Goal: Information Seeking & Learning: Learn about a topic

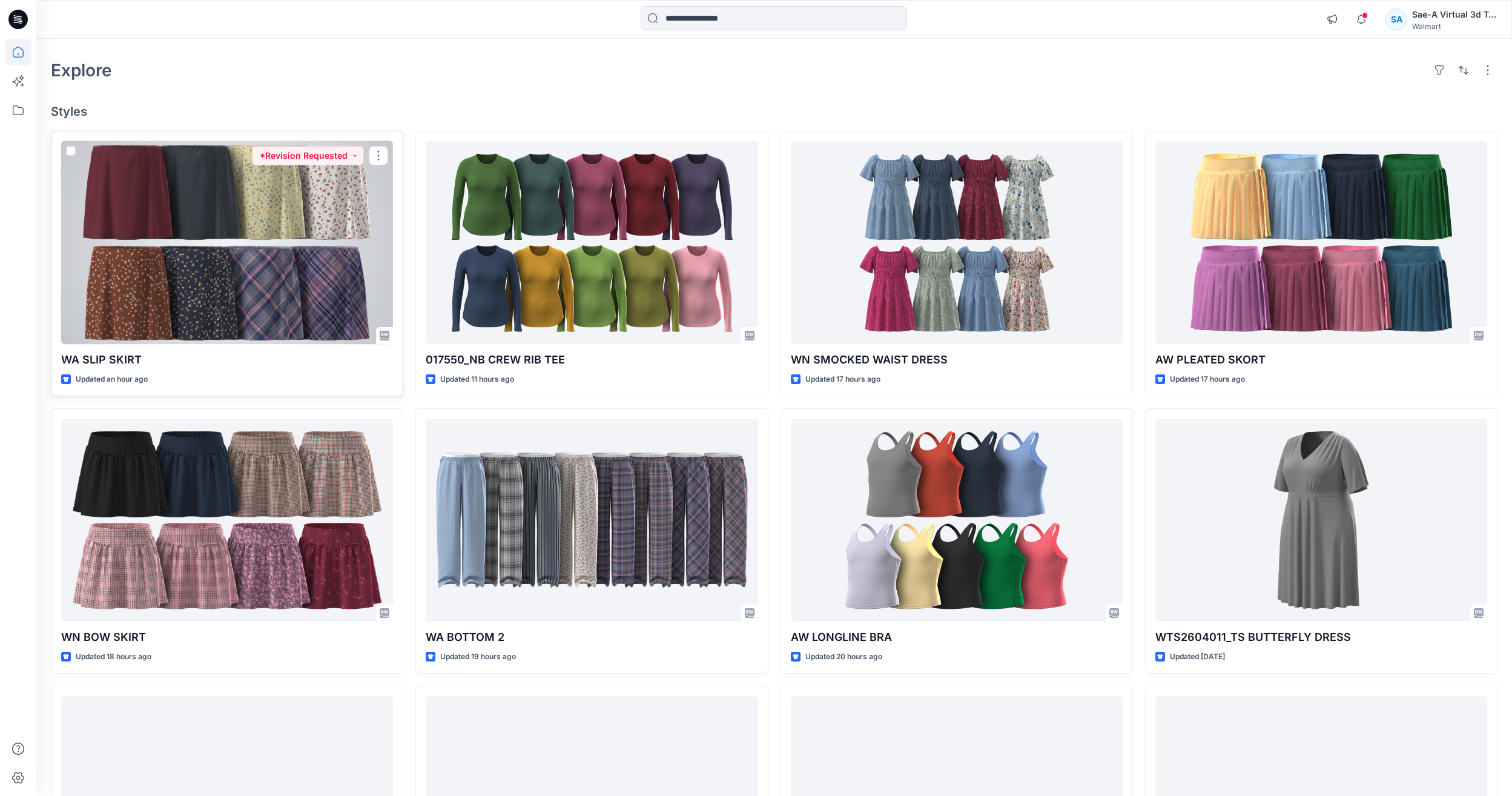
scroll to position [61, 0]
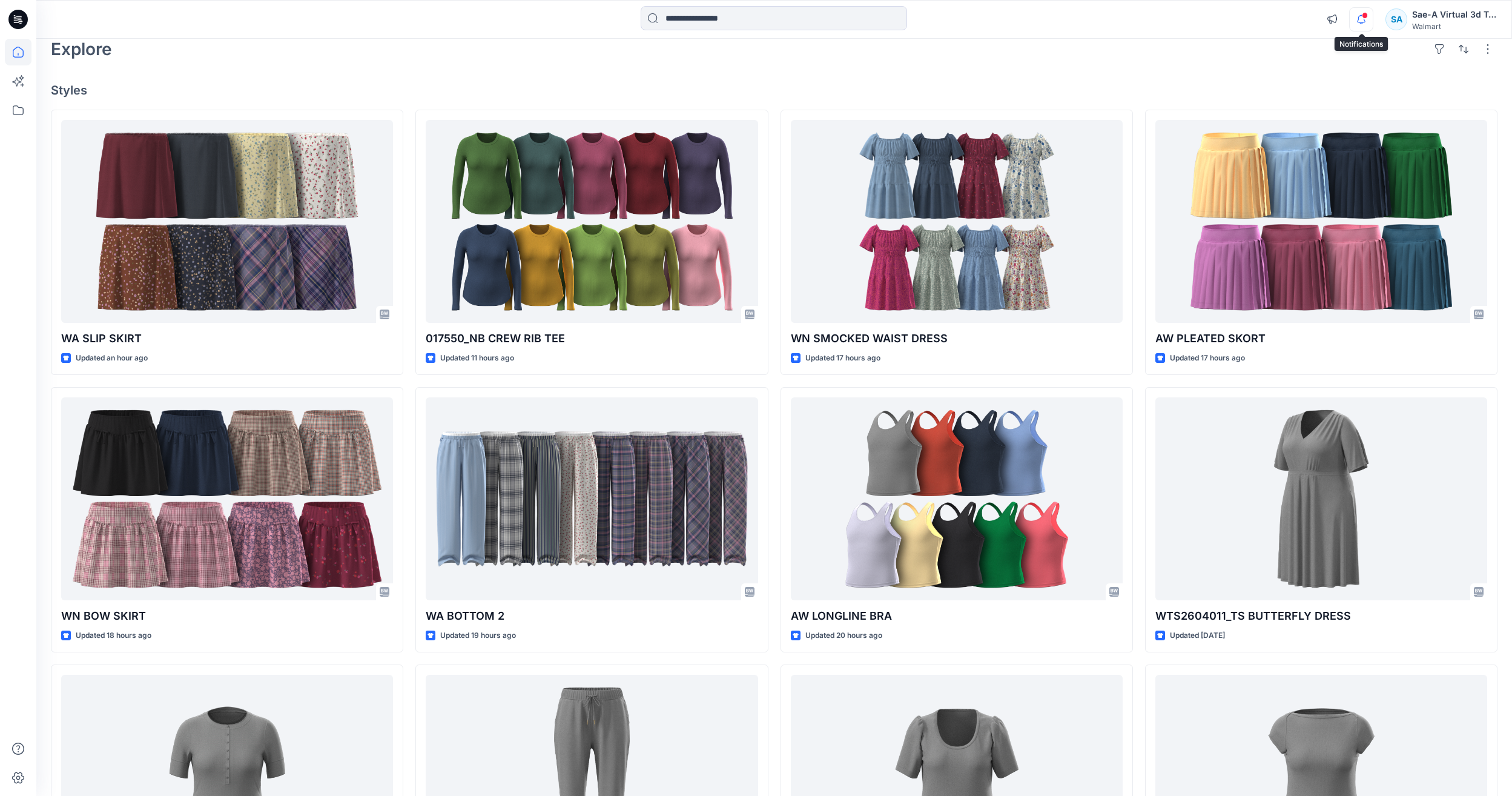
click at [1362, 19] on icon "button" at bounding box center [1362, 19] width 23 height 24
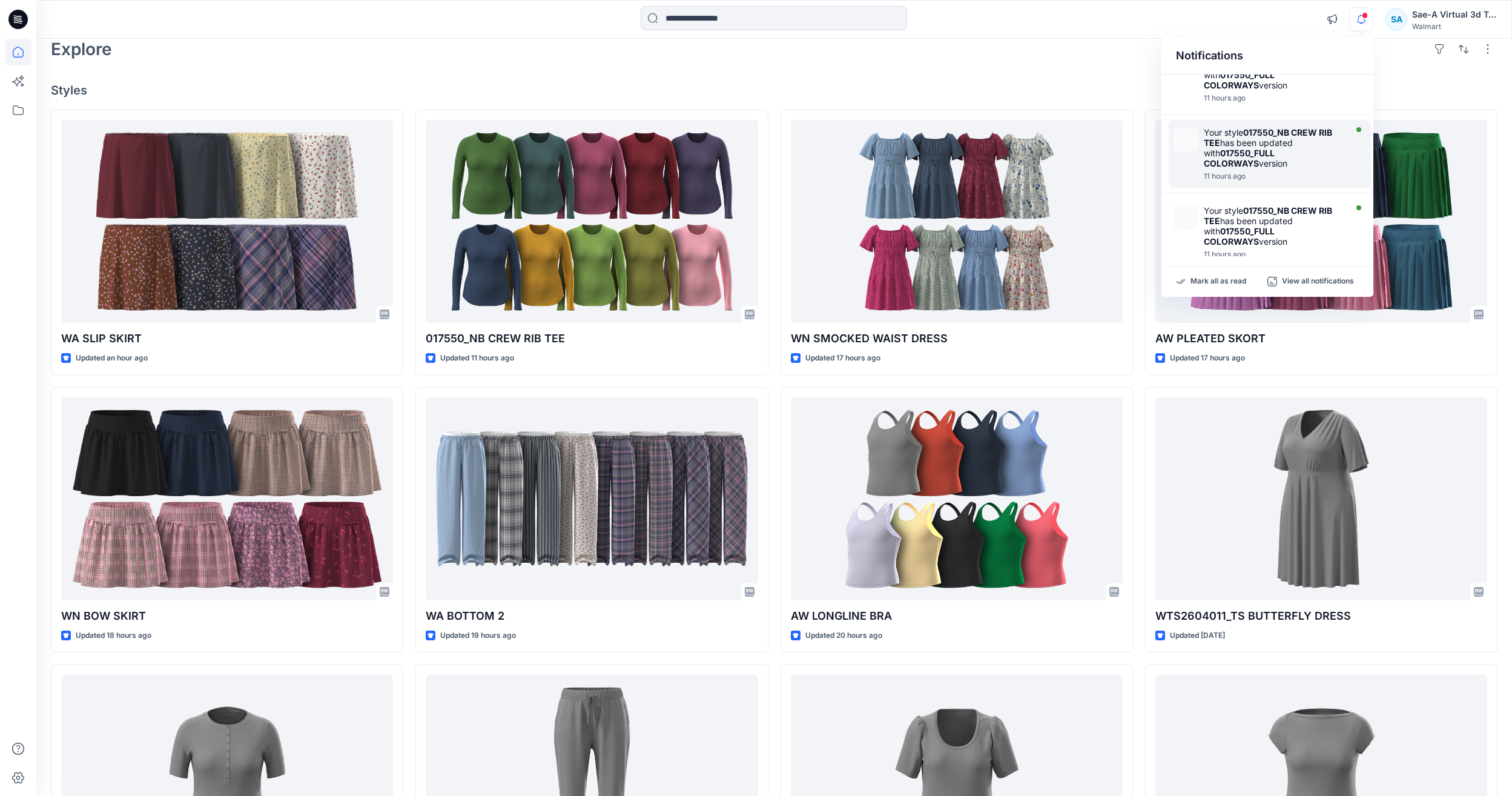
scroll to position [182, 0]
click at [901, 61] on div "Explore" at bounding box center [774, 48] width 1447 height 29
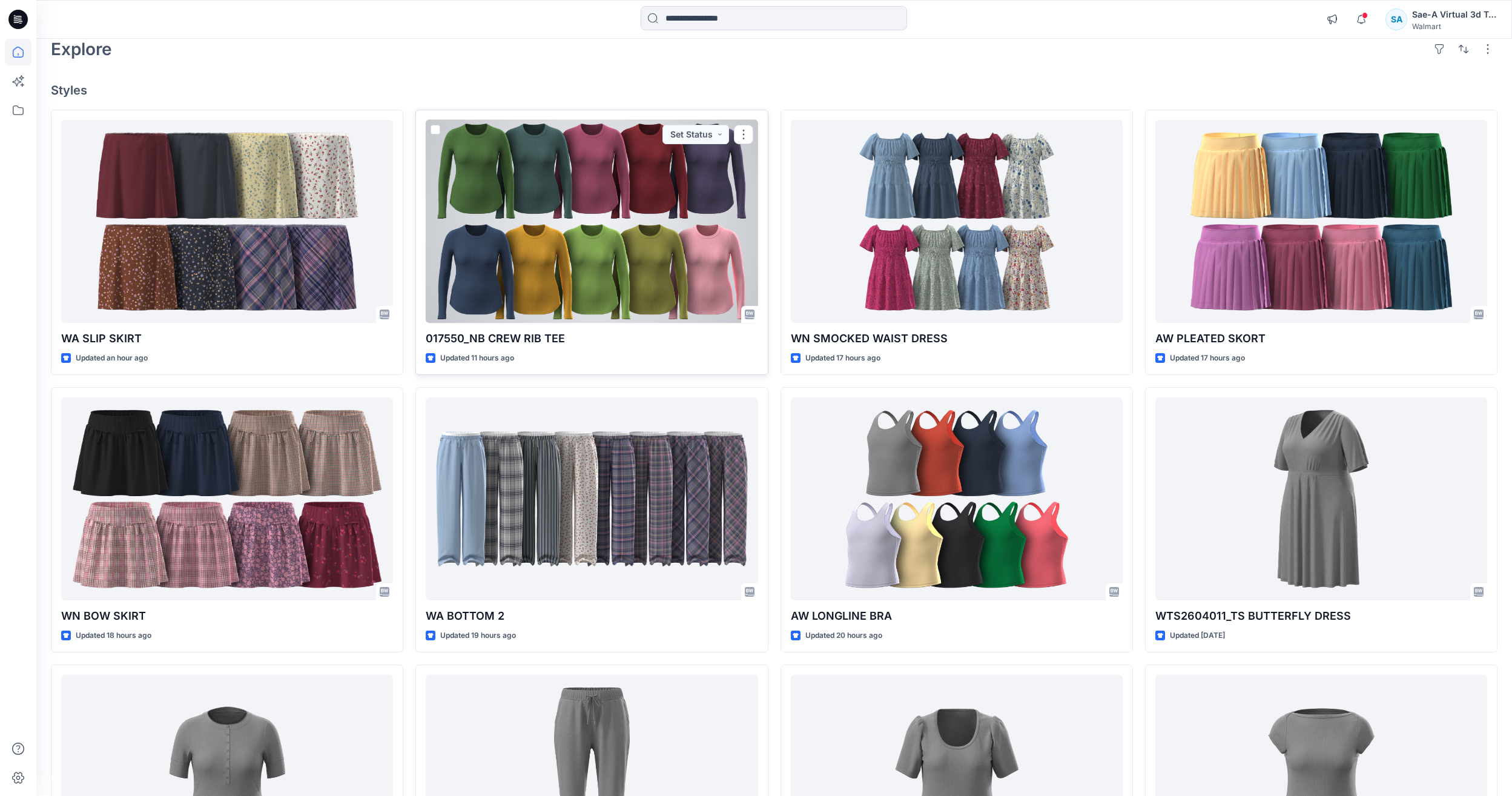
click at [599, 258] on div at bounding box center [591, 221] width 331 height 203
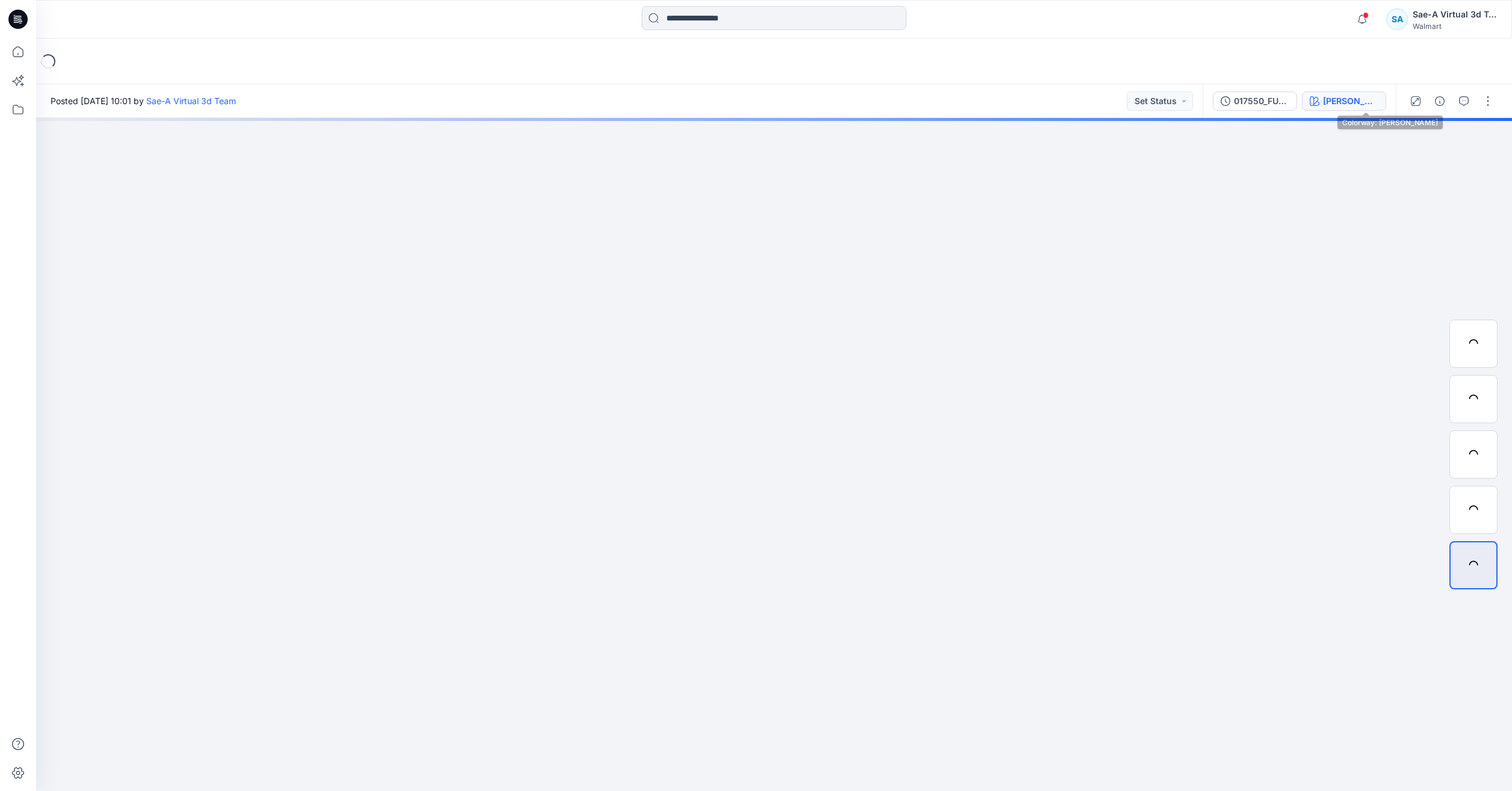
click at [1319, 103] on icon "button" at bounding box center [1314, 101] width 10 height 10
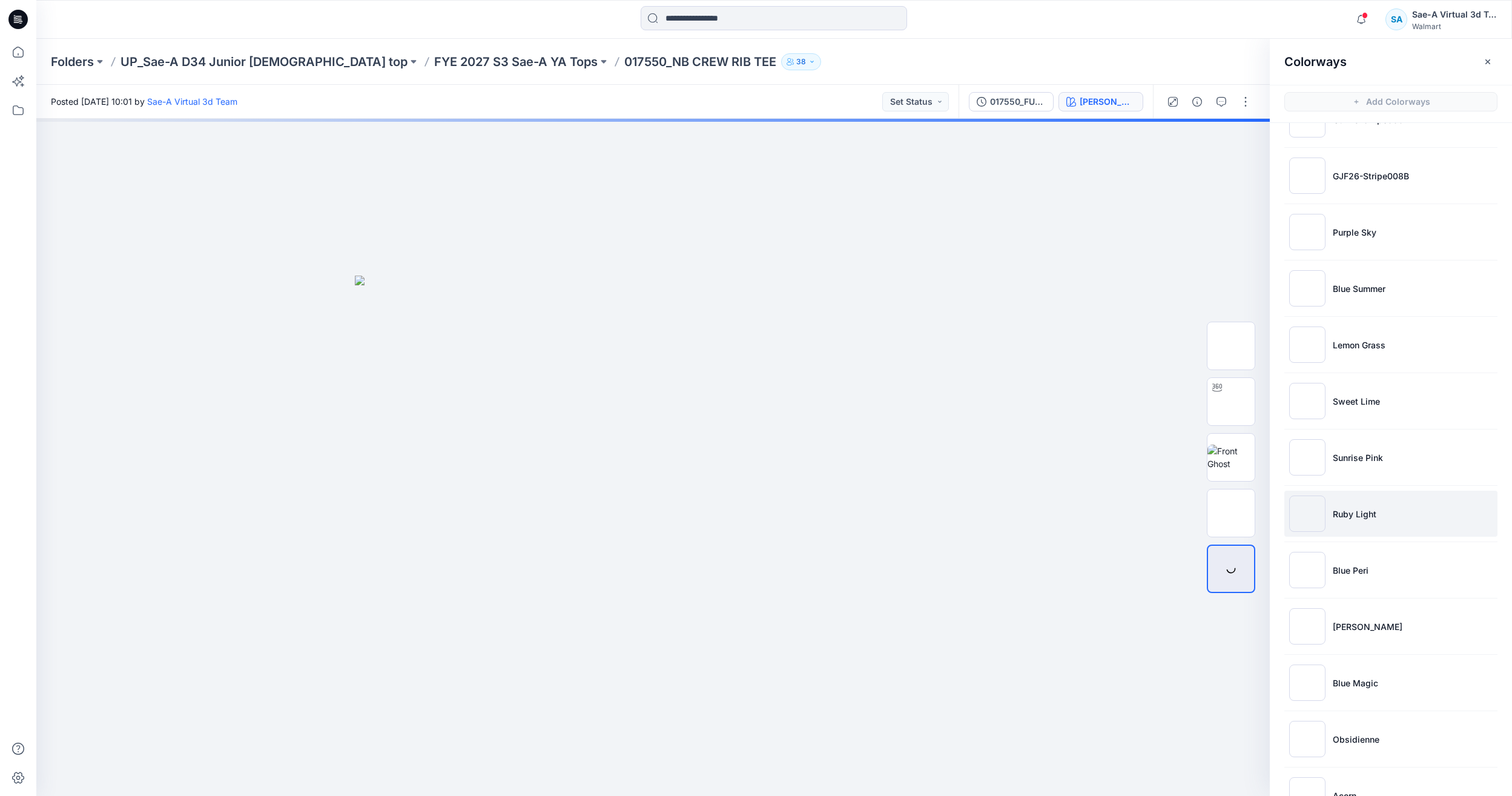
scroll to position [1089, 0]
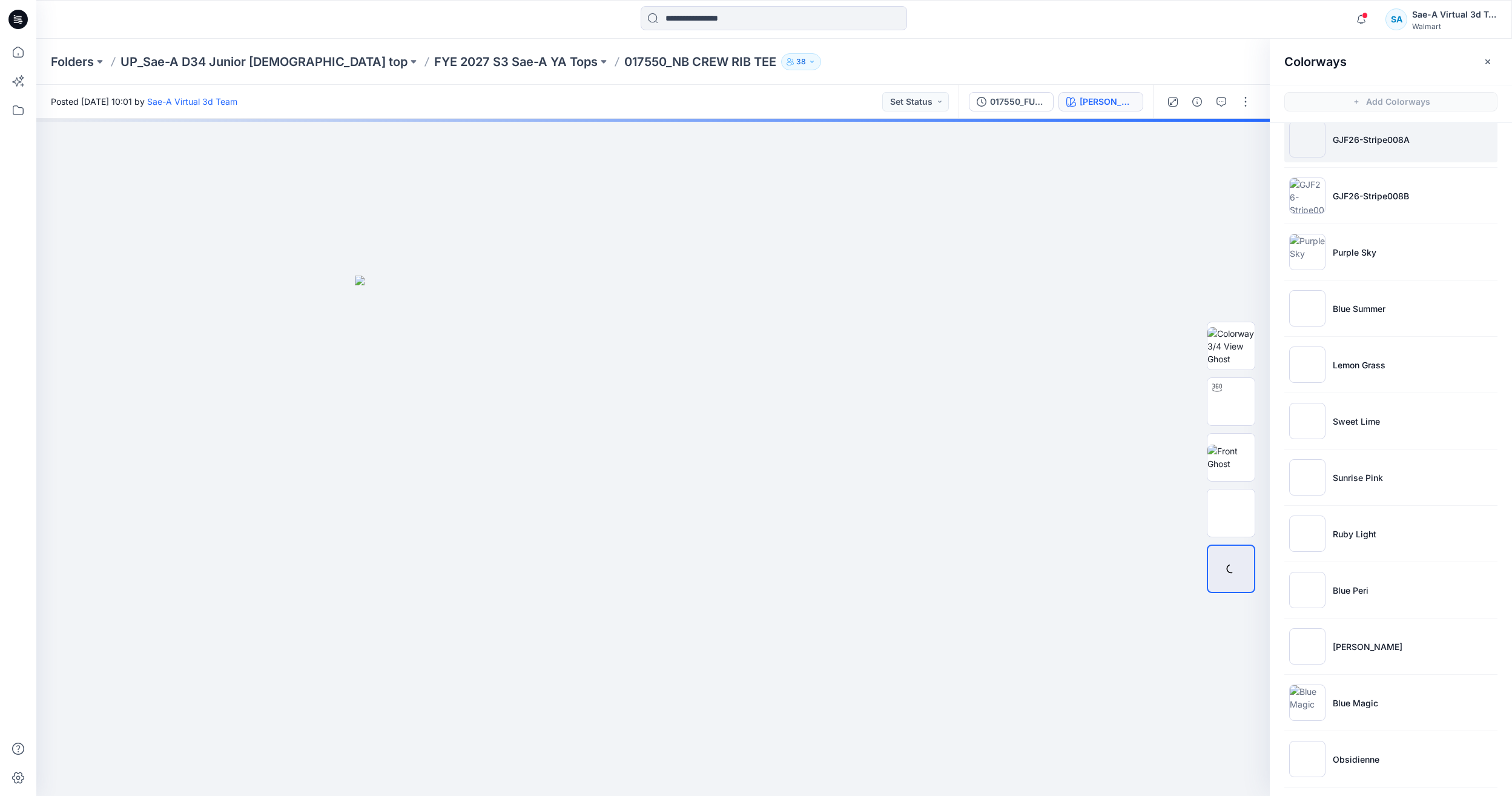
click at [1420, 154] on li "GJF26-Stripe008A" at bounding box center [1390, 139] width 213 height 46
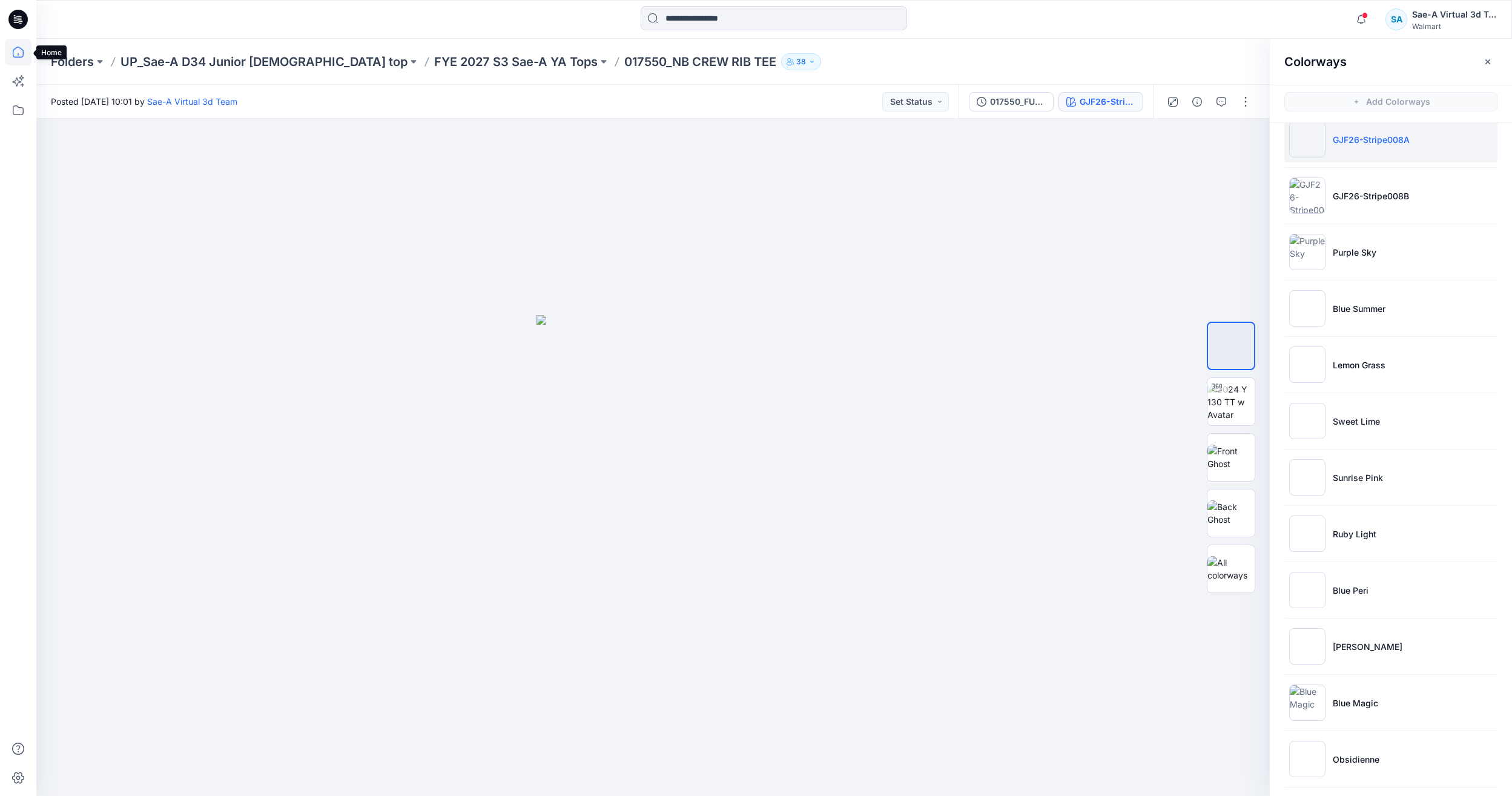
click at [13, 48] on icon at bounding box center [18, 52] width 27 height 27
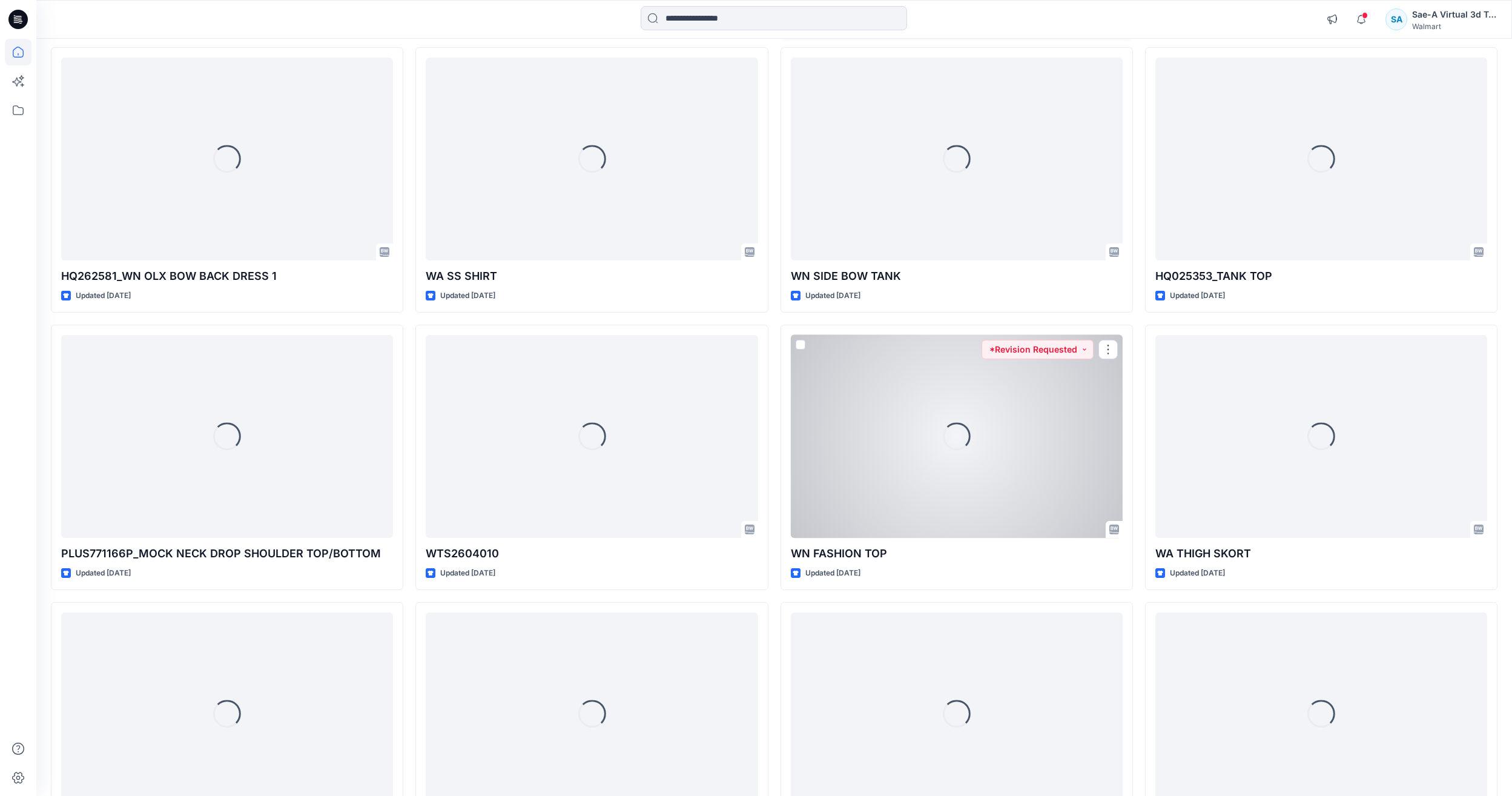
scroll to position [980, 0]
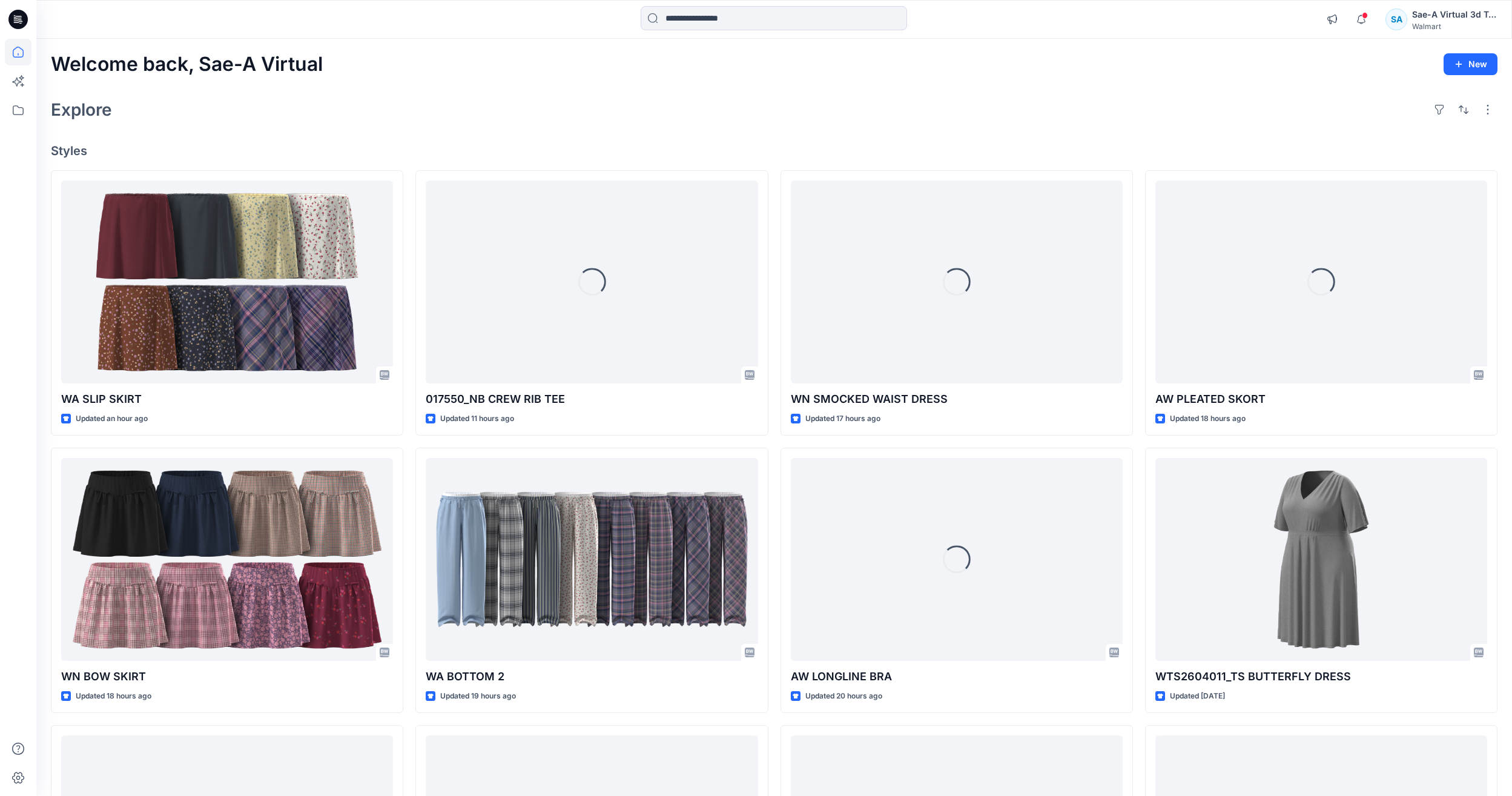
click at [508, 127] on div "Welcome back, Sae-A Virtual New Explore Styles WA SLIP SKIRT Updated an hour ag…" at bounding box center [775, 543] width 1476 height 1010
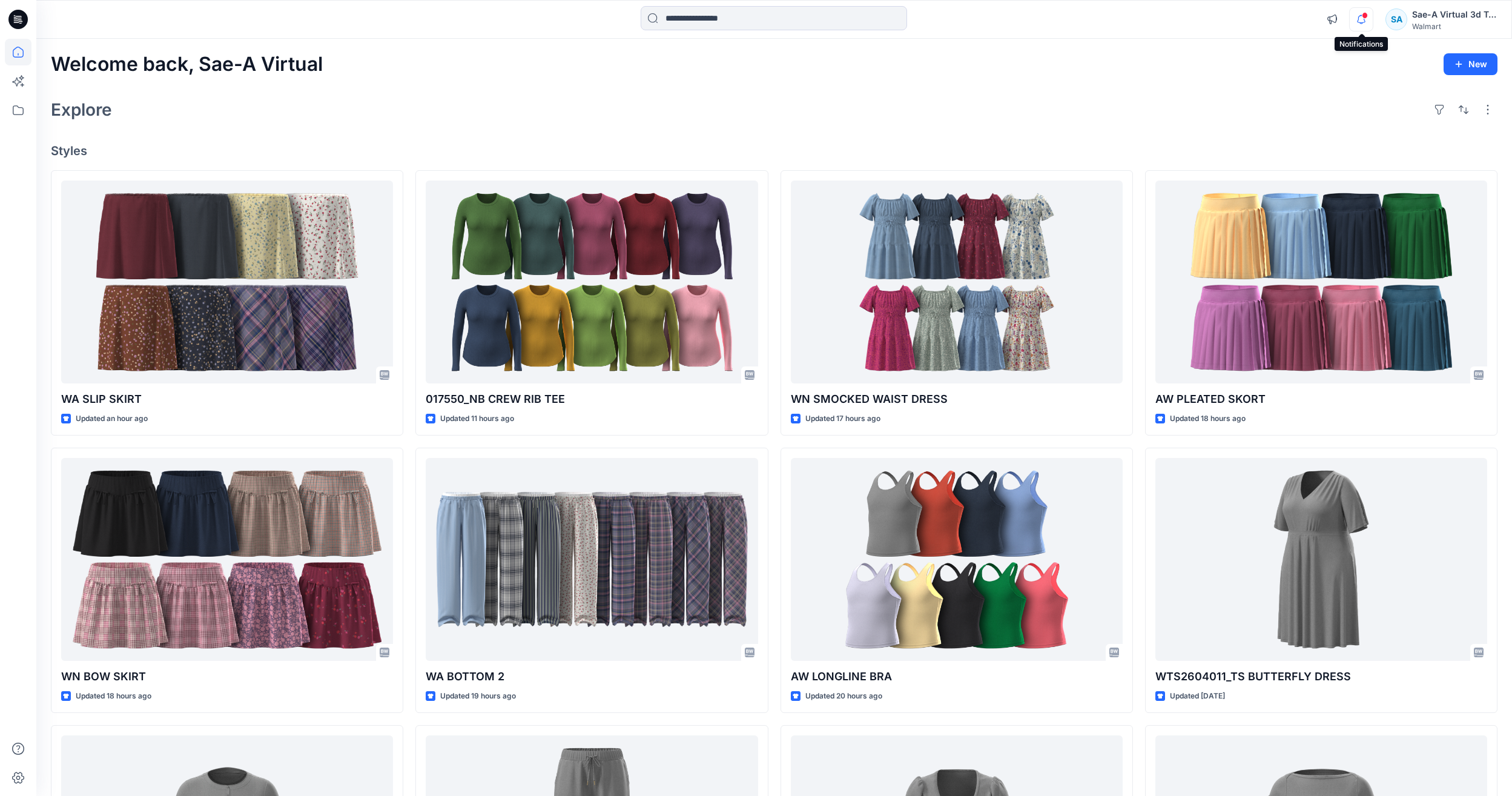
click at [1354, 12] on icon "button" at bounding box center [1362, 19] width 23 height 24
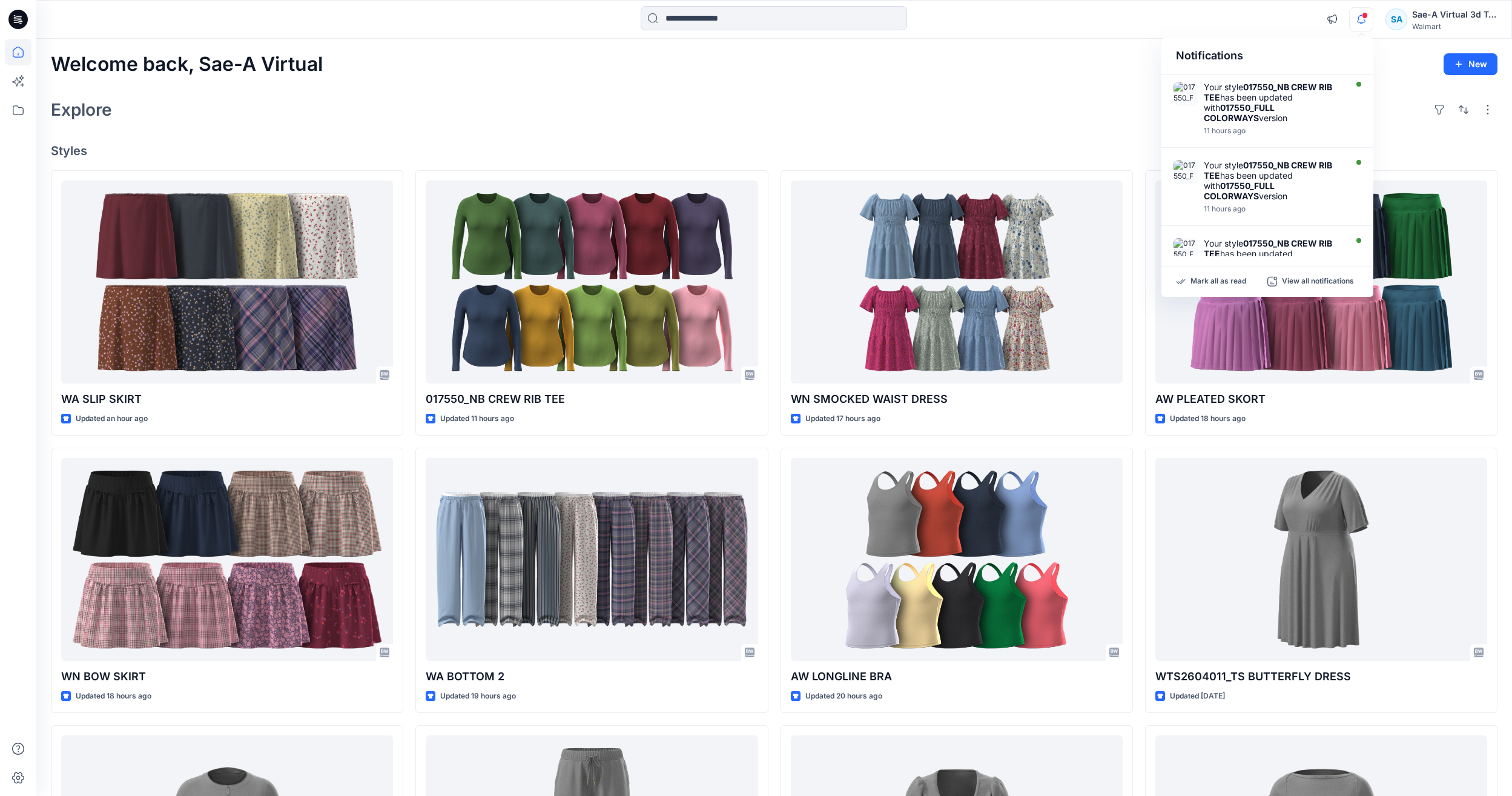
click at [1354, 12] on icon "button" at bounding box center [1362, 19] width 23 height 24
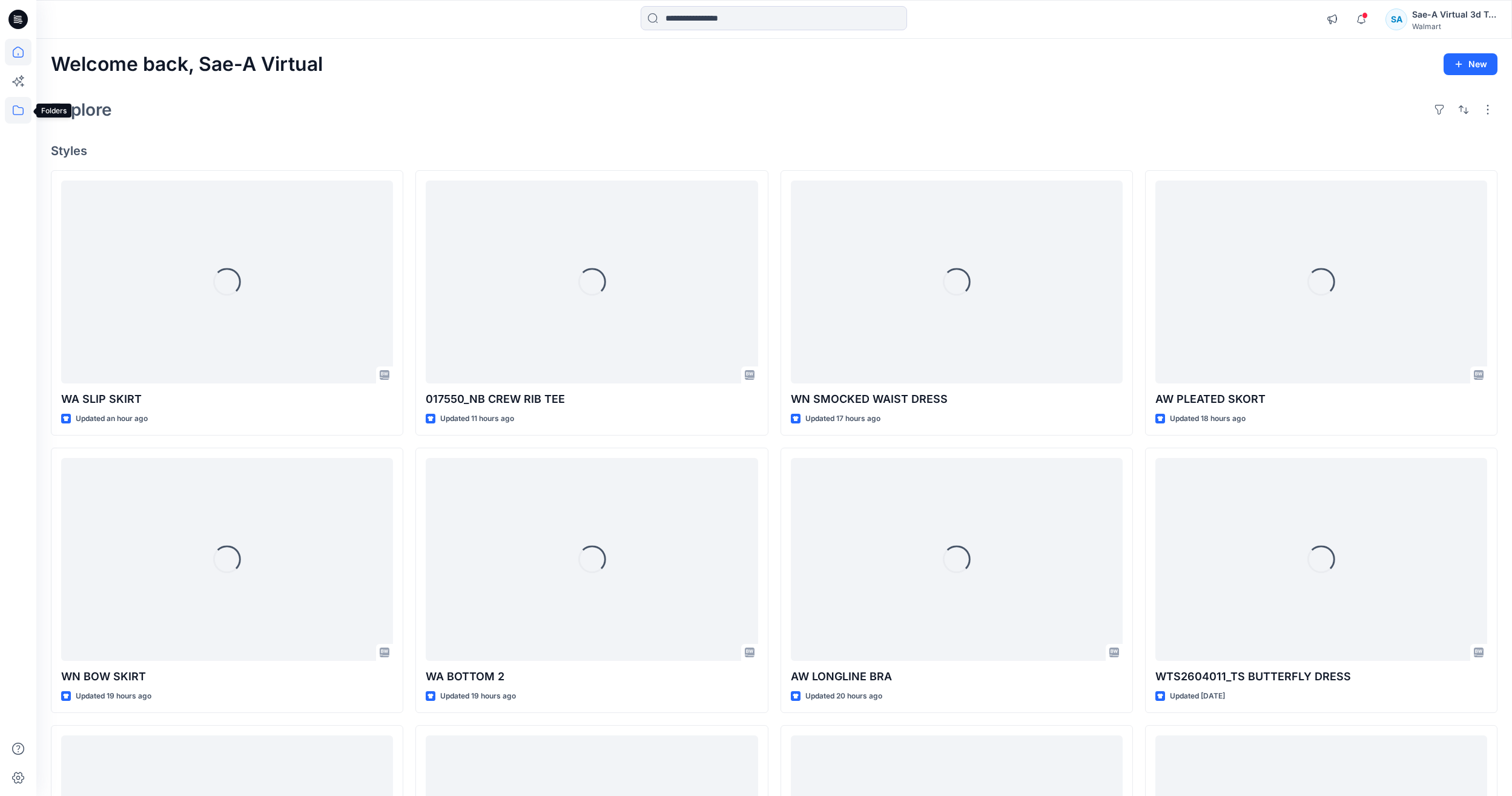
click at [14, 114] on icon at bounding box center [18, 110] width 27 height 27
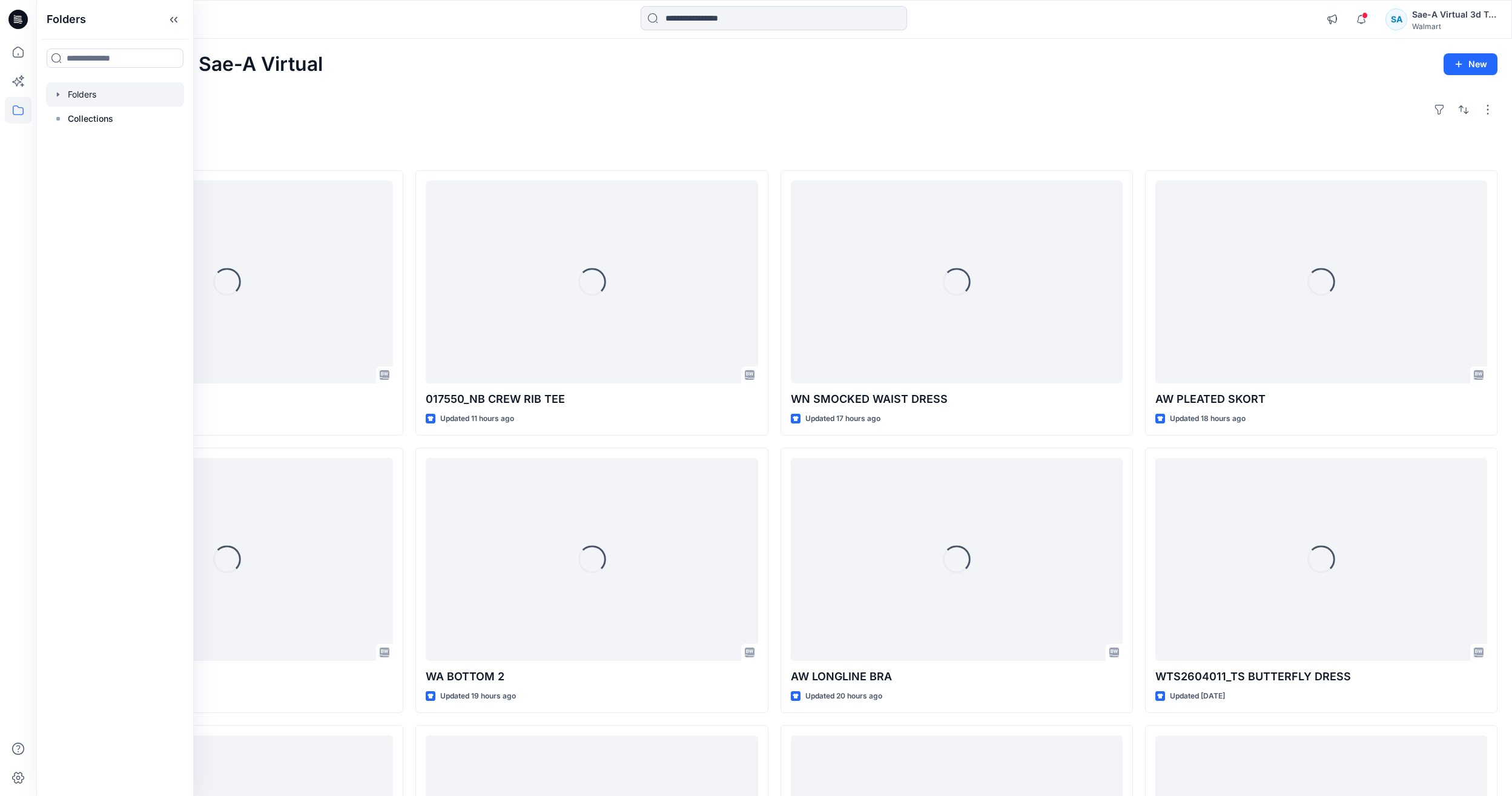
drag, startPoint x: 72, startPoint y: 120, endPoint x: 75, endPoint y: 100, distance: 20.2
click at [75, 100] on div "Folders Collections" at bounding box center [114, 107] width 138 height 48
click at [75, 100] on div at bounding box center [114, 94] width 138 height 24
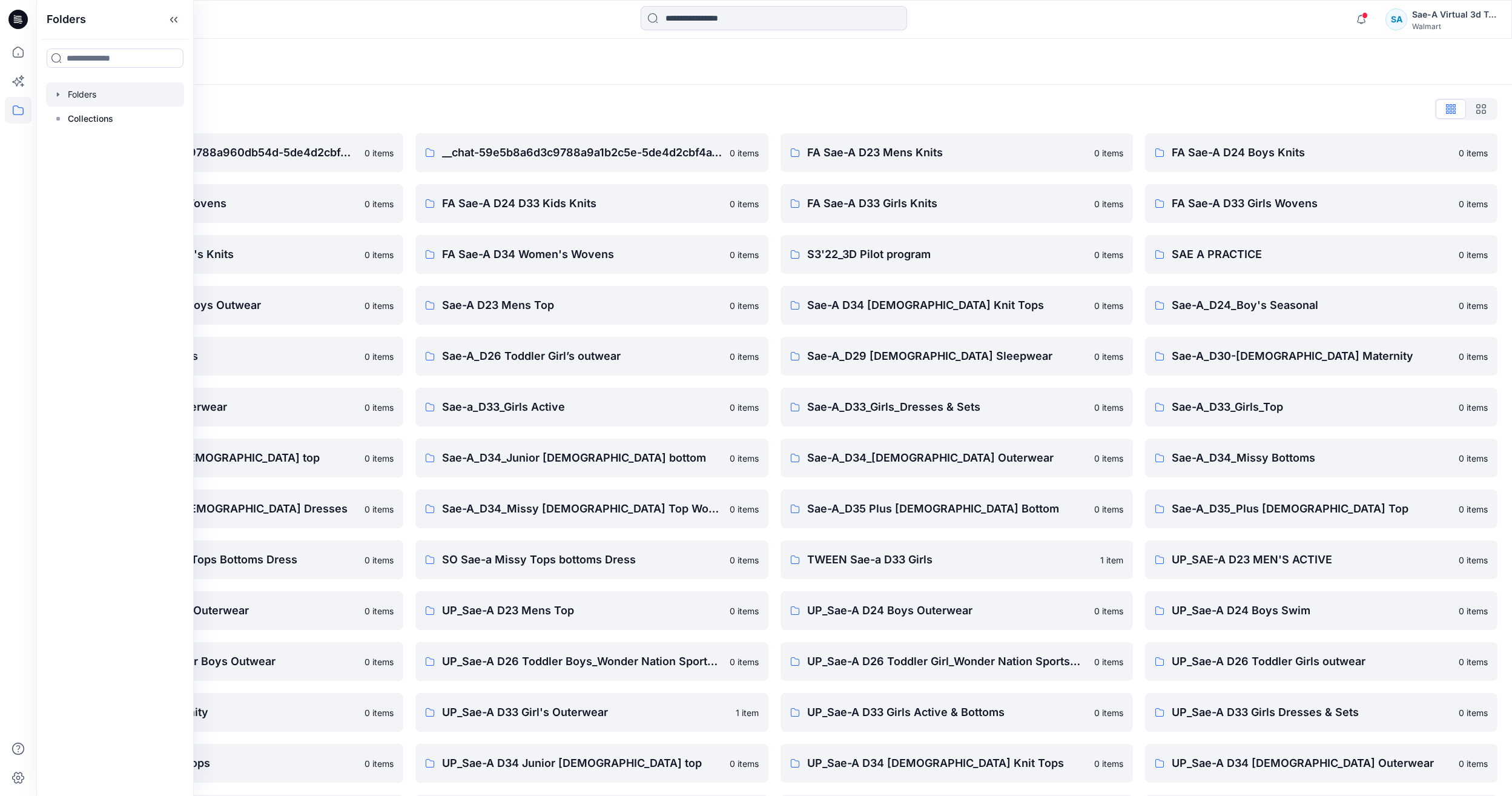
click at [457, 23] on div at bounding box center [773, 19] width 737 height 27
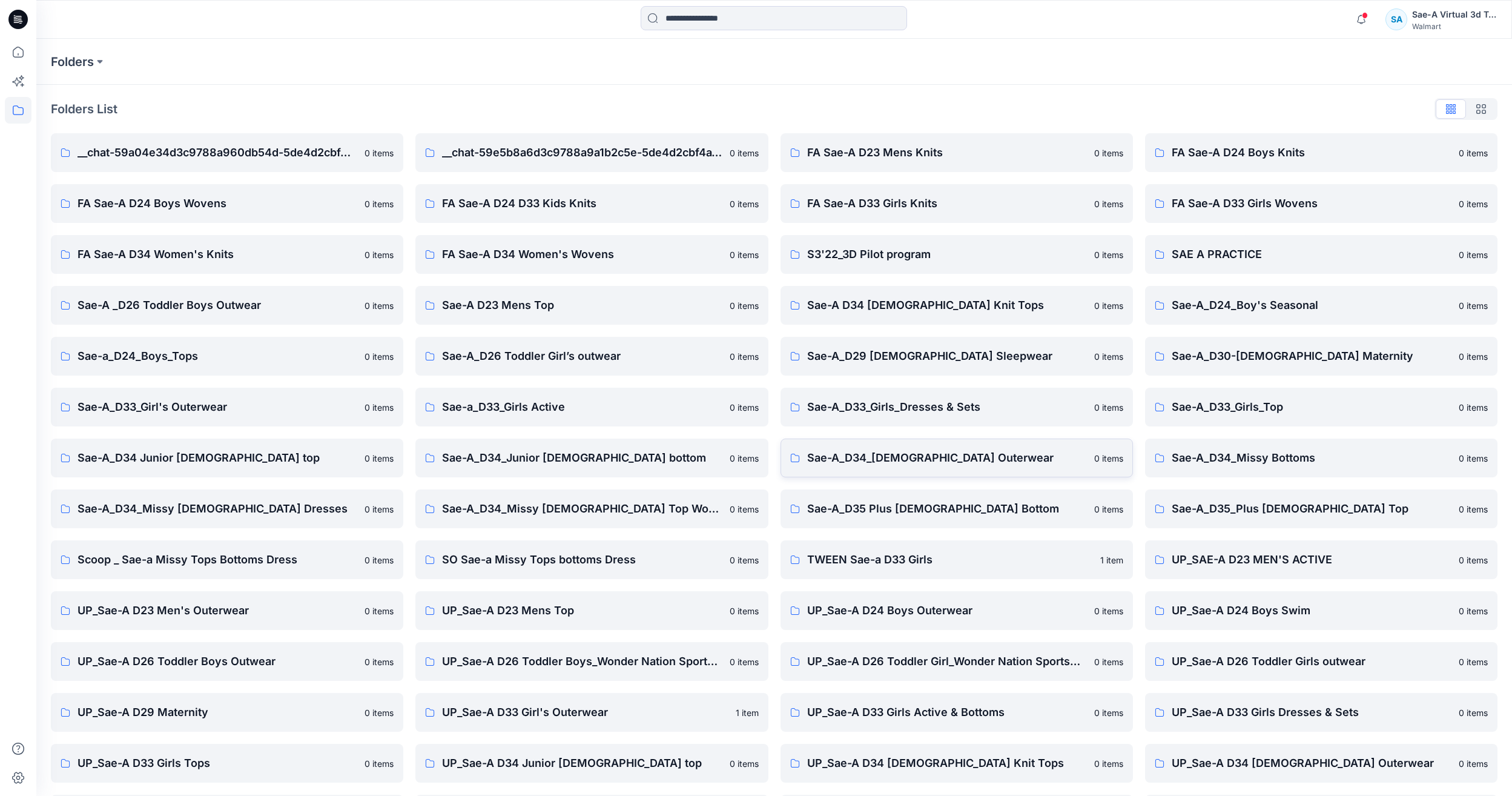
click at [964, 473] on link "Sae-A_D34_Ladies Outerwear 0 items" at bounding box center [957, 458] width 352 height 38
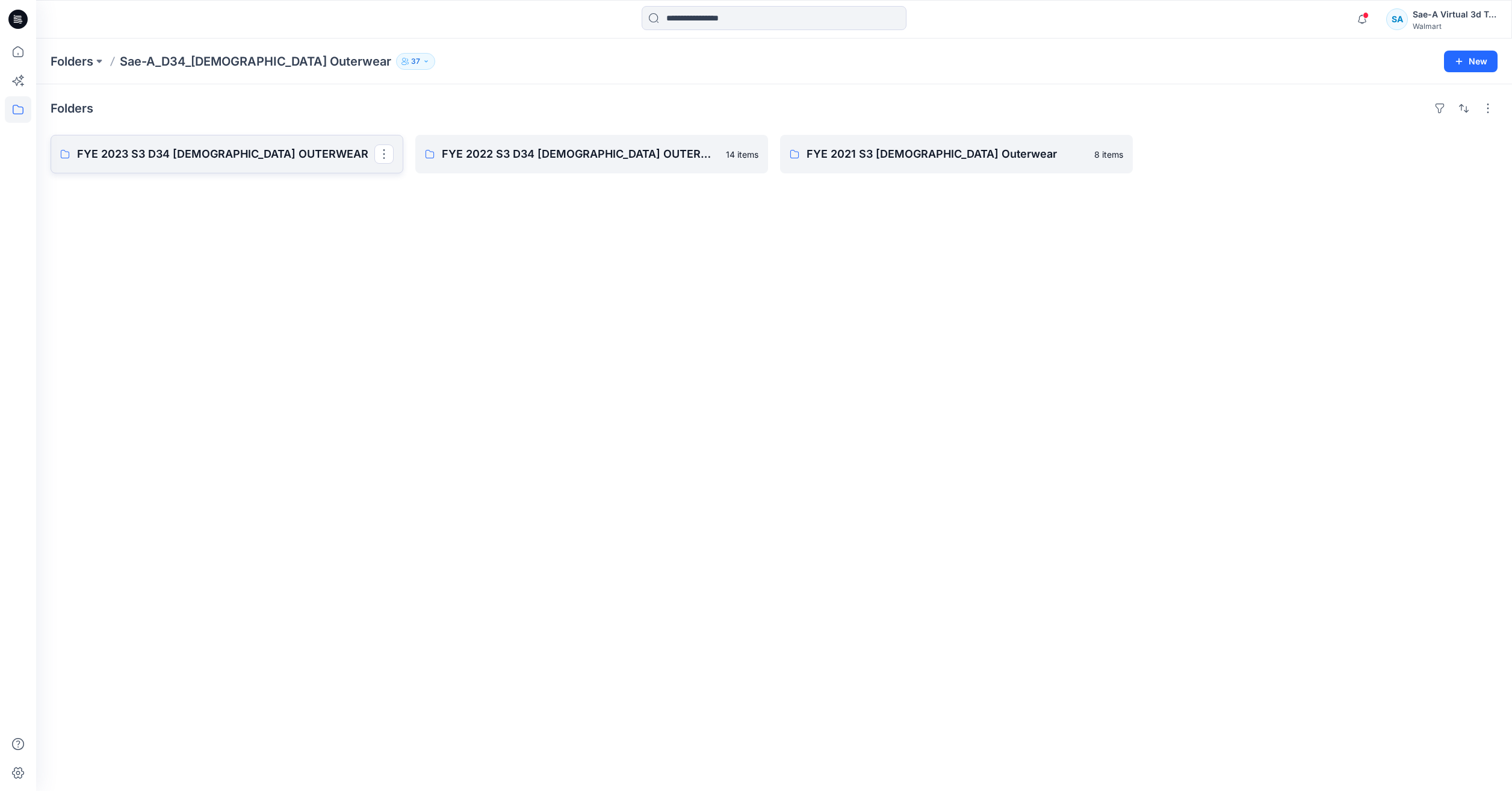
click at [207, 164] on link "FYE 2023 S3 D34 LADIES OUTERWEAR" at bounding box center [227, 154] width 353 height 38
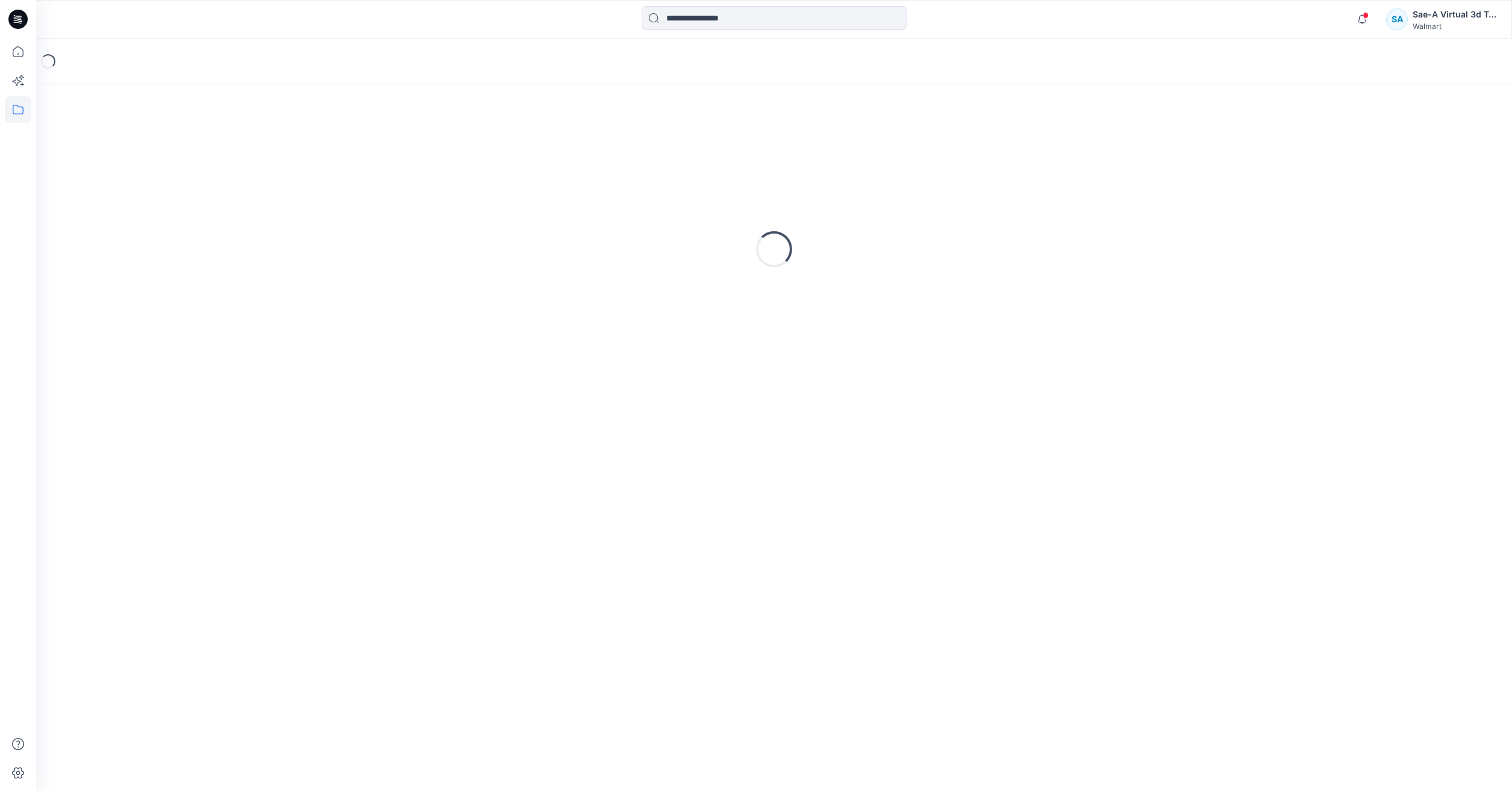
click at [207, 164] on div "Loading..." at bounding box center [774, 249] width 1447 height 301
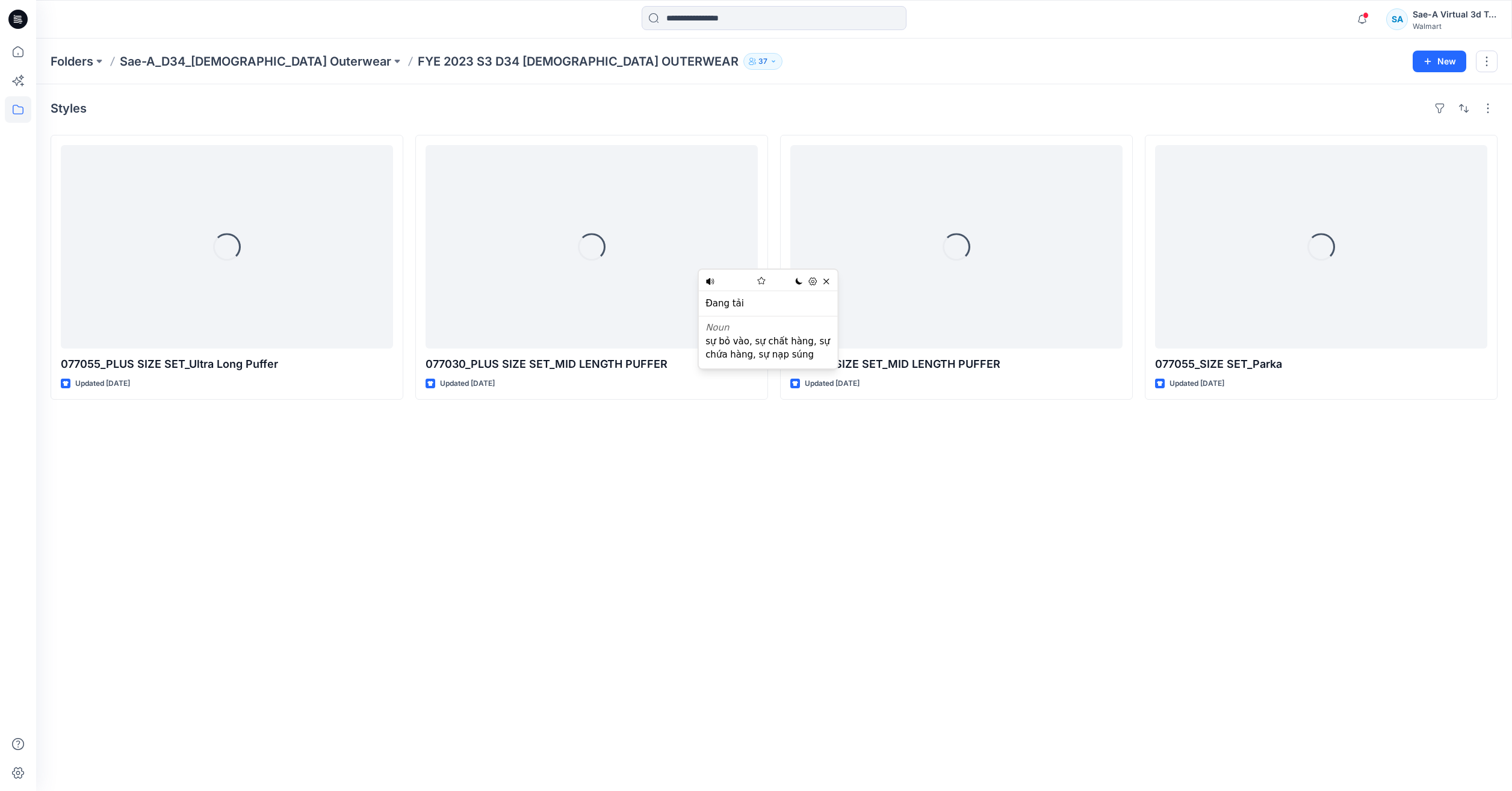
click at [639, 514] on div "Styles Loading... 077055_PLUS SIZE SET_Ultra Long Puffer Updated 3 years ago Lo…" at bounding box center [774, 438] width 1476 height 707
click at [201, 62] on p "Sae-A_D34_Ladies Outerwear" at bounding box center [255, 61] width 271 height 17
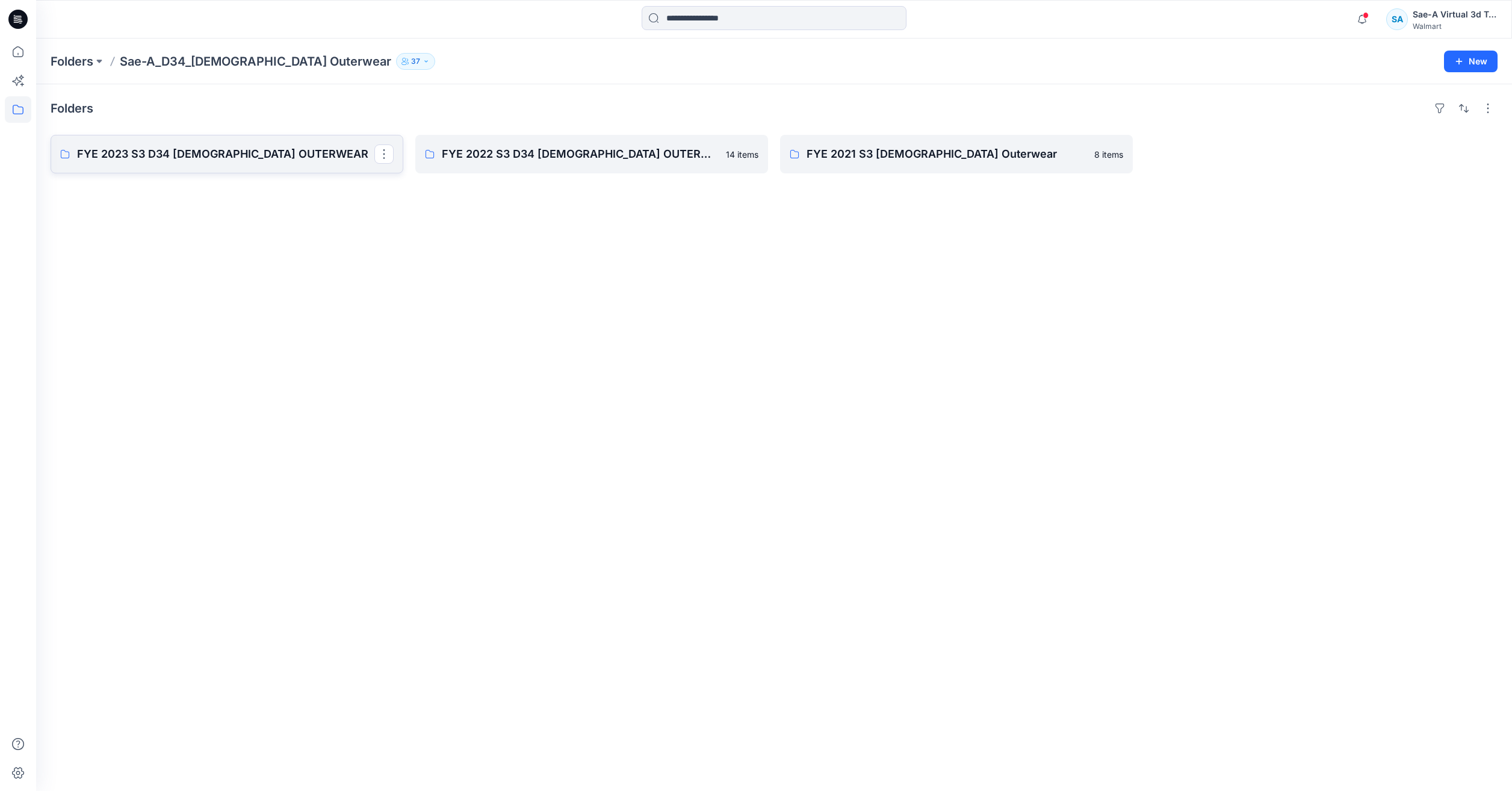
click at [183, 154] on p "FYE 2023 S3 D34 LADIES OUTERWEAR" at bounding box center [226, 154] width 297 height 17
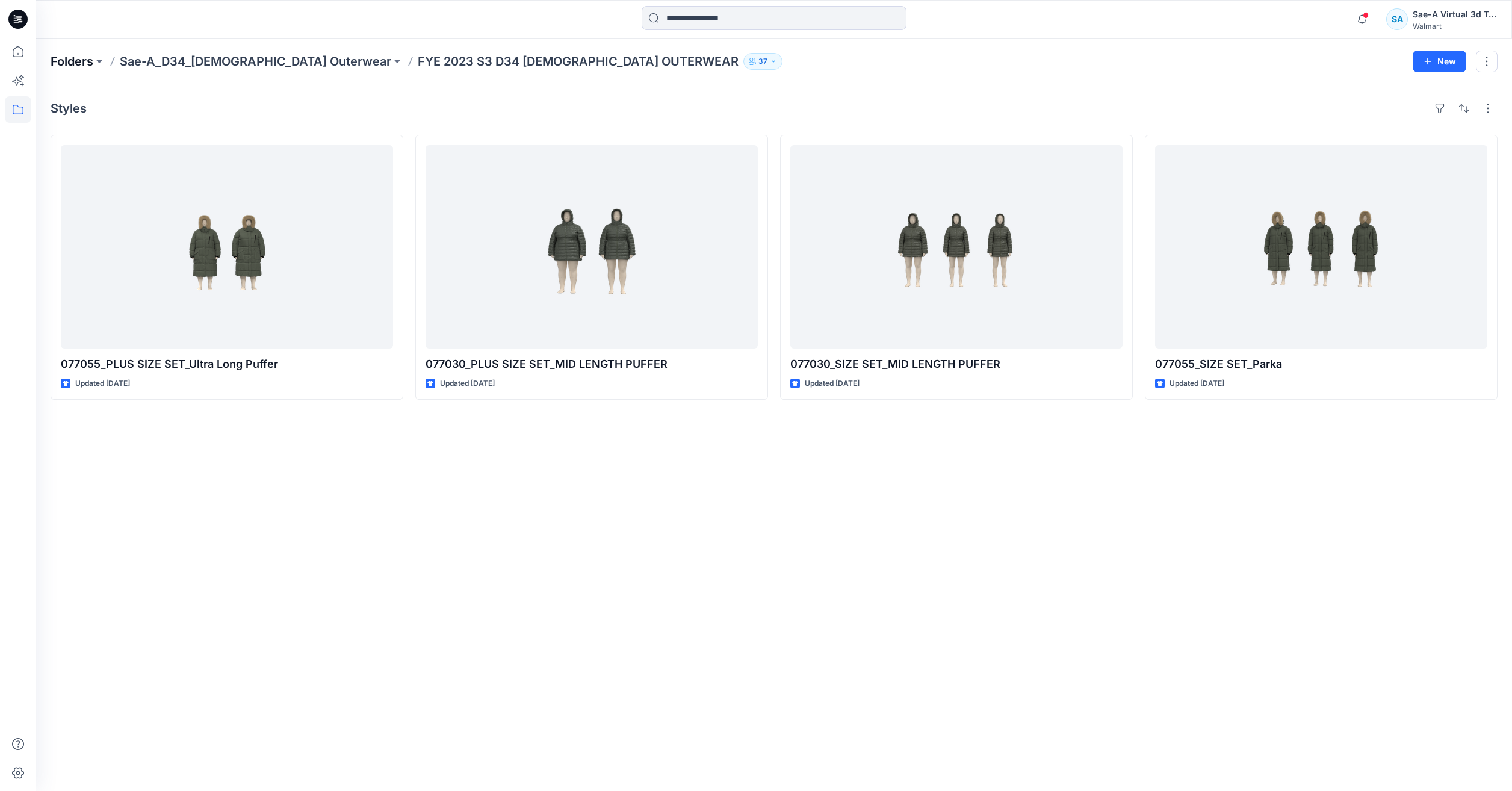
click at [61, 61] on p "Folders" at bounding box center [71, 61] width 42 height 17
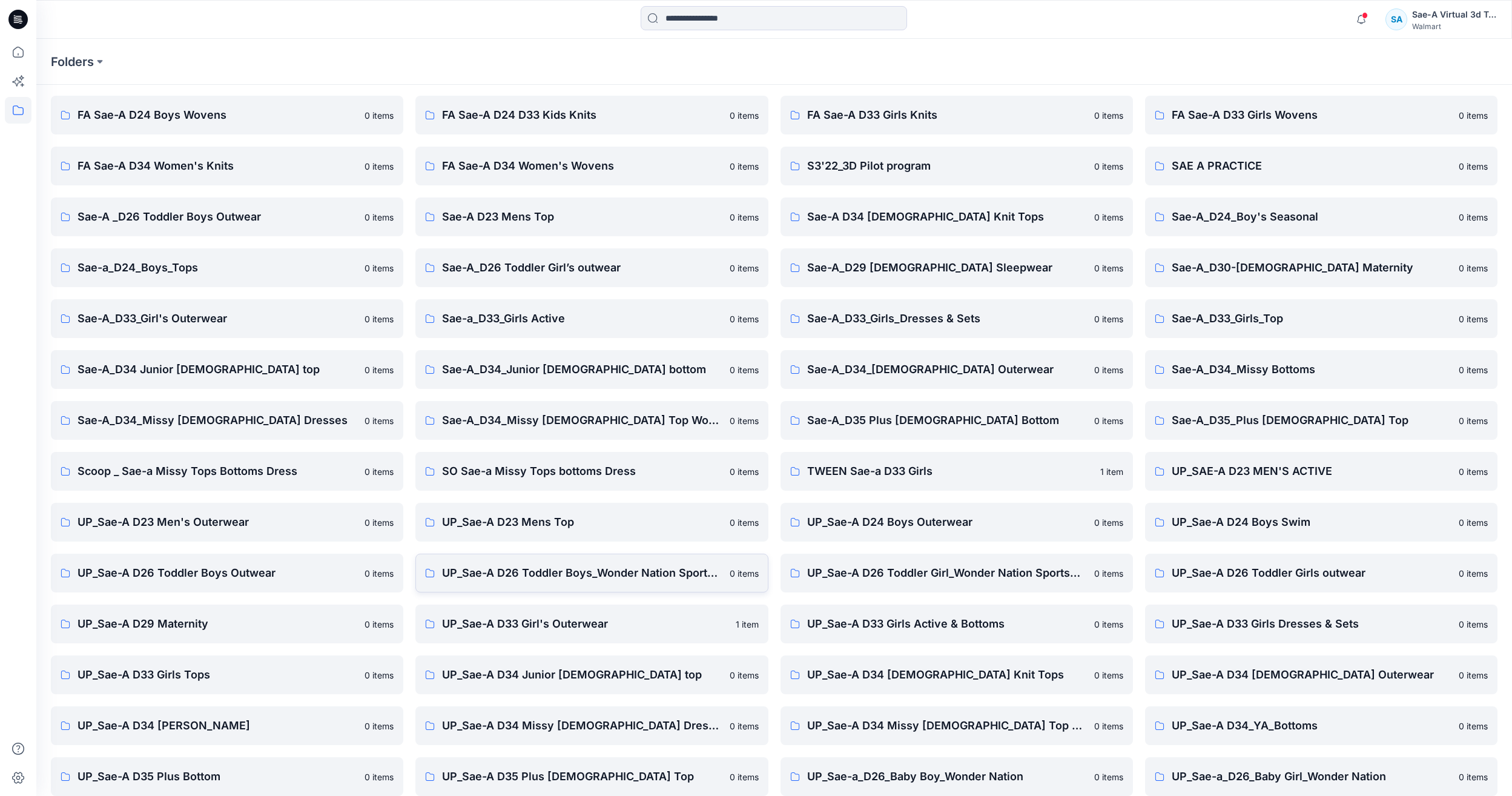
scroll to position [103, 0]
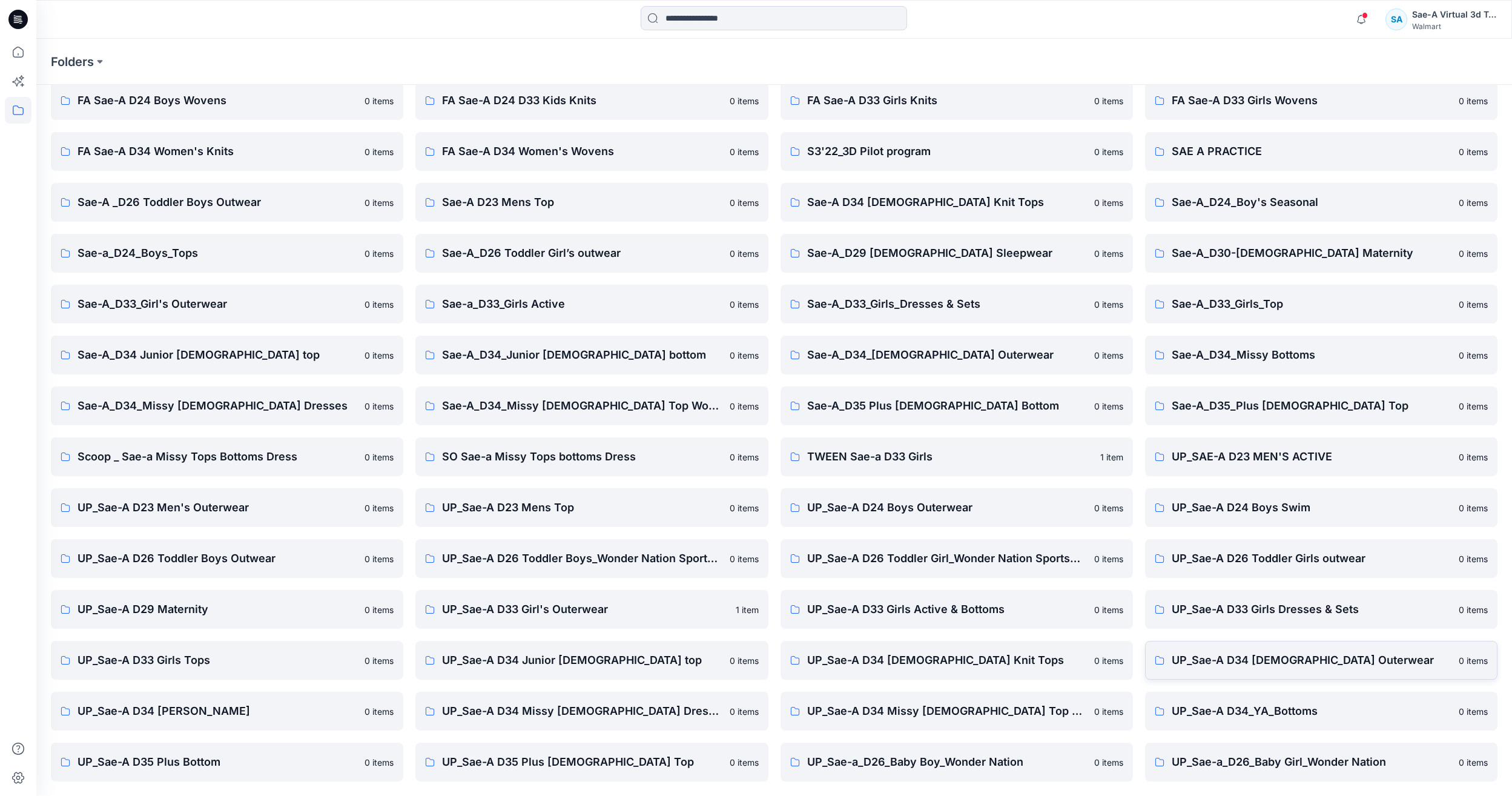
click at [1247, 669] on link "UP_Sae-A D34 Ladies Outerwear 0 items" at bounding box center [1322, 660] width 352 height 38
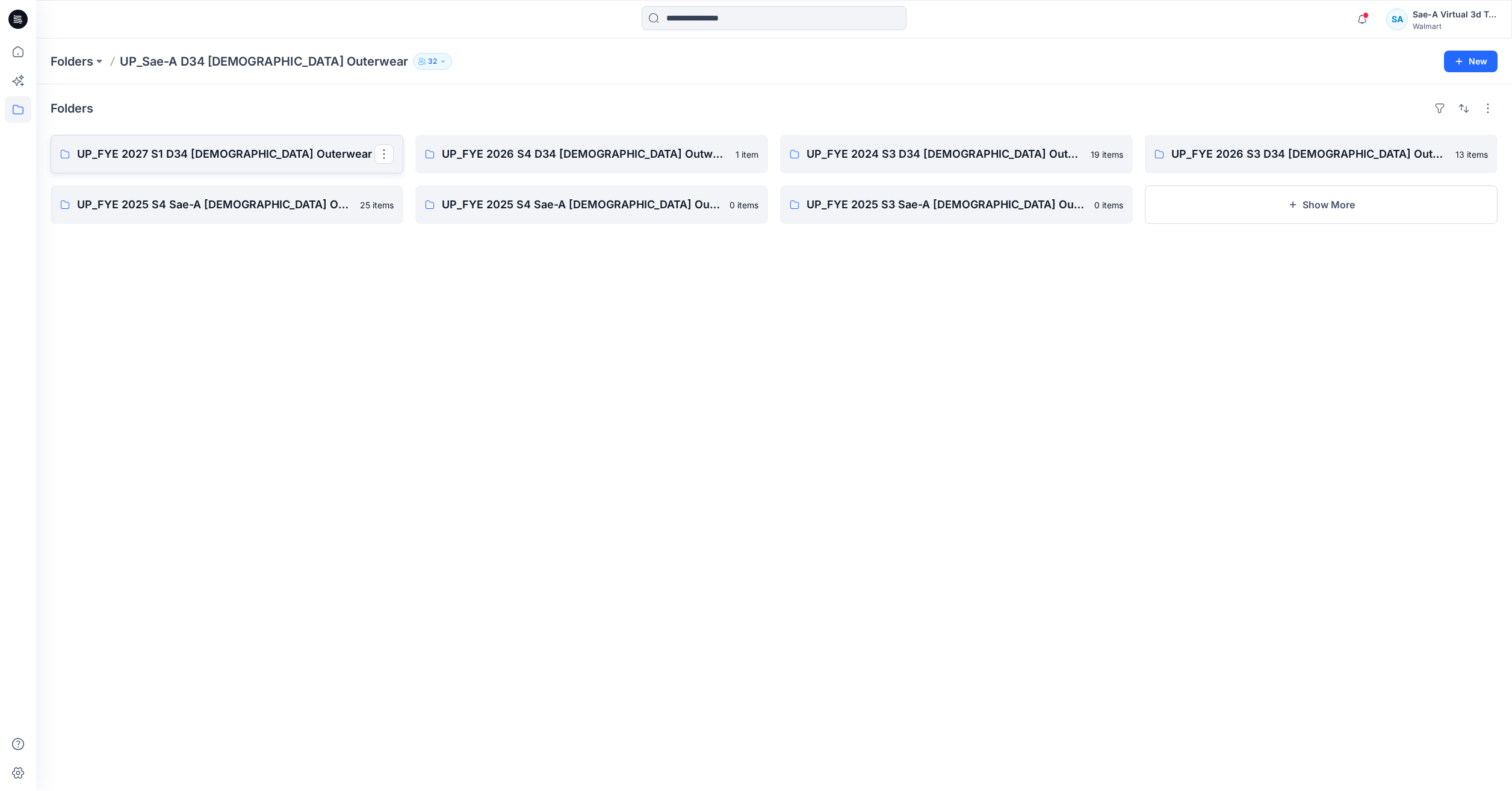
click at [251, 150] on p "UP_FYE 2027 S1 D34 Ladies Outerwear" at bounding box center [226, 154] width 297 height 17
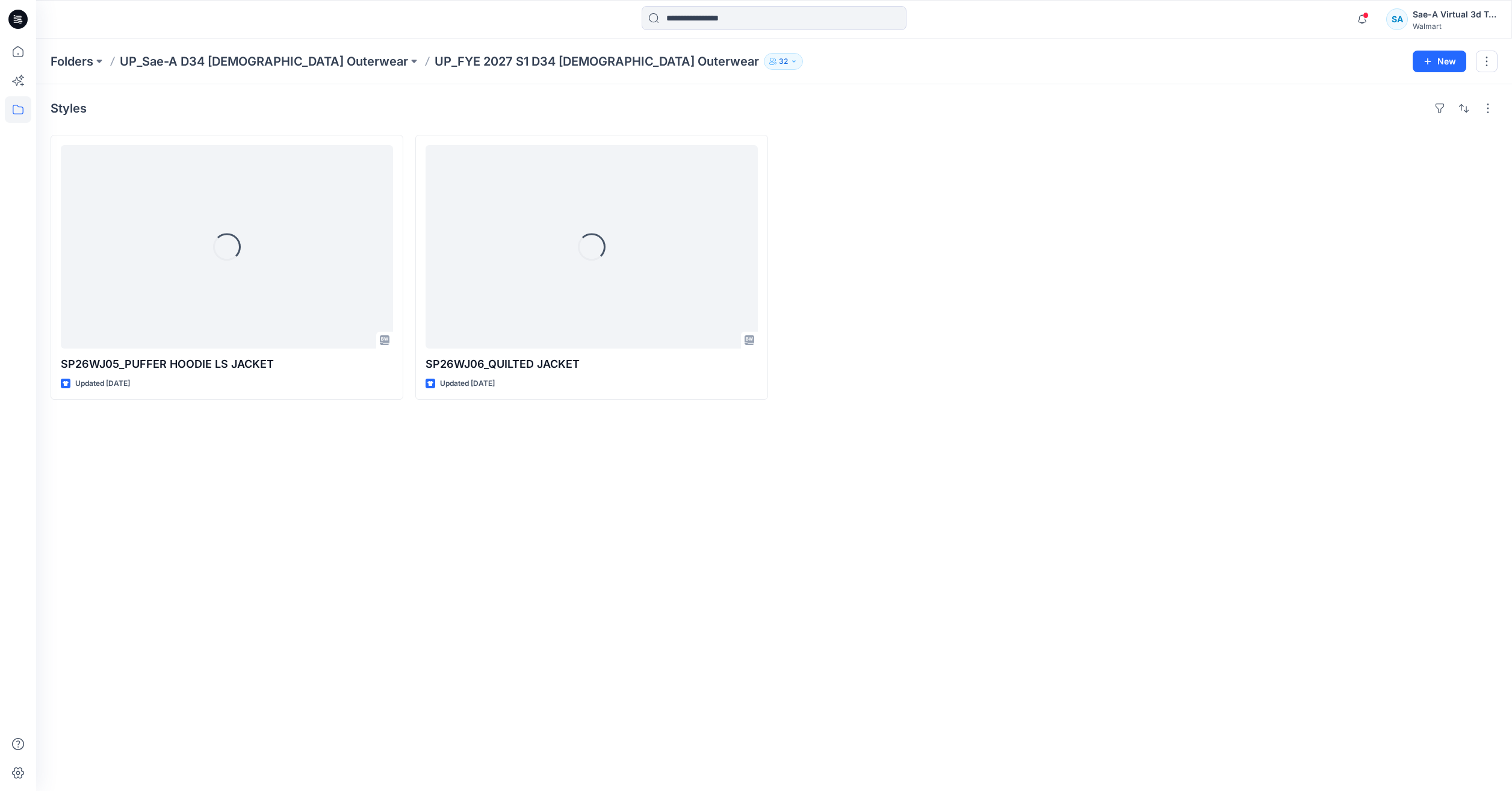
click at [212, 66] on p "UP_Sae-A D34 [DEMOGRAPHIC_DATA] Outerwear" at bounding box center [263, 61] width 288 height 17
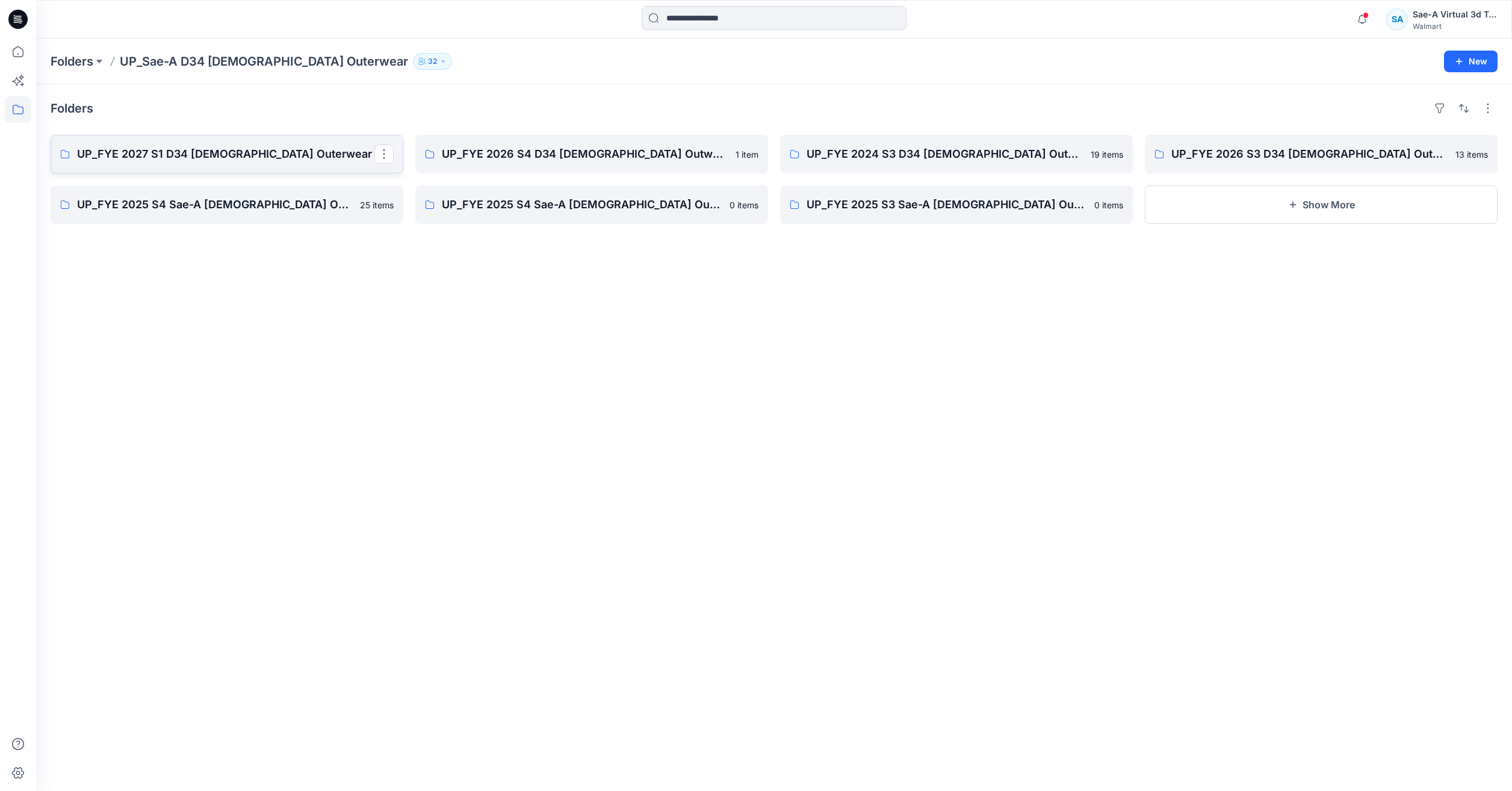
click at [352, 152] on p "UP_FYE 2027 S1 D34 Ladies Outerwear" at bounding box center [226, 154] width 297 height 17
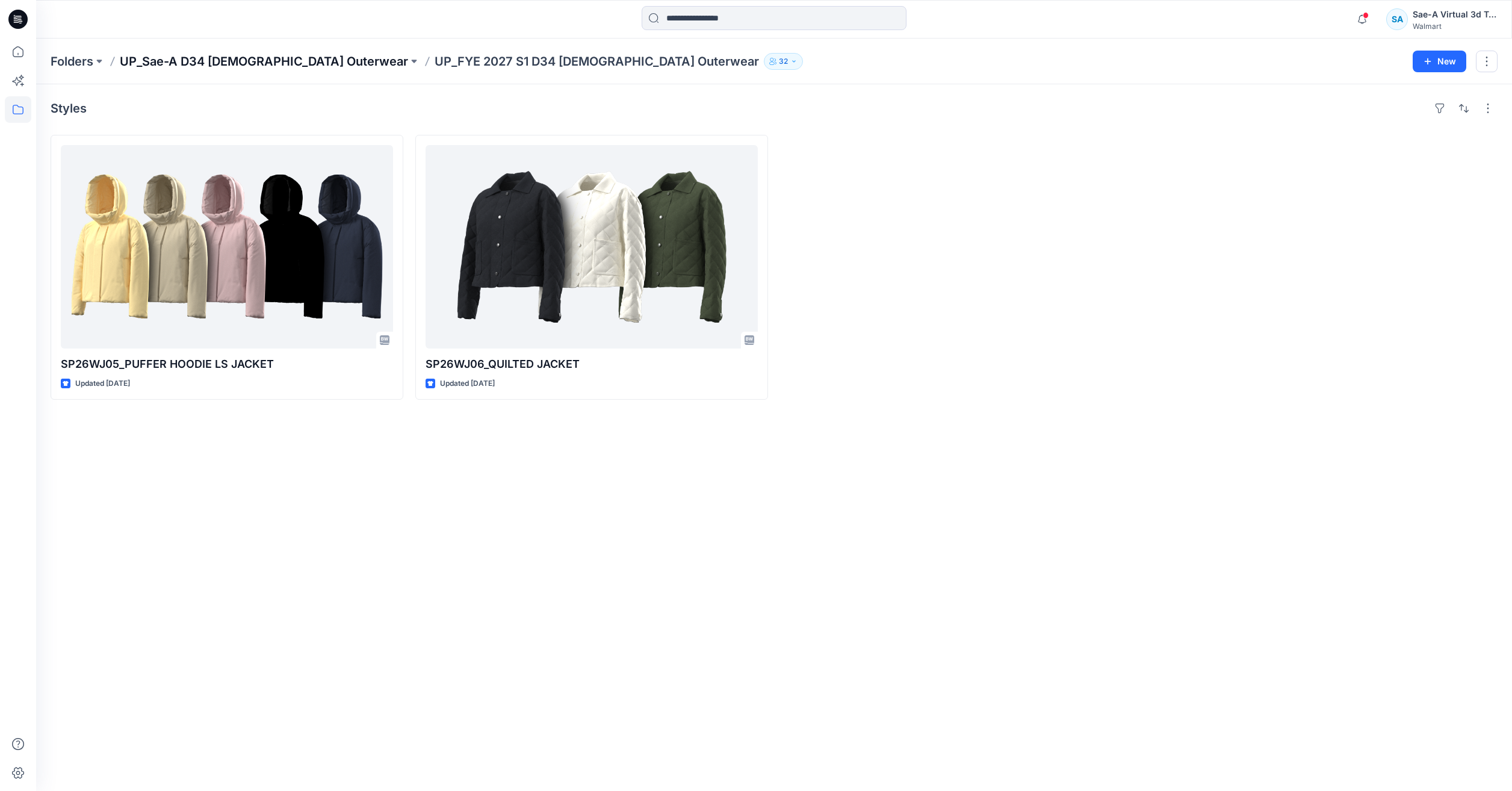
click at [212, 55] on p "UP_Sae-A D34 [DEMOGRAPHIC_DATA] Outerwear" at bounding box center [263, 61] width 288 height 17
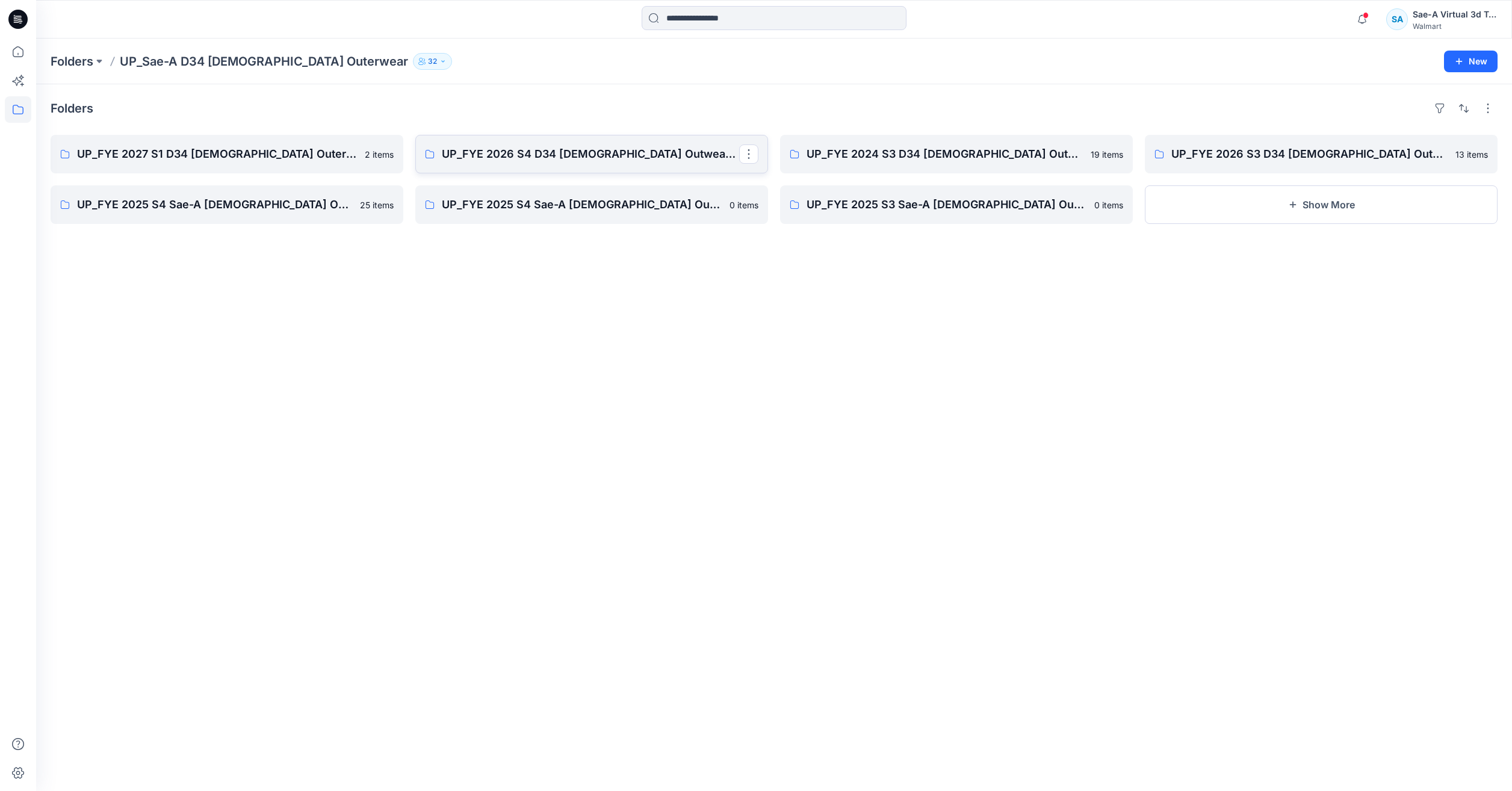
click at [592, 159] on p "UP_FYE 2026 S4 D34 Ladies Outwear Ozark Trail" at bounding box center [590, 154] width 297 height 17
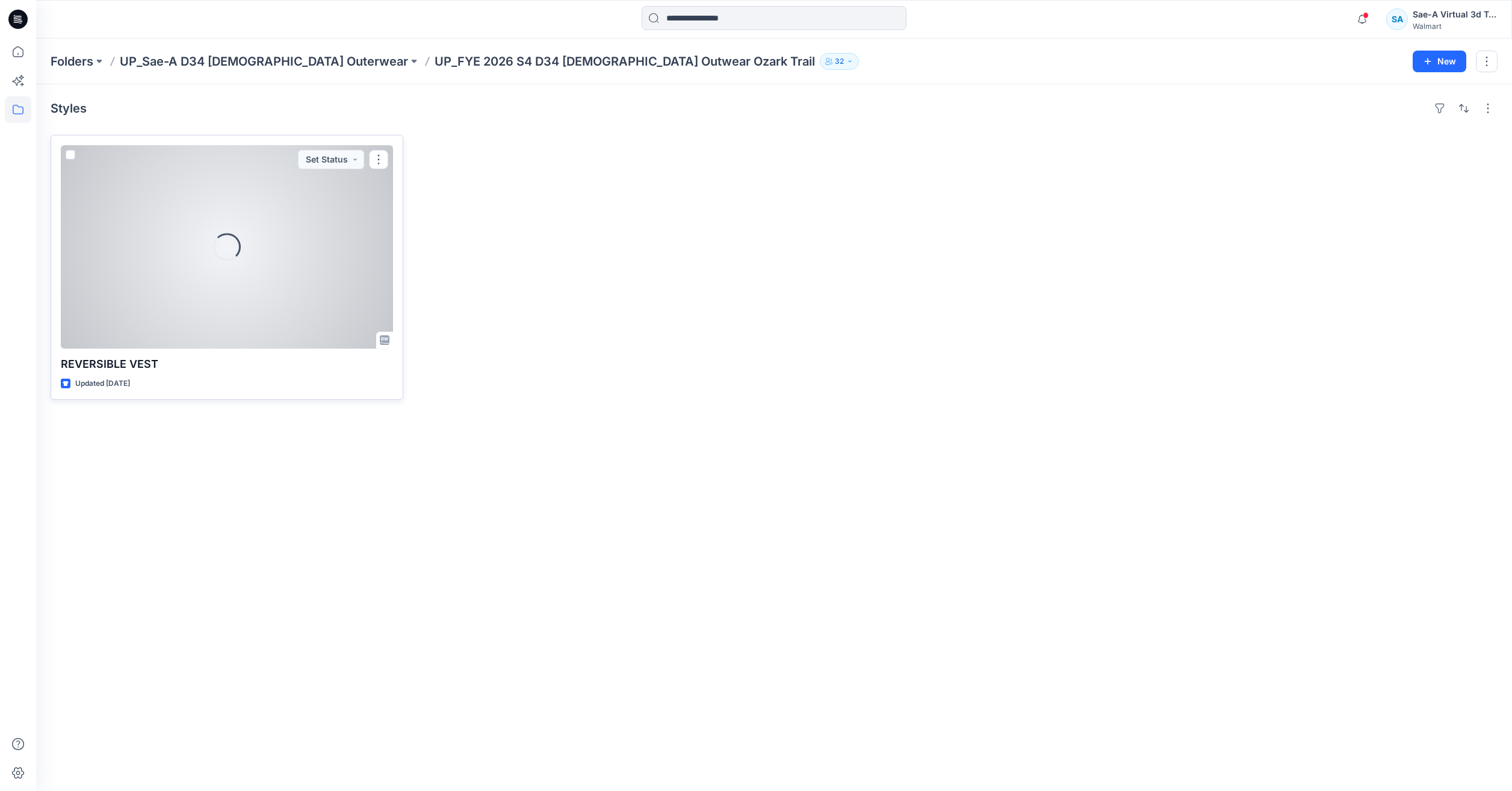
click at [105, 365] on p "REVERSIBLE VEST" at bounding box center [227, 364] width 332 height 17
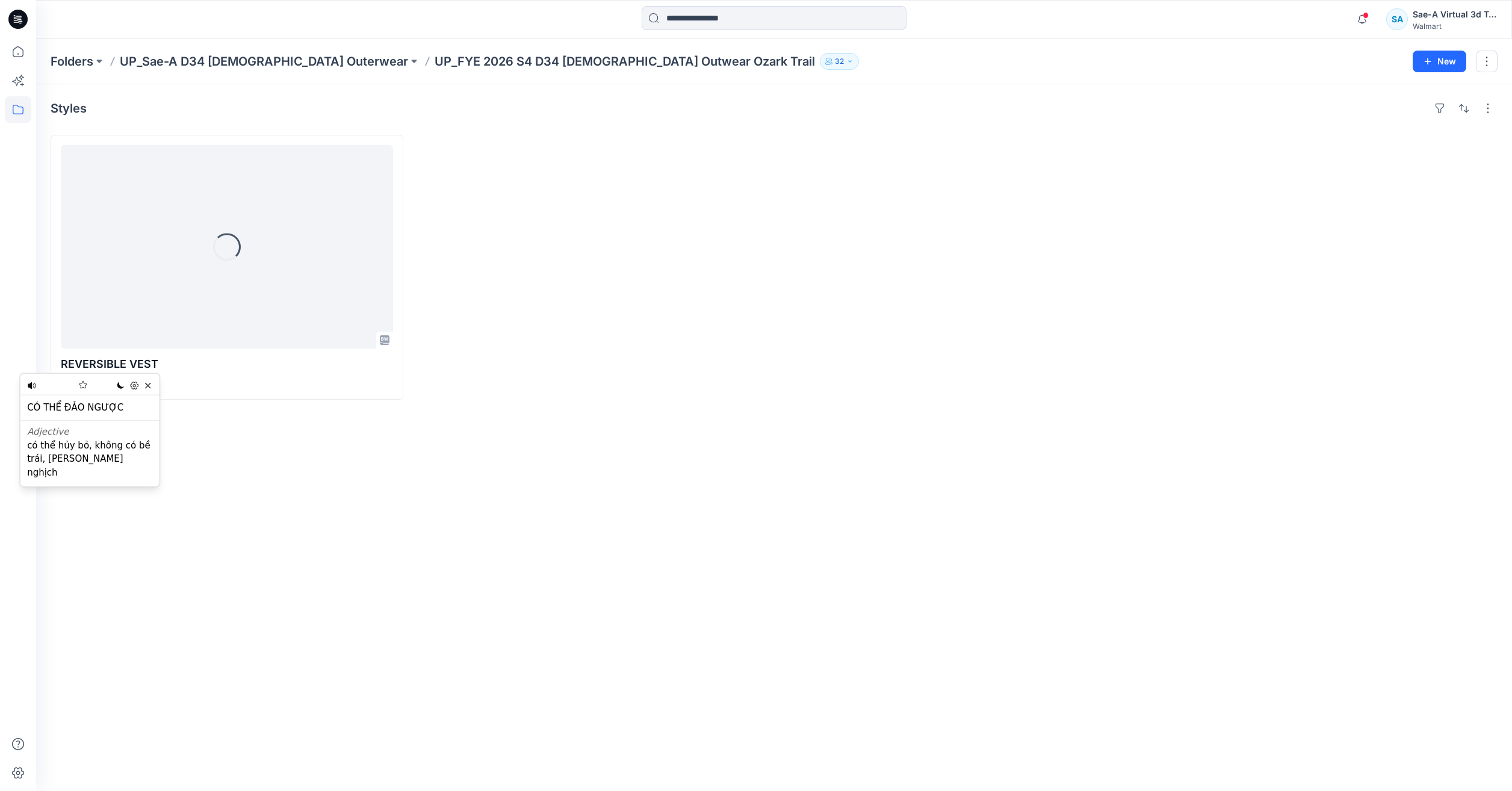
click at [62, 494] on div "Styles Loading... REVERSIBLE VEST Updated 8 months ago" at bounding box center [774, 438] width 1476 height 707
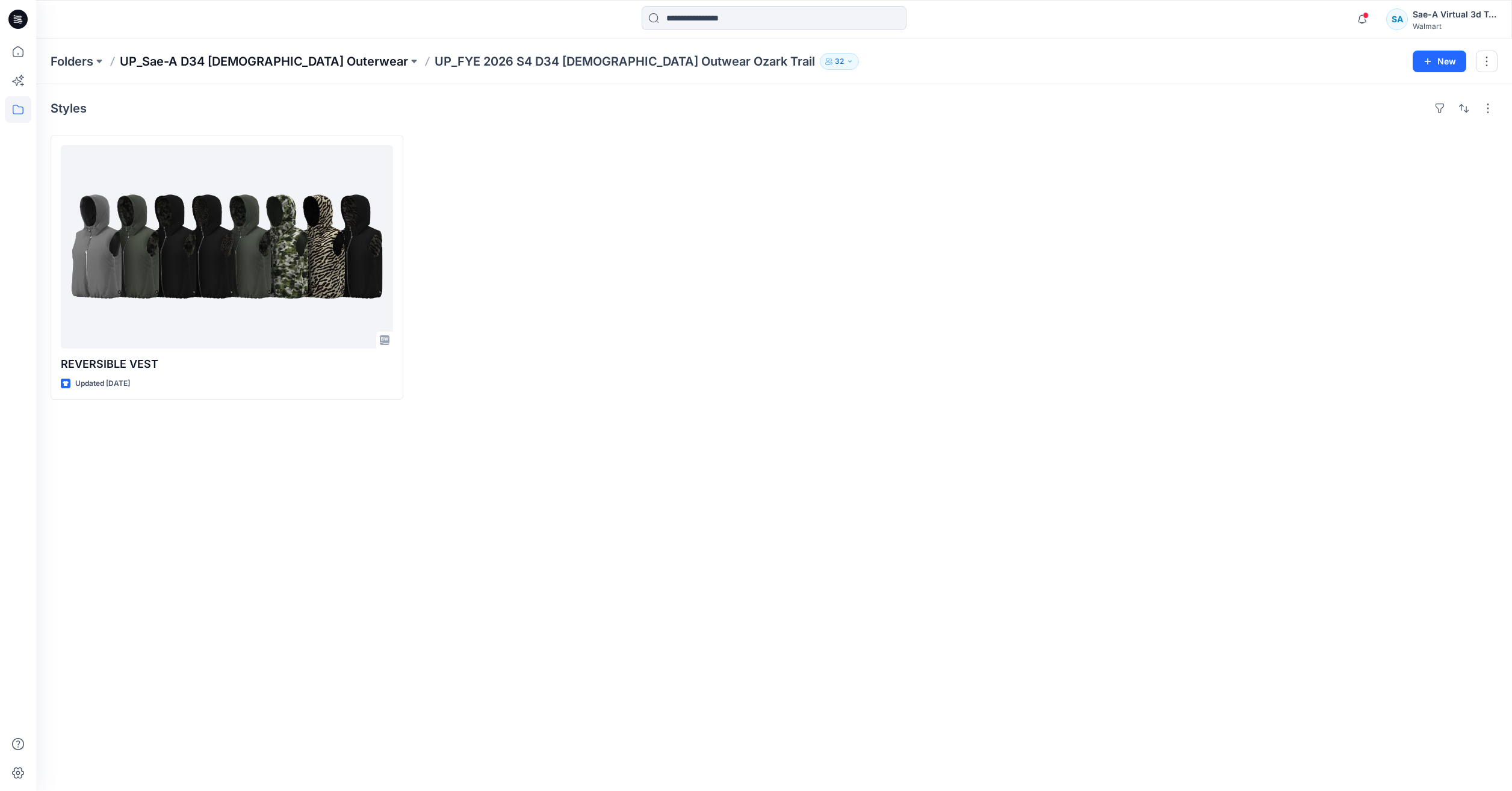
click at [292, 54] on p "UP_Sae-A D34 Ladies Outerwear" at bounding box center [263, 61] width 288 height 17
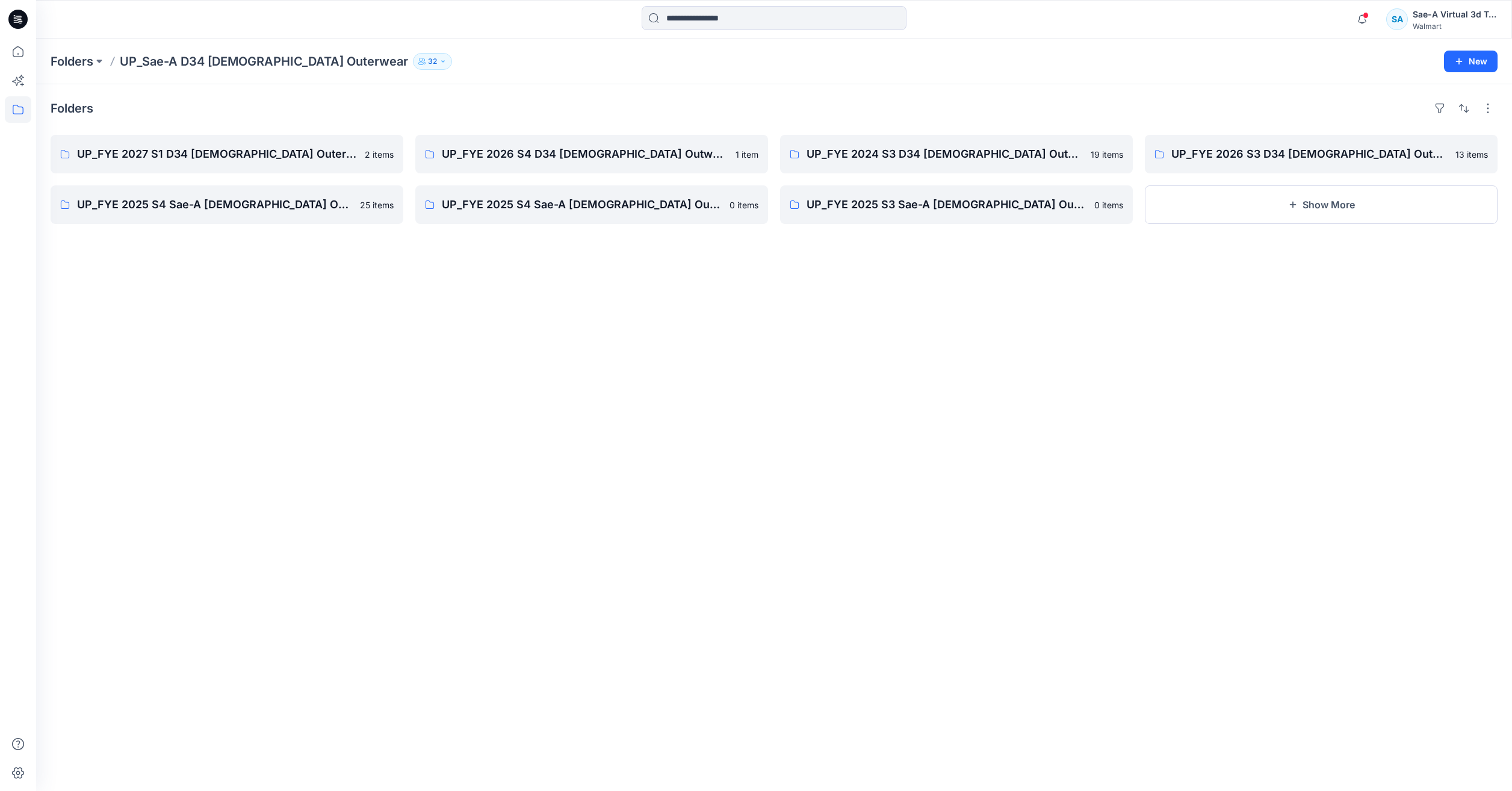
click at [850, 133] on div "Folders UP_FYE 2027 S1 D34 Ladies Outerwear 2 items UP_FYE 2025 S4 Sae-A Ladies…" at bounding box center [774, 438] width 1476 height 707
click at [846, 159] on p "UP_FYE 2024 S3 D34 [DEMOGRAPHIC_DATA] Outerwear Swiss Tech Sae-A" at bounding box center [955, 154] width 297 height 17
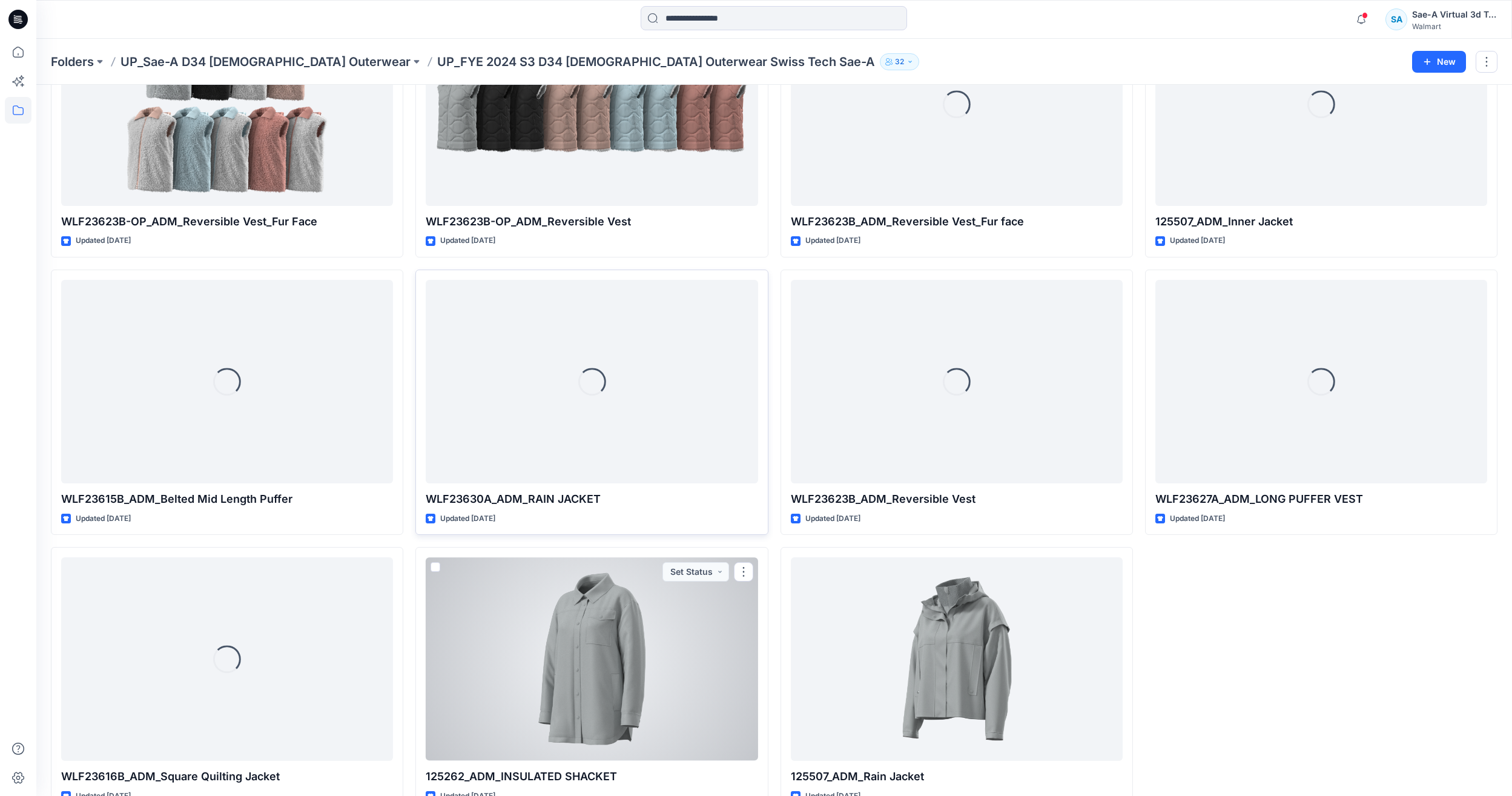
scroll to position [729, 0]
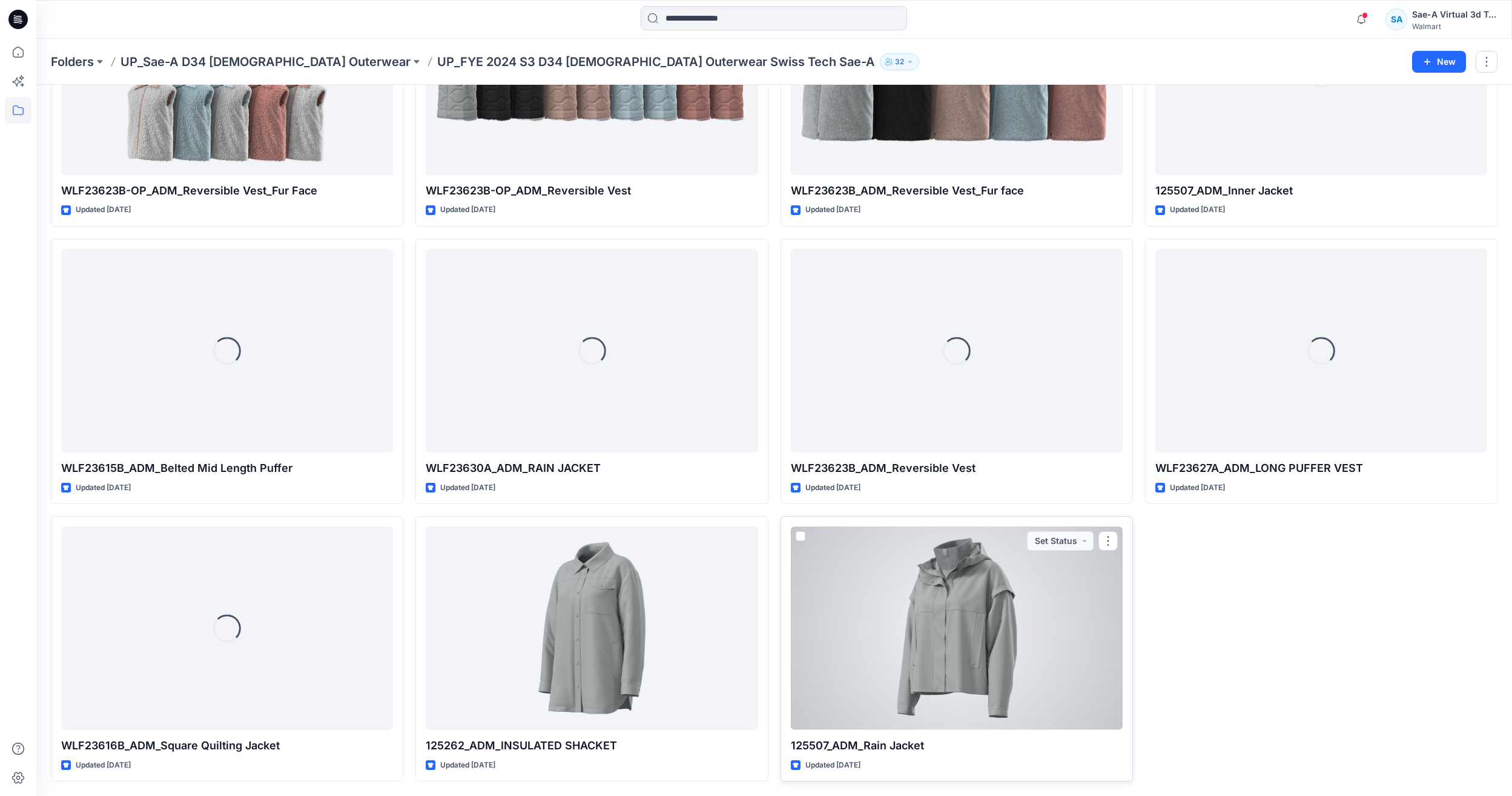
click at [887, 678] on div at bounding box center [956, 627] width 331 height 203
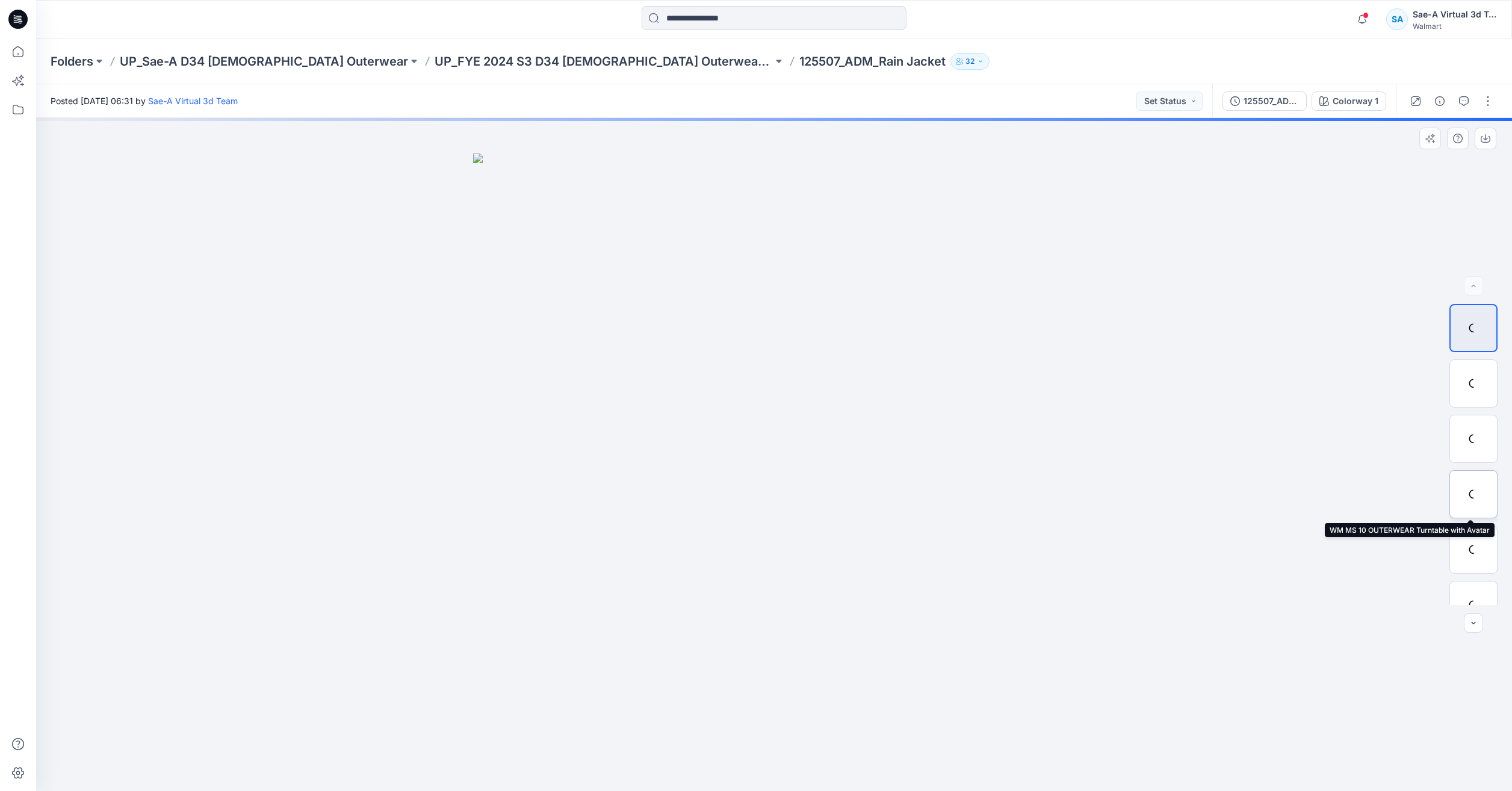
click at [1482, 496] on div at bounding box center [1474, 494] width 48 height 48
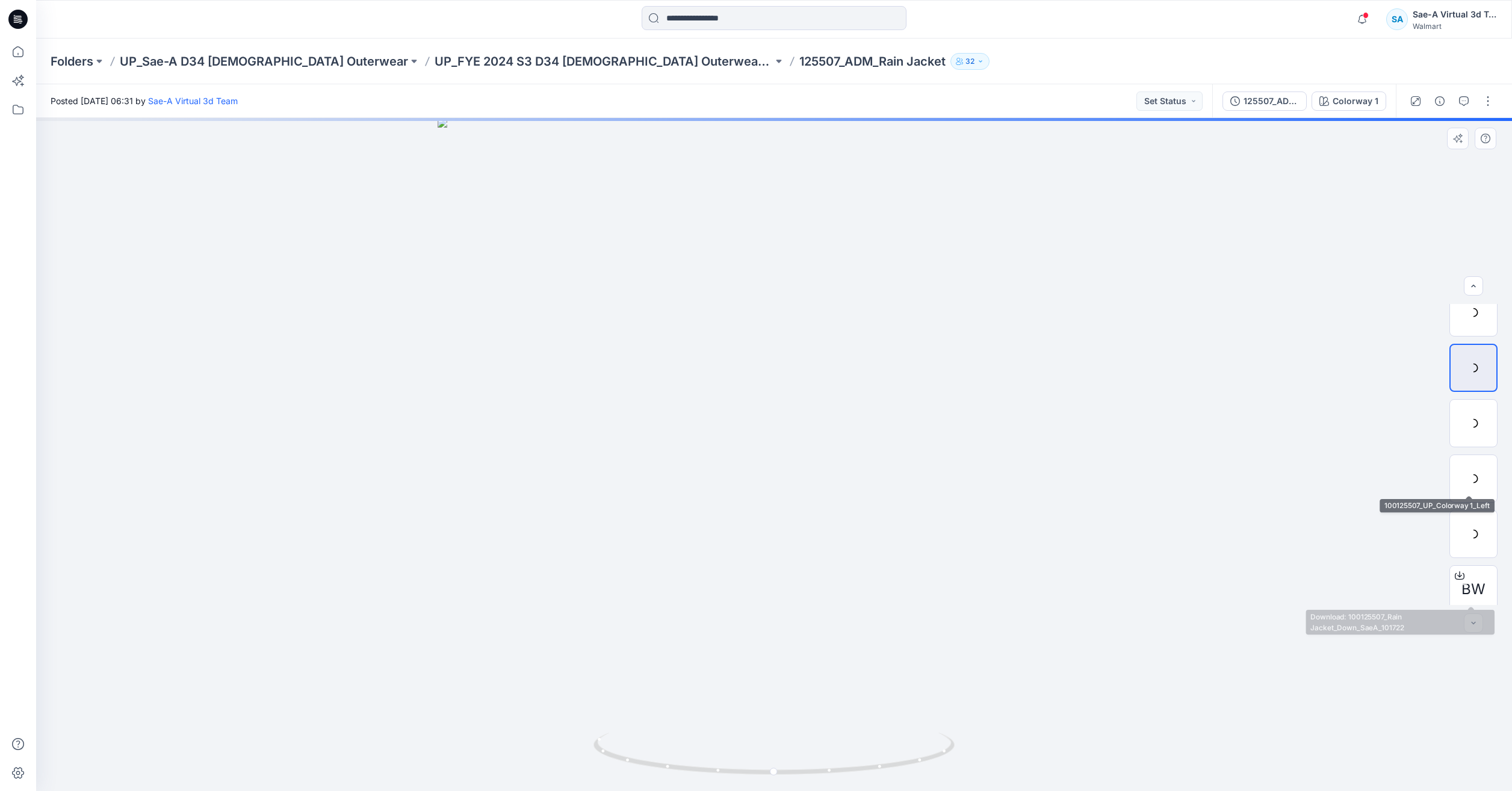
scroll to position [134, 0]
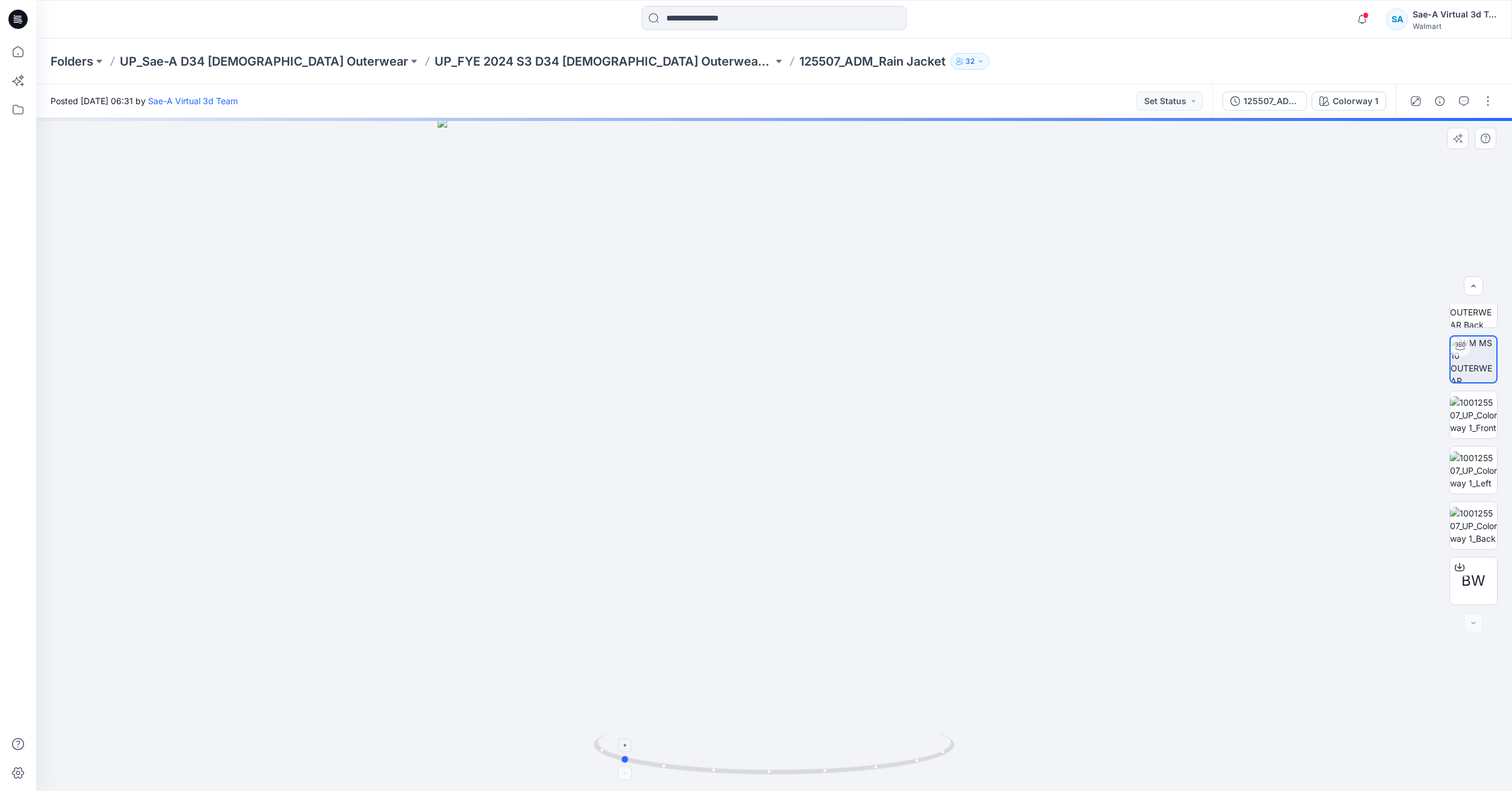
drag, startPoint x: 937, startPoint y: 756, endPoint x: 773, endPoint y: 743, distance: 164.5
click at [773, 743] on icon at bounding box center [775, 755] width 364 height 45
drag, startPoint x: 766, startPoint y: 261, endPoint x: 759, endPoint y: 321, distance: 60.4
click at [1419, 100] on icon "button" at bounding box center [1415, 100] width 6 height 6
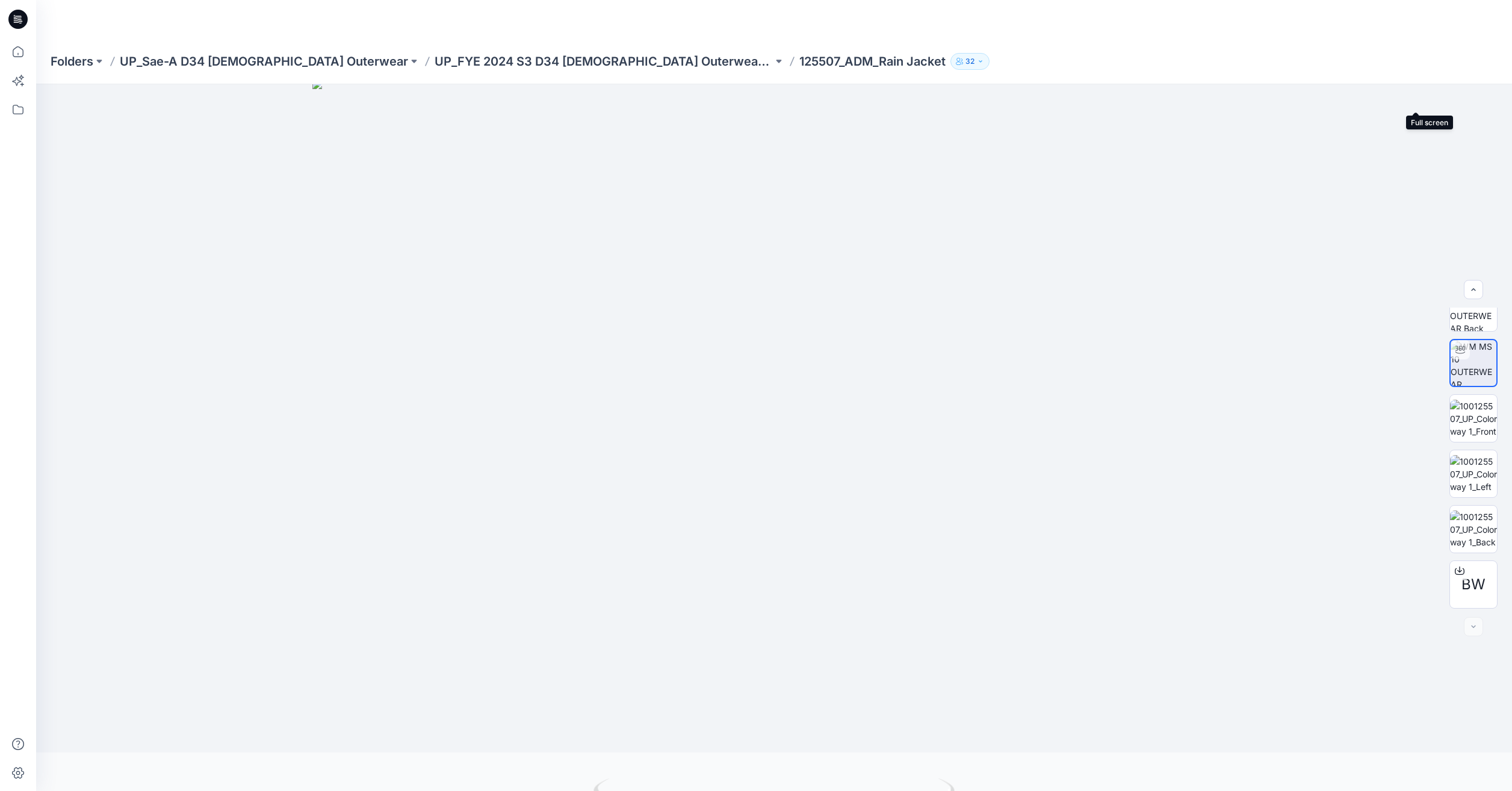
scroll to position [80, 0]
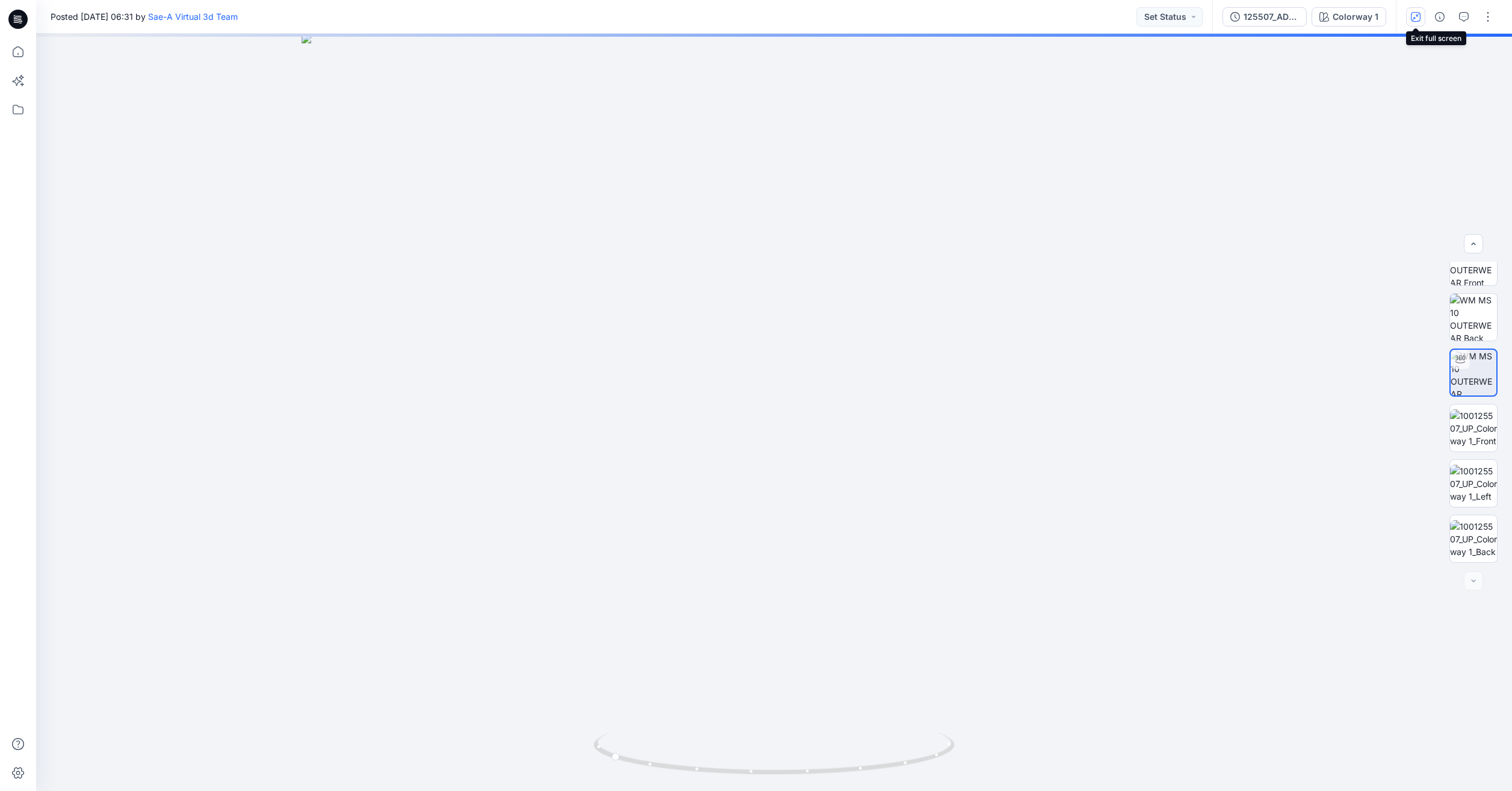
click at [1410, 14] on button "button" at bounding box center [1415, 17] width 19 height 19
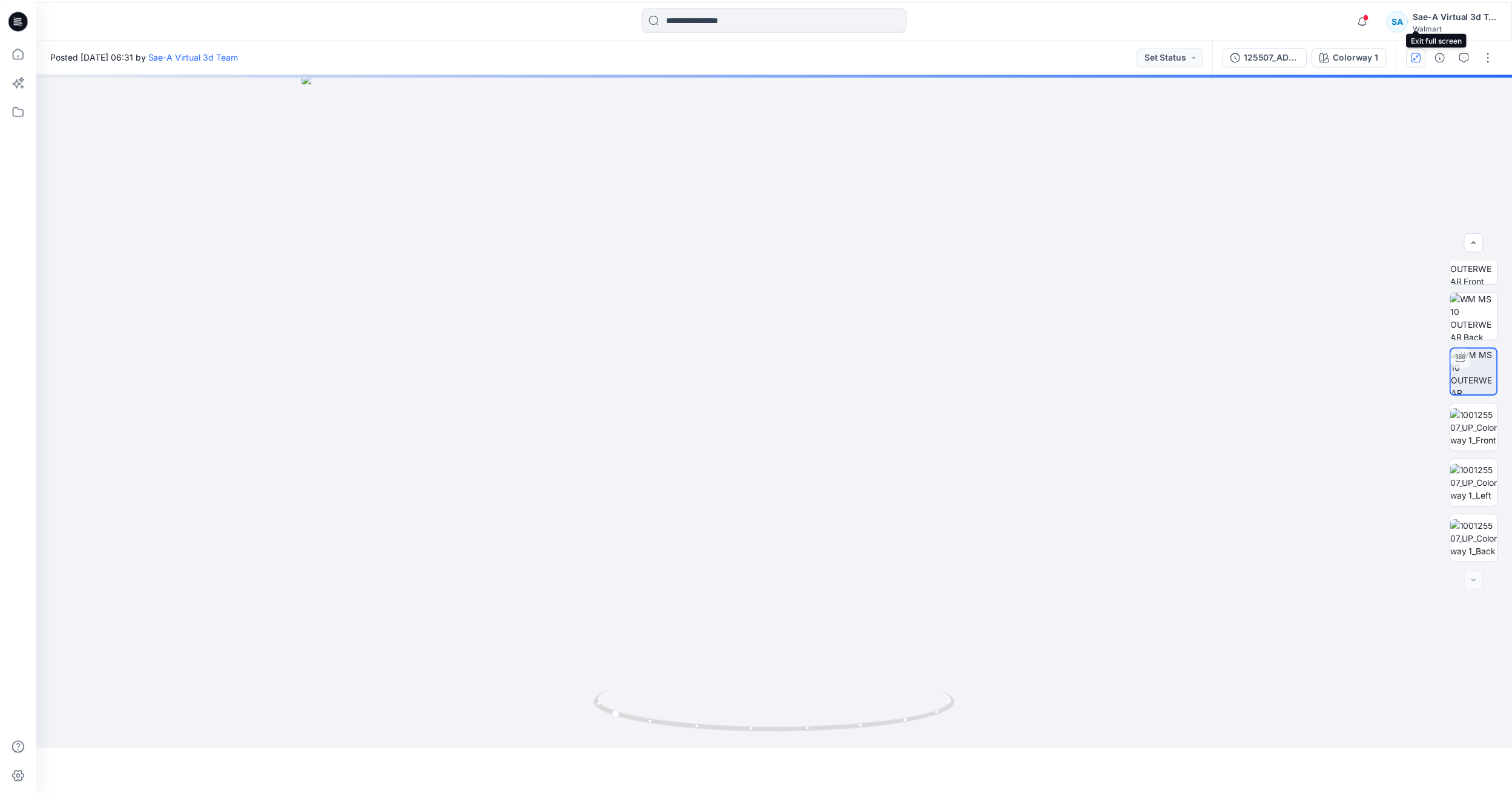
scroll to position [135, 0]
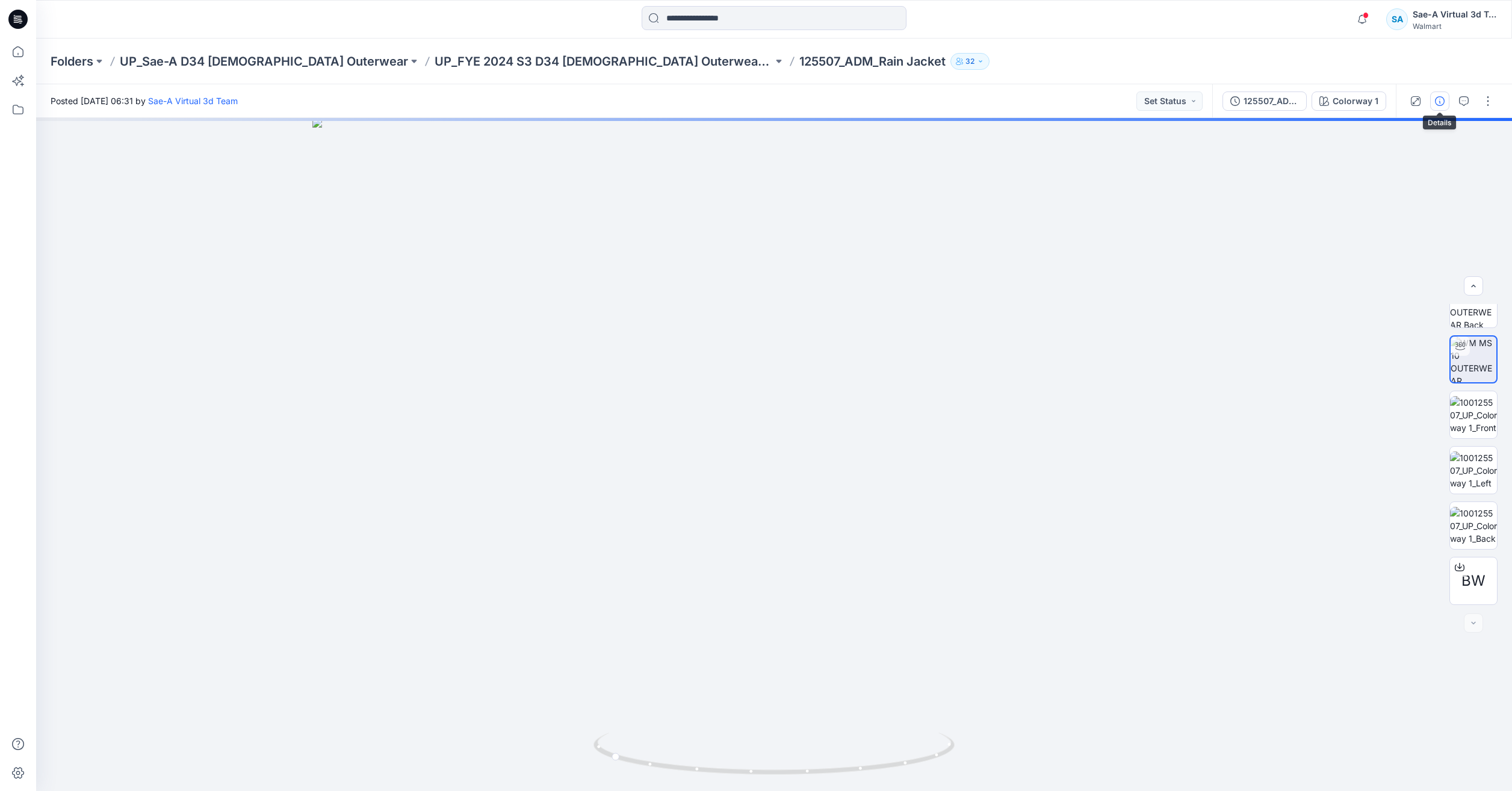
click at [1433, 104] on button "button" at bounding box center [1439, 100] width 19 height 19
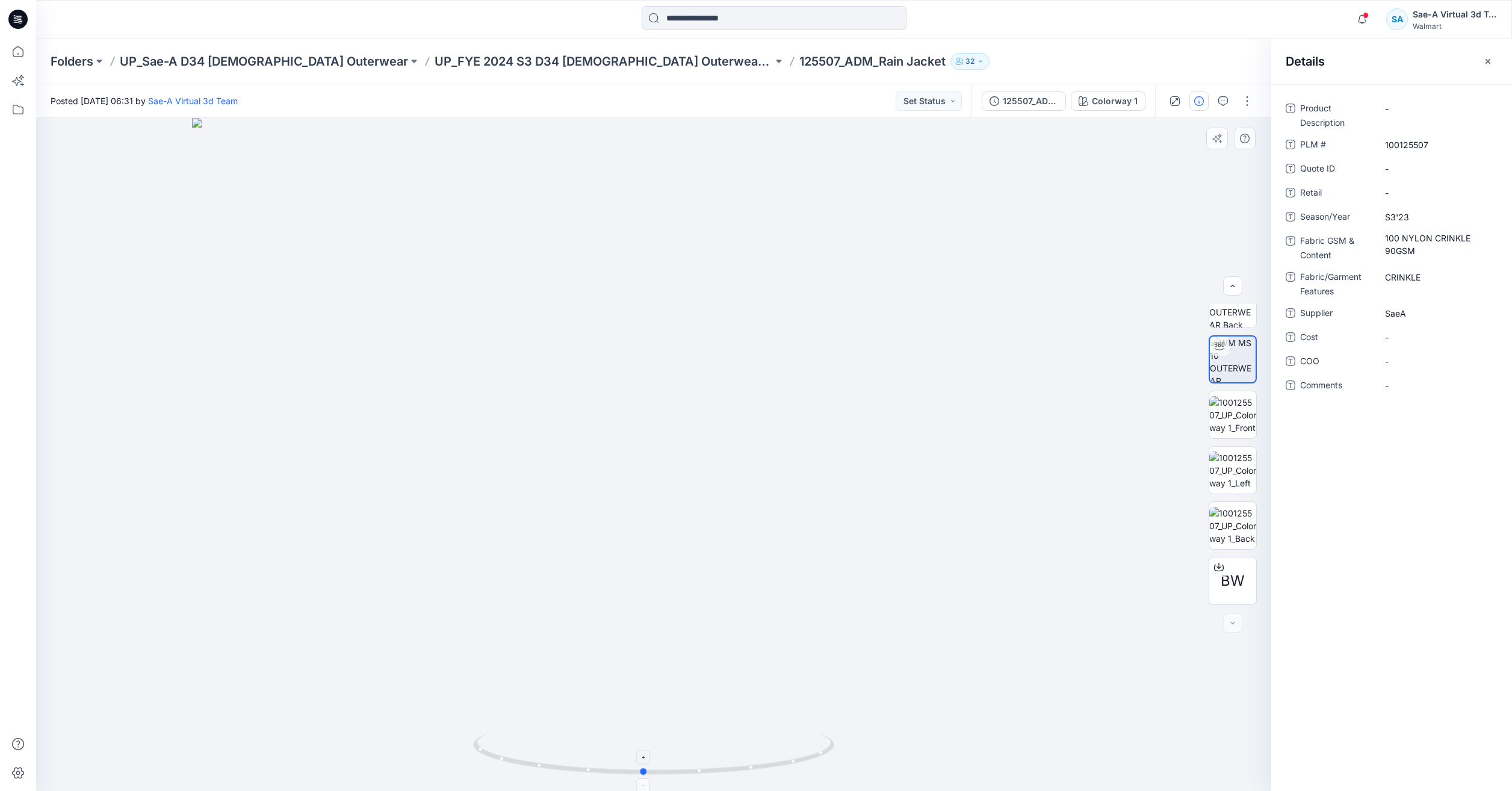
drag, startPoint x: 684, startPoint y: 766, endPoint x: 833, endPoint y: 749, distance: 150.0
click at [833, 749] on icon at bounding box center [655, 755] width 364 height 45
click at [588, 54] on p "UP_FYE 2024 S3 D34 [DEMOGRAPHIC_DATA] Outerwear Swiss Tech Sae-A" at bounding box center [604, 61] width 339 height 17
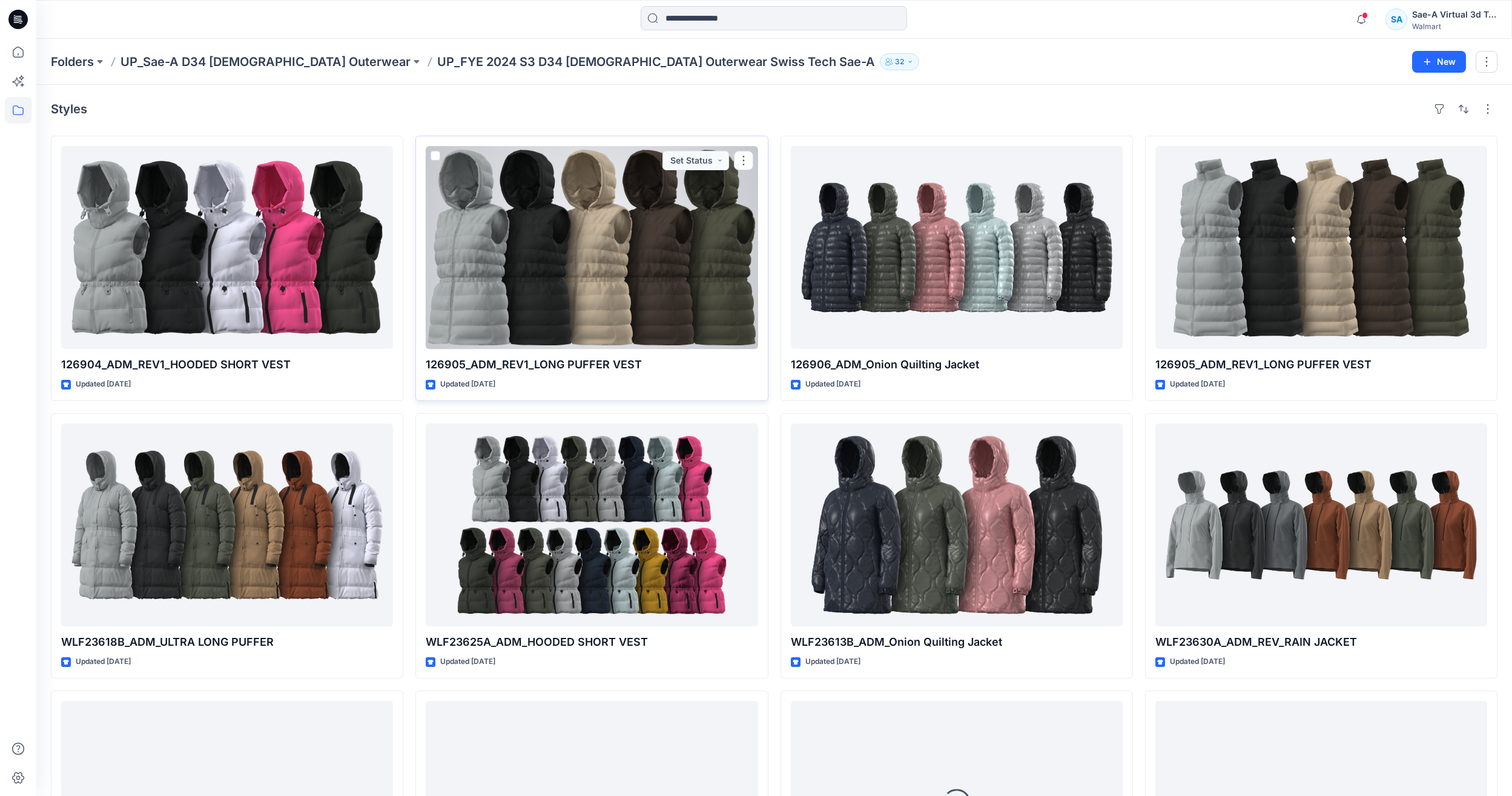
click at [610, 320] on div at bounding box center [591, 247] width 331 height 203
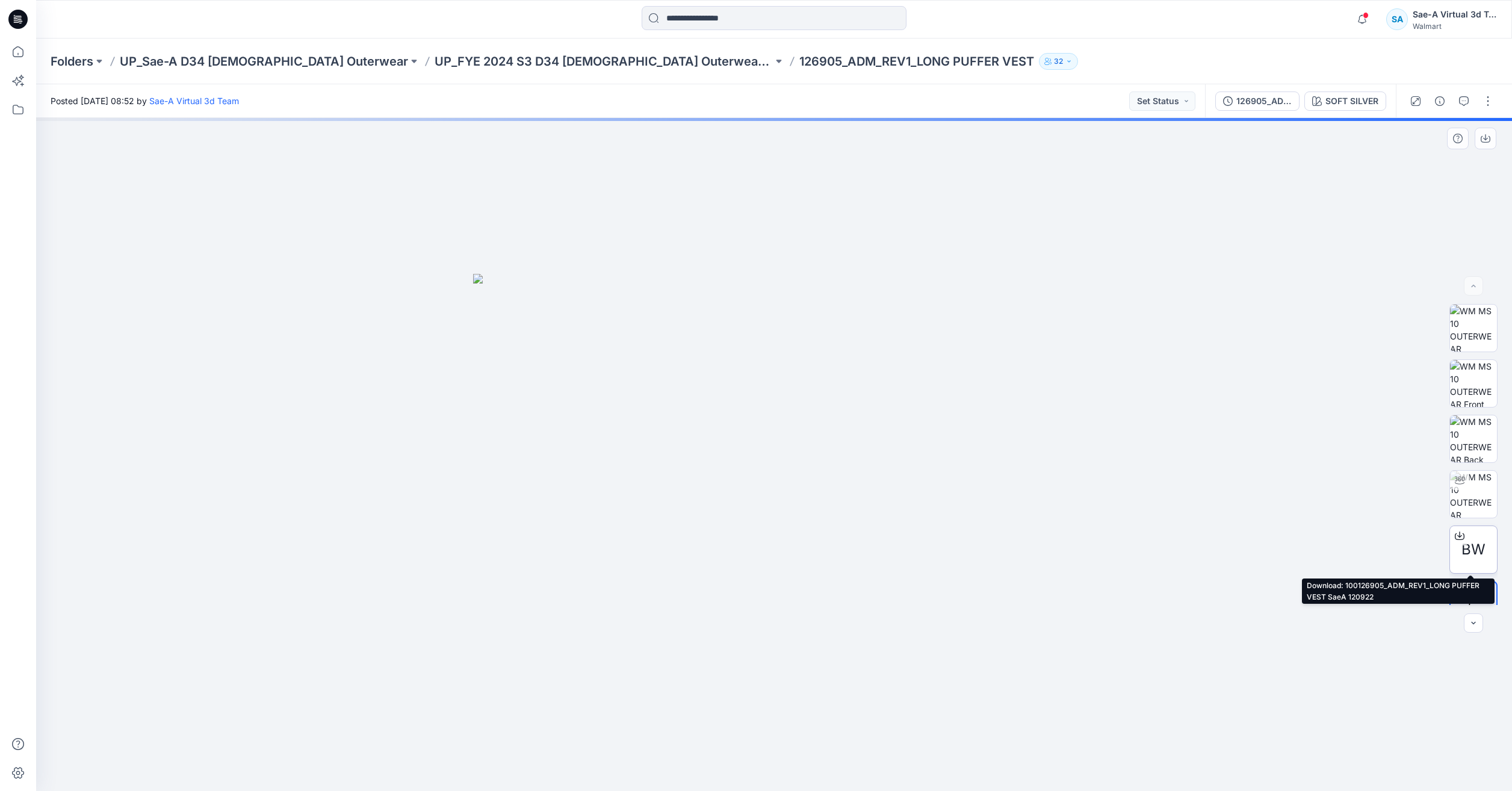
click at [1471, 544] on span "BW" at bounding box center [1473, 549] width 24 height 22
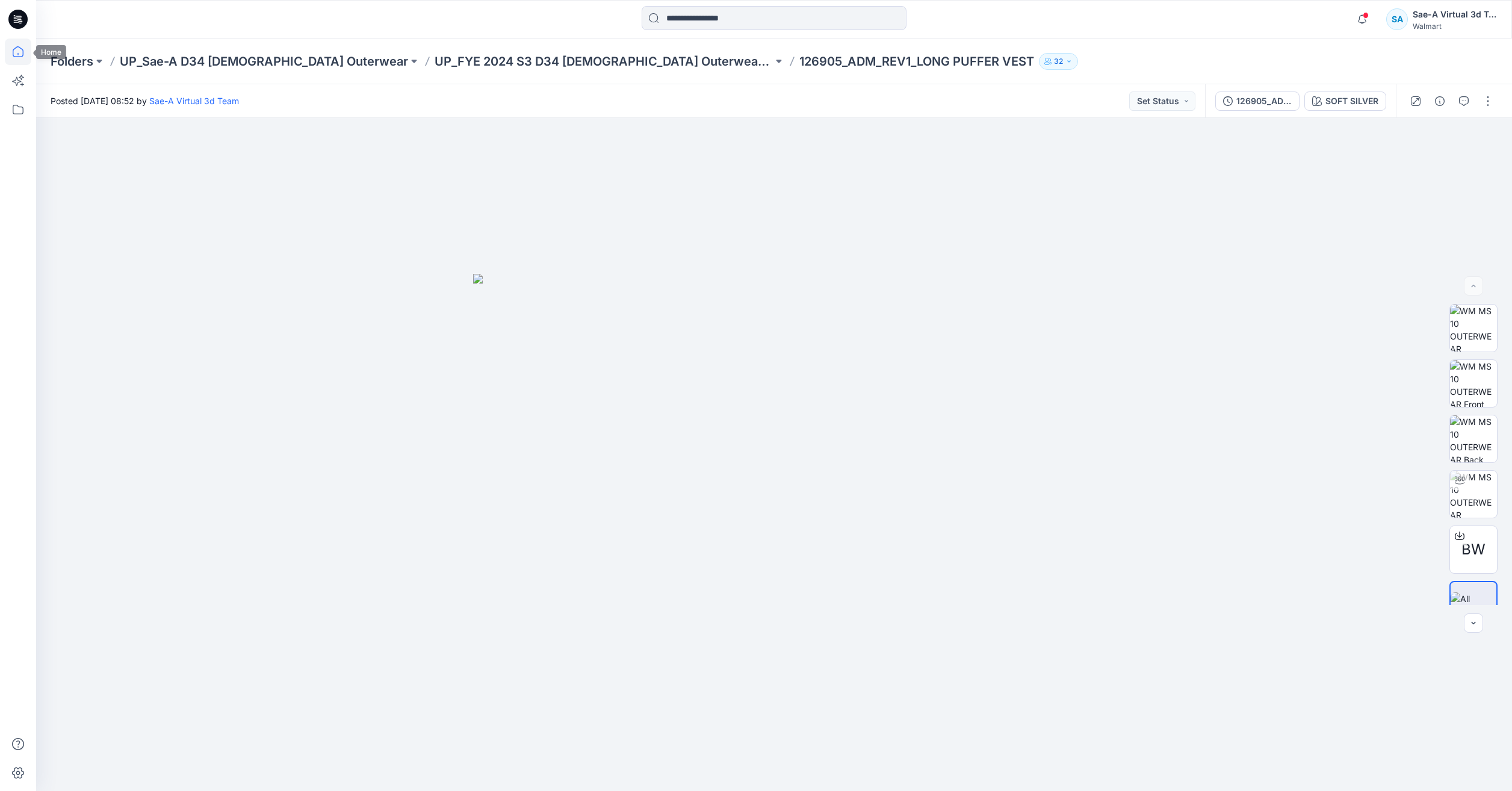
click at [23, 61] on icon at bounding box center [18, 51] width 27 height 27
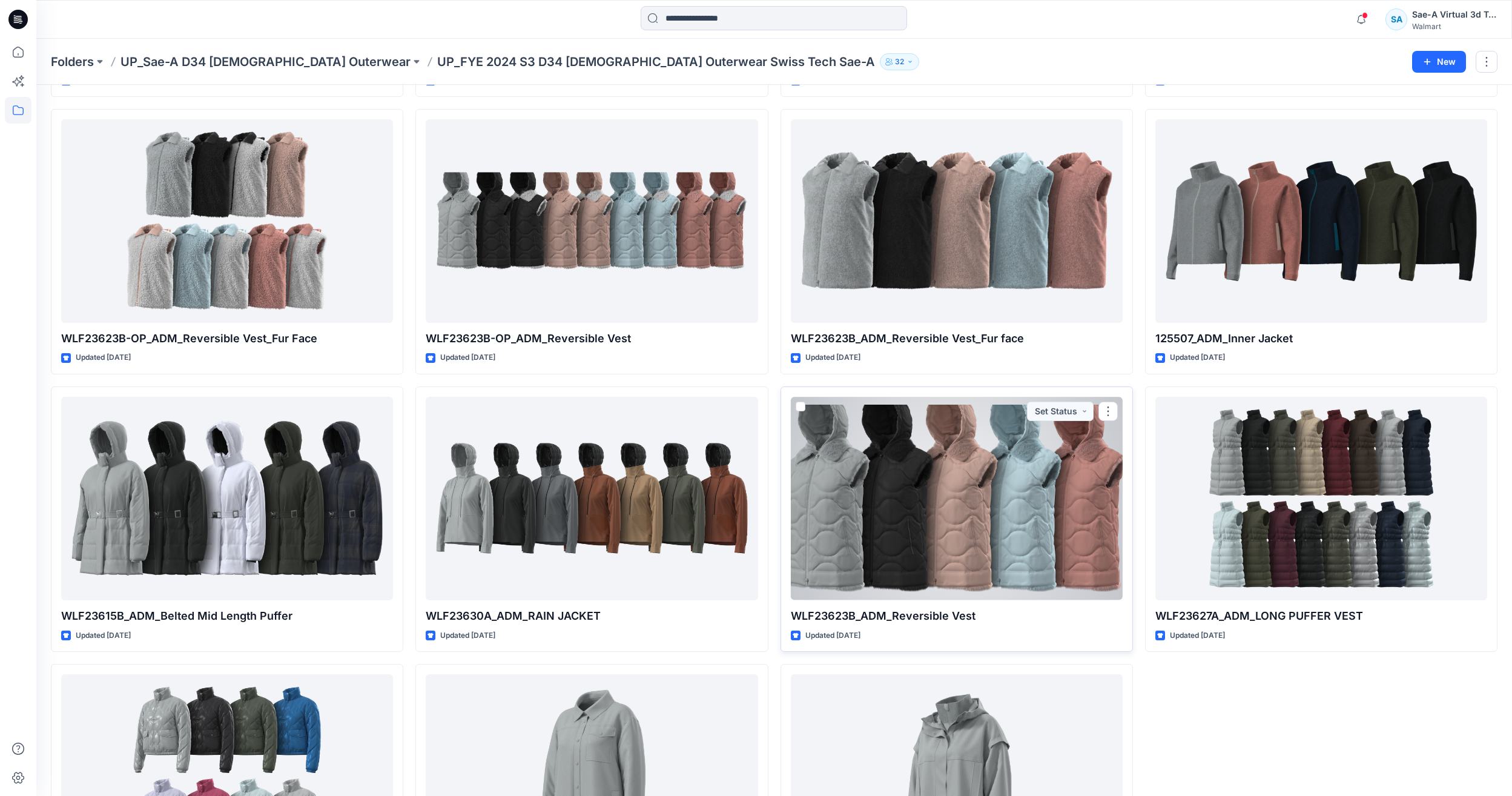
scroll to position [729, 0]
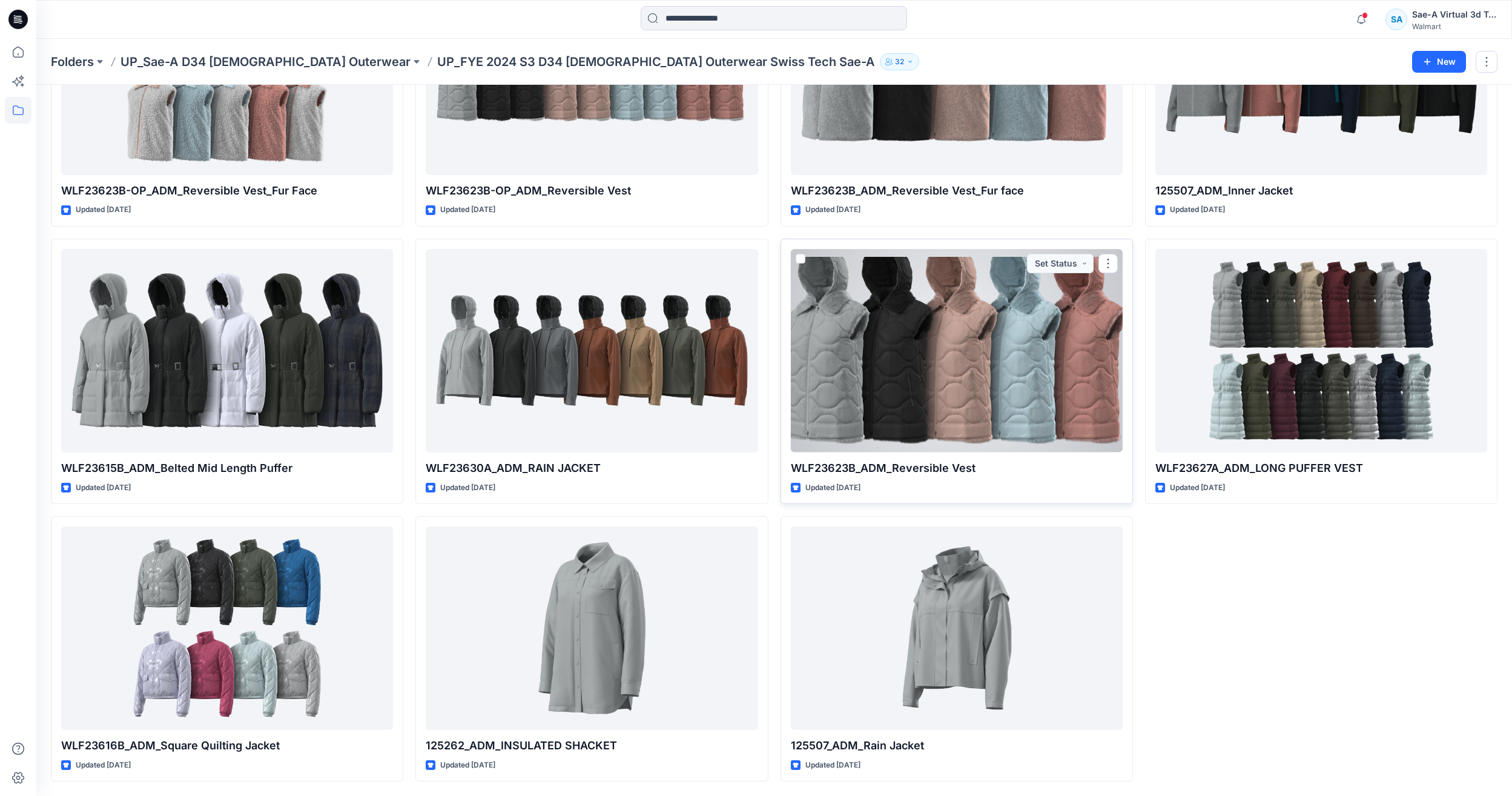
click at [971, 376] on div at bounding box center [956, 350] width 331 height 203
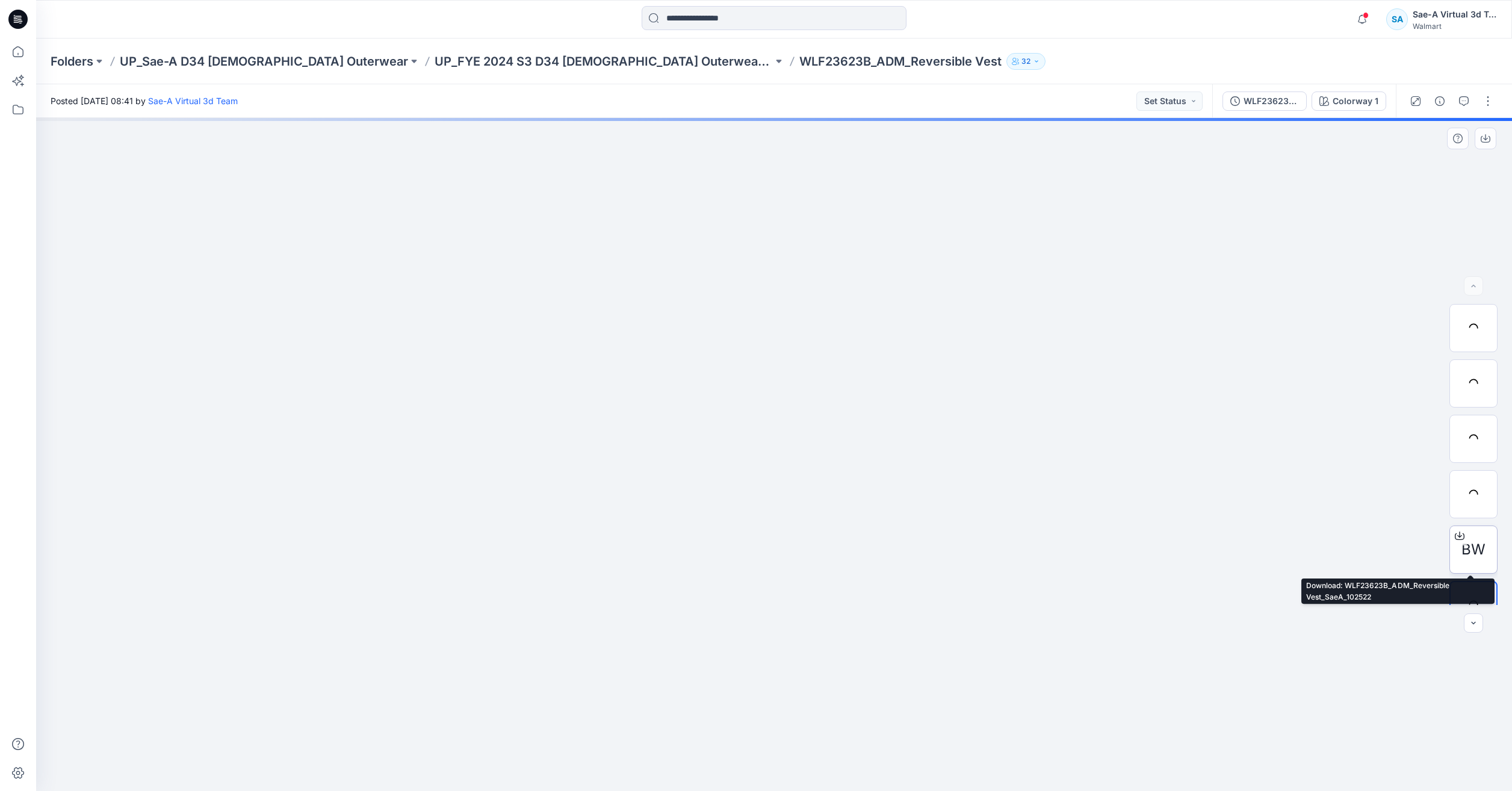
click at [1467, 553] on span "BW" at bounding box center [1473, 549] width 24 height 22
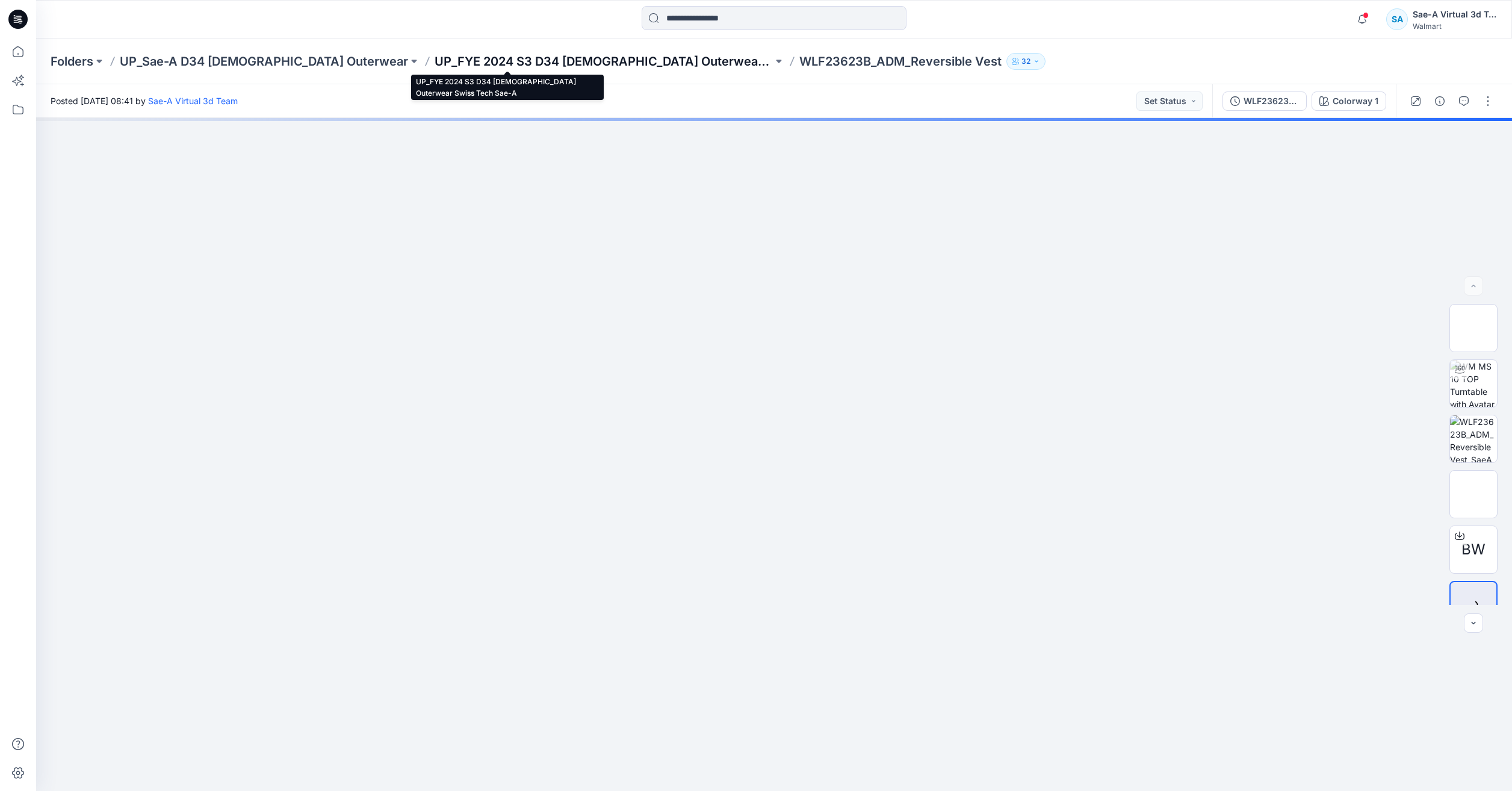
click at [583, 56] on p "UP_FYE 2024 S3 D34 [DEMOGRAPHIC_DATA] Outerwear Swiss Tech Sae-A" at bounding box center [604, 61] width 339 height 17
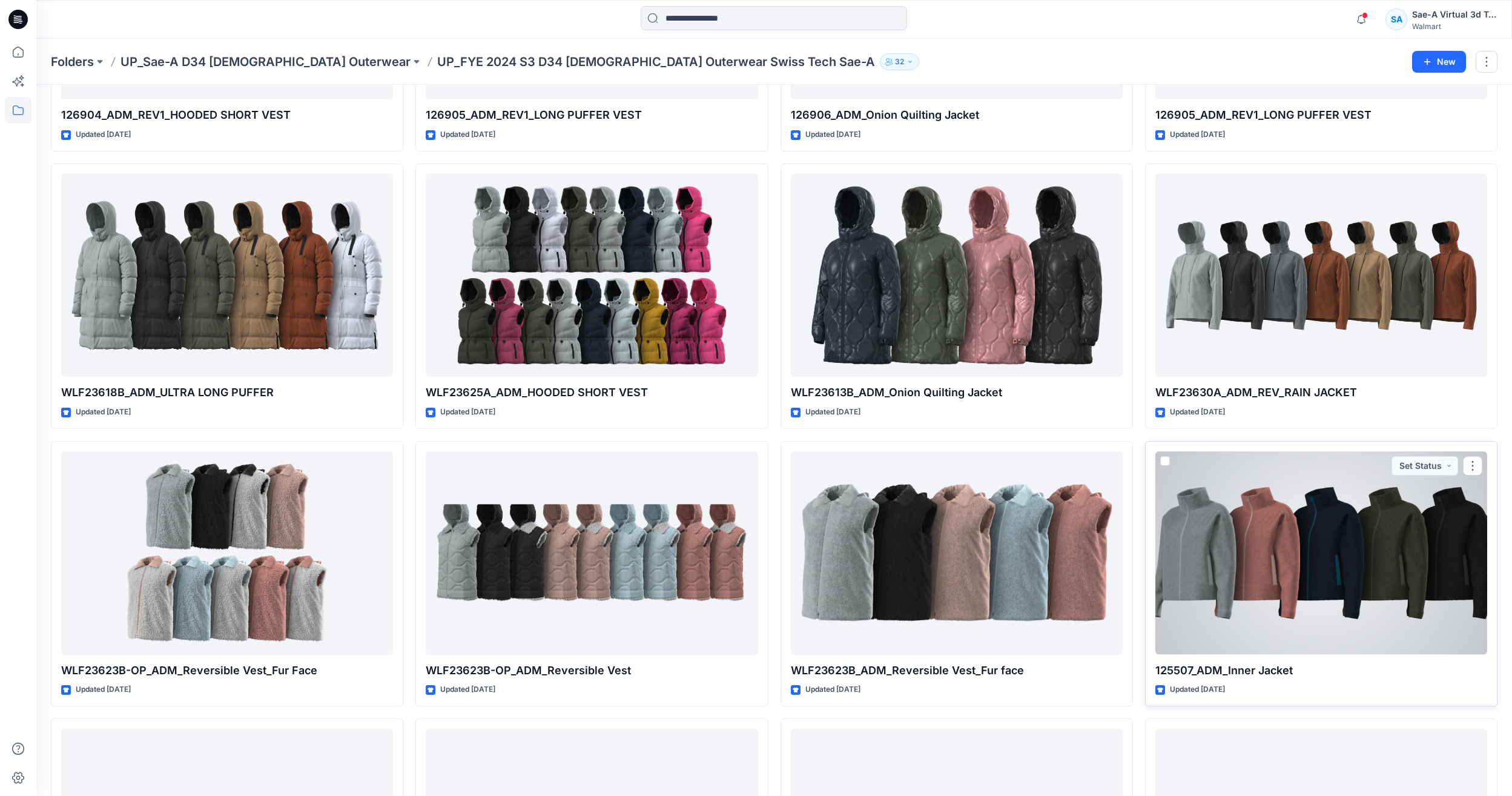
scroll to position [363, 0]
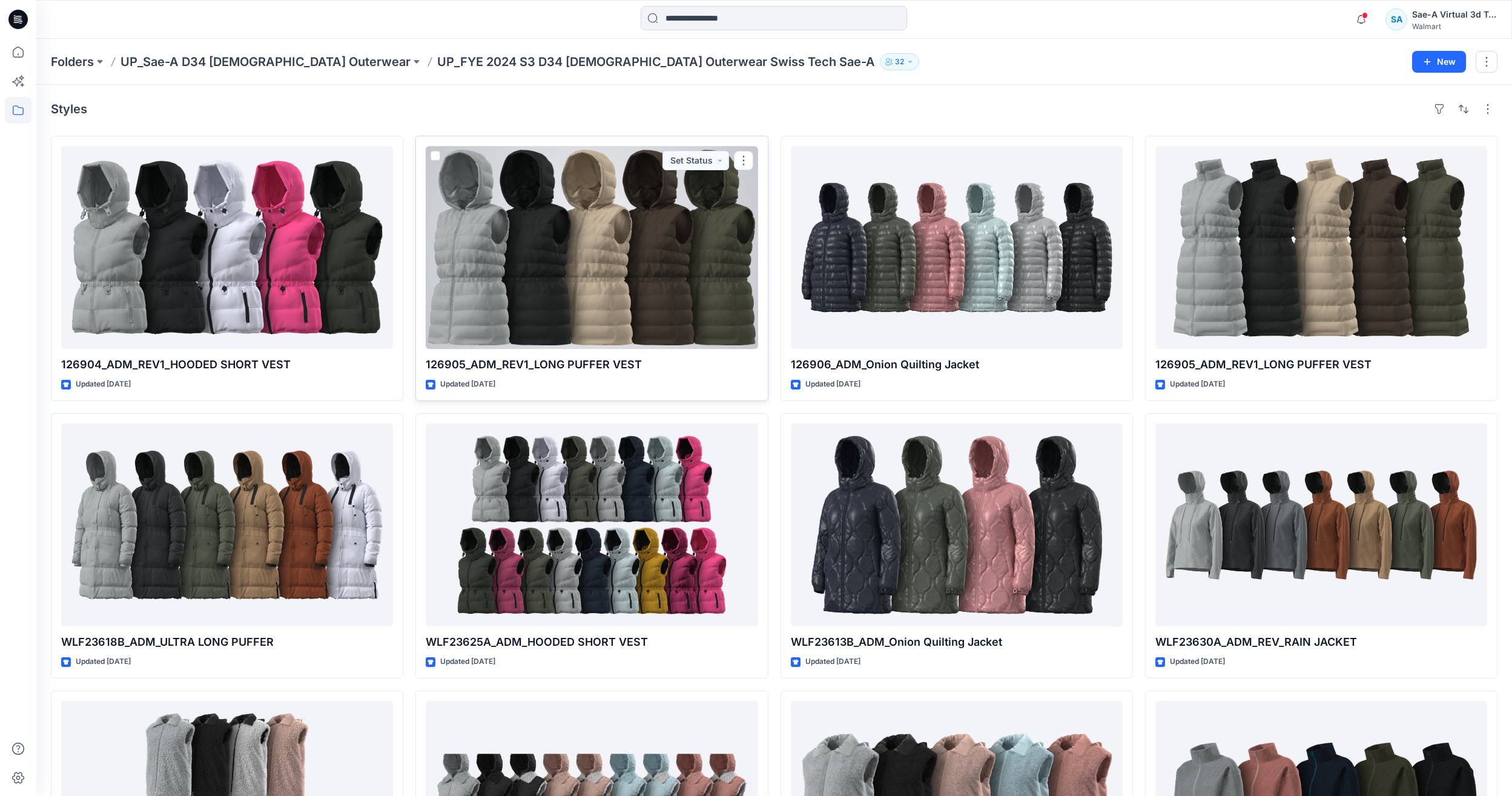
click at [683, 241] on div at bounding box center [591, 247] width 331 height 203
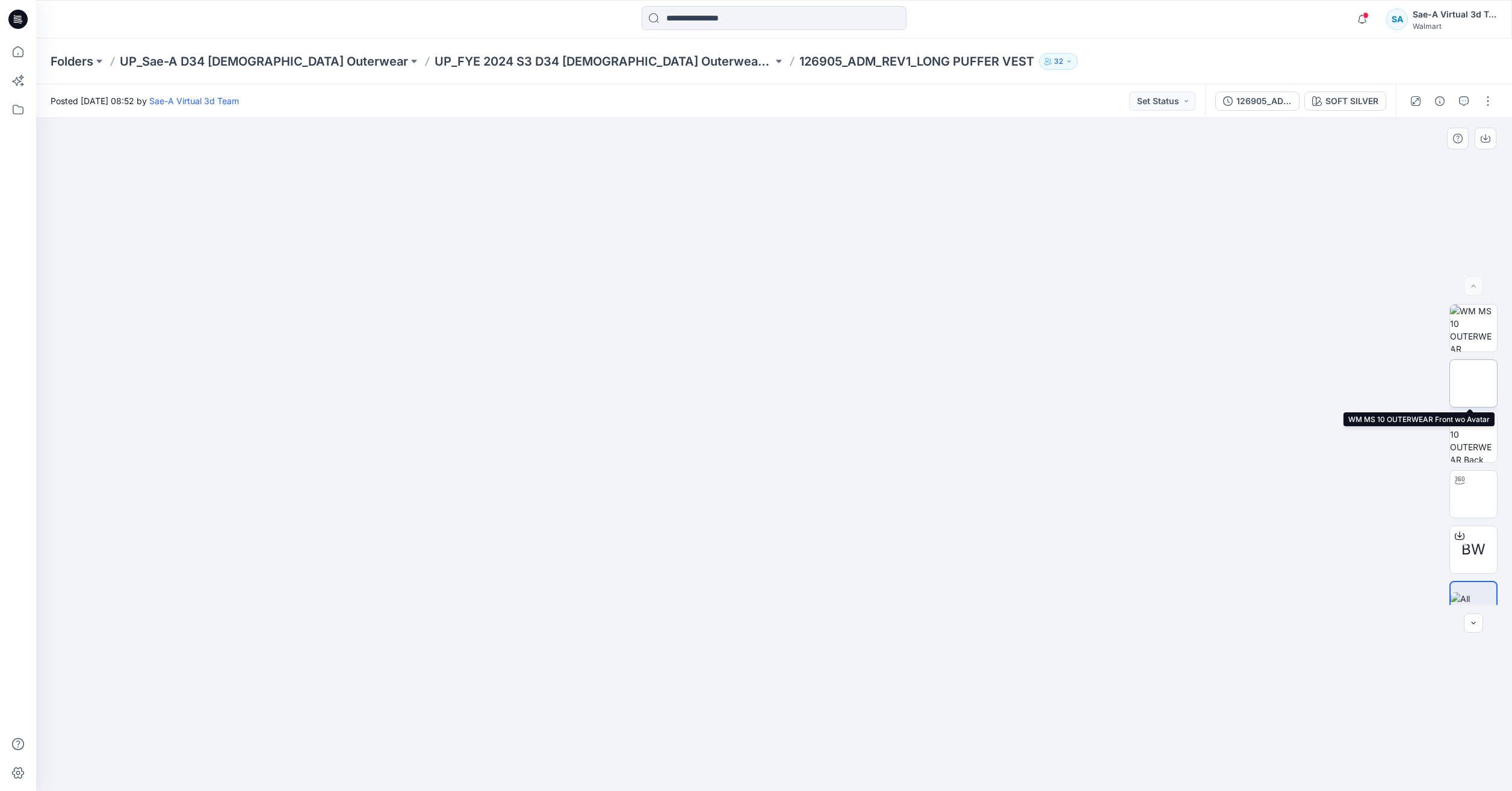
click at [1480, 369] on img at bounding box center [1473, 383] width 47 height 47
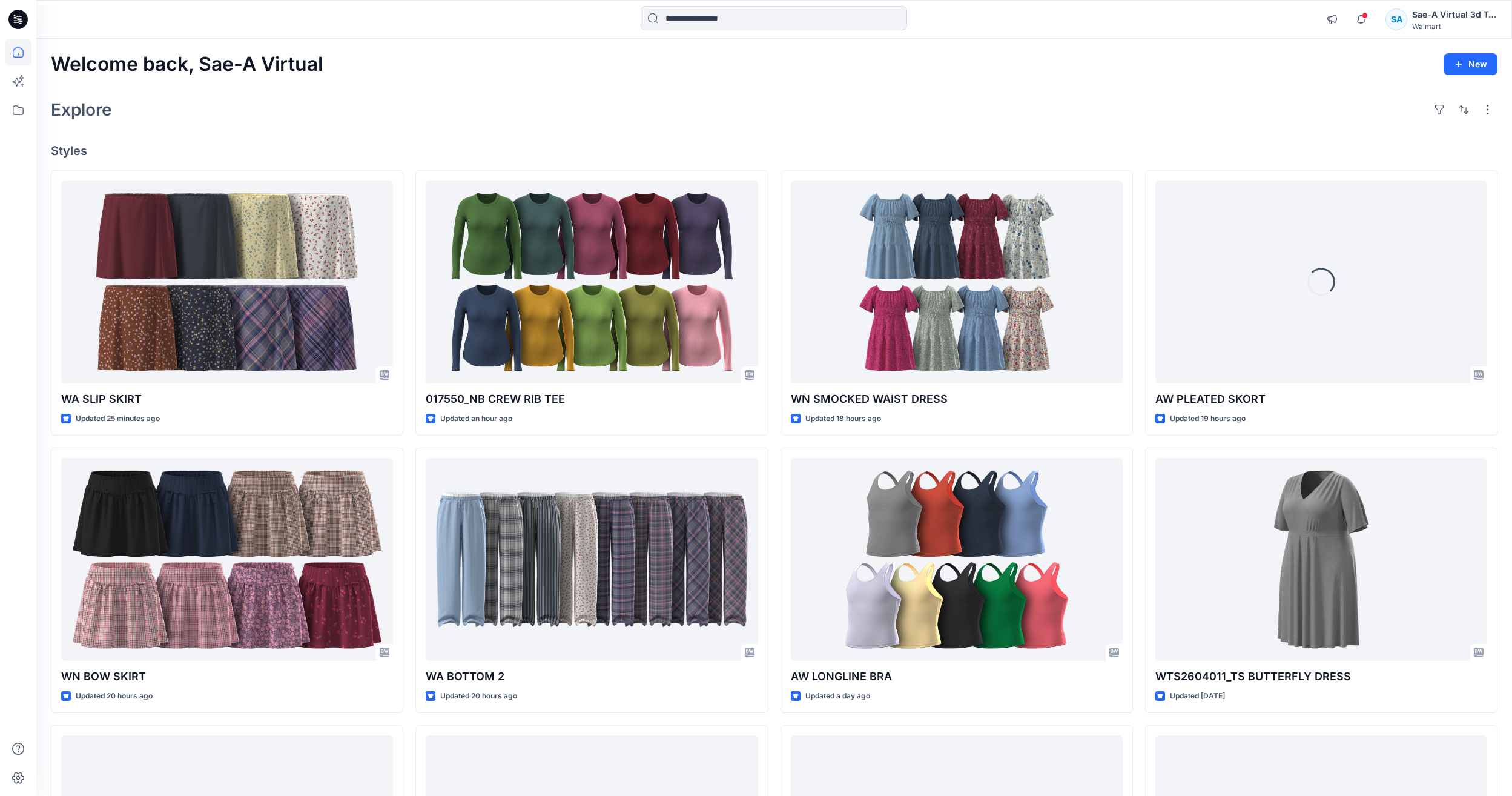
click at [209, 96] on div "Explore" at bounding box center [774, 109] width 1447 height 29
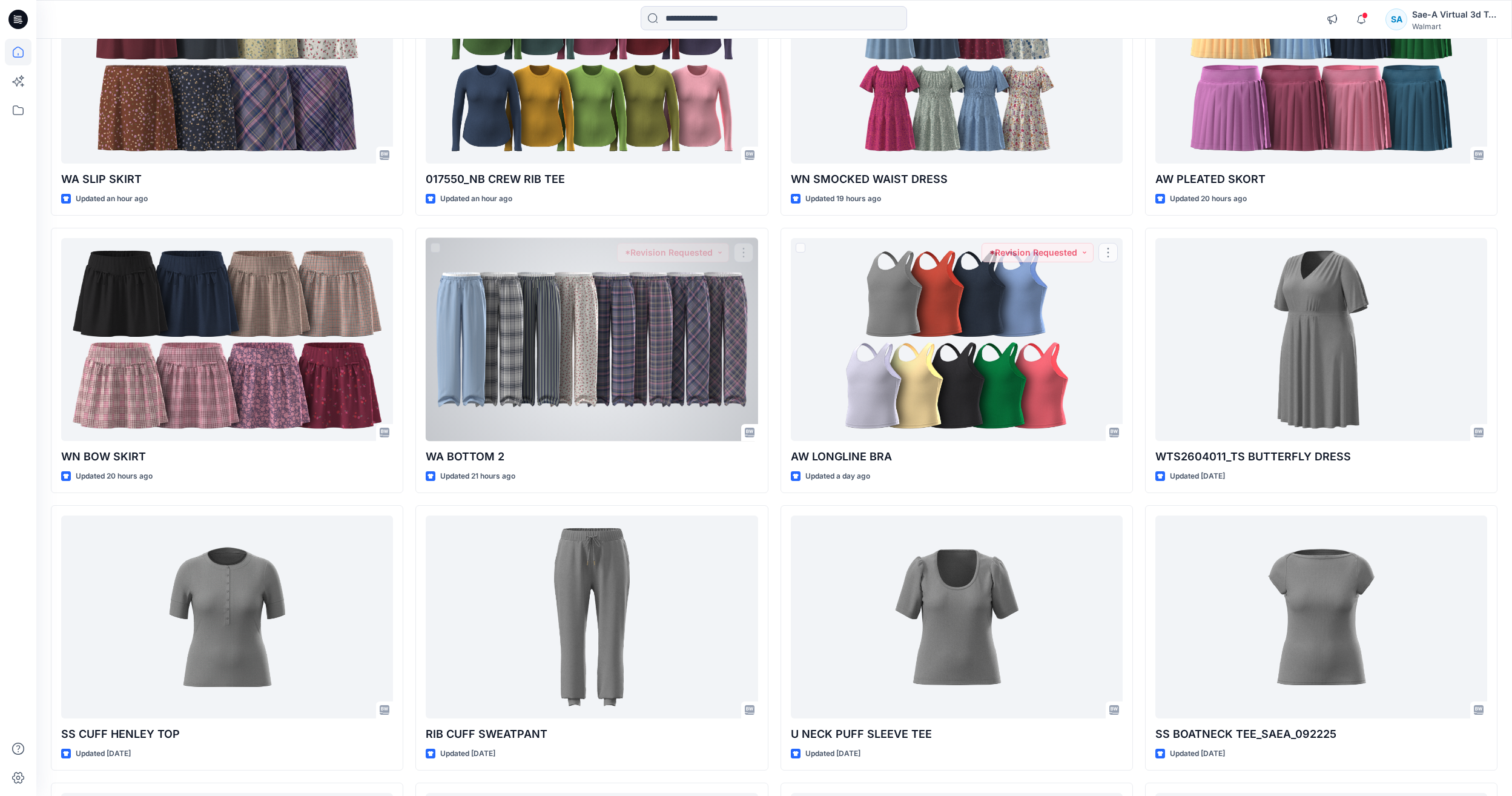
scroll to position [192, 0]
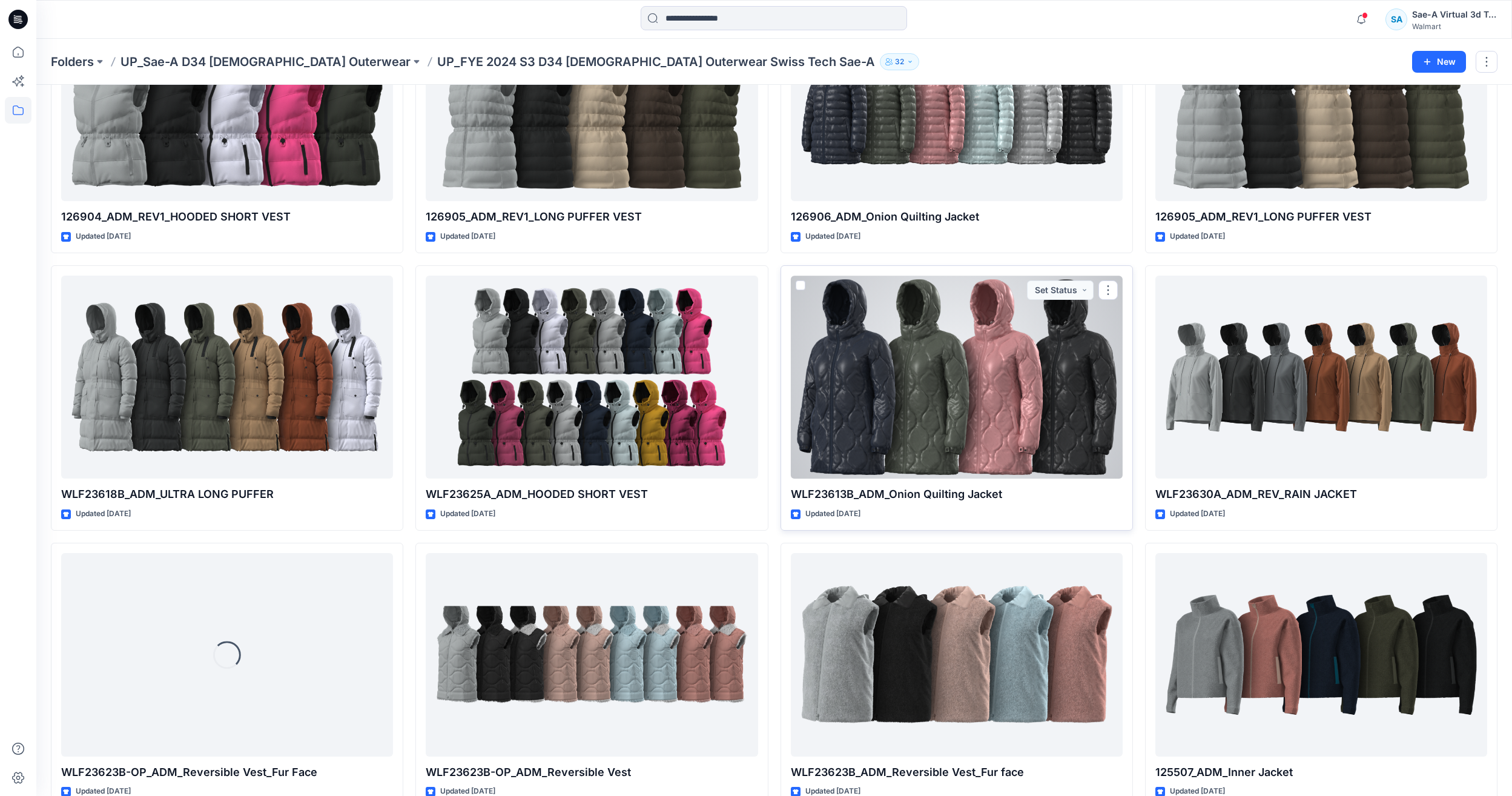
scroll to position [182, 0]
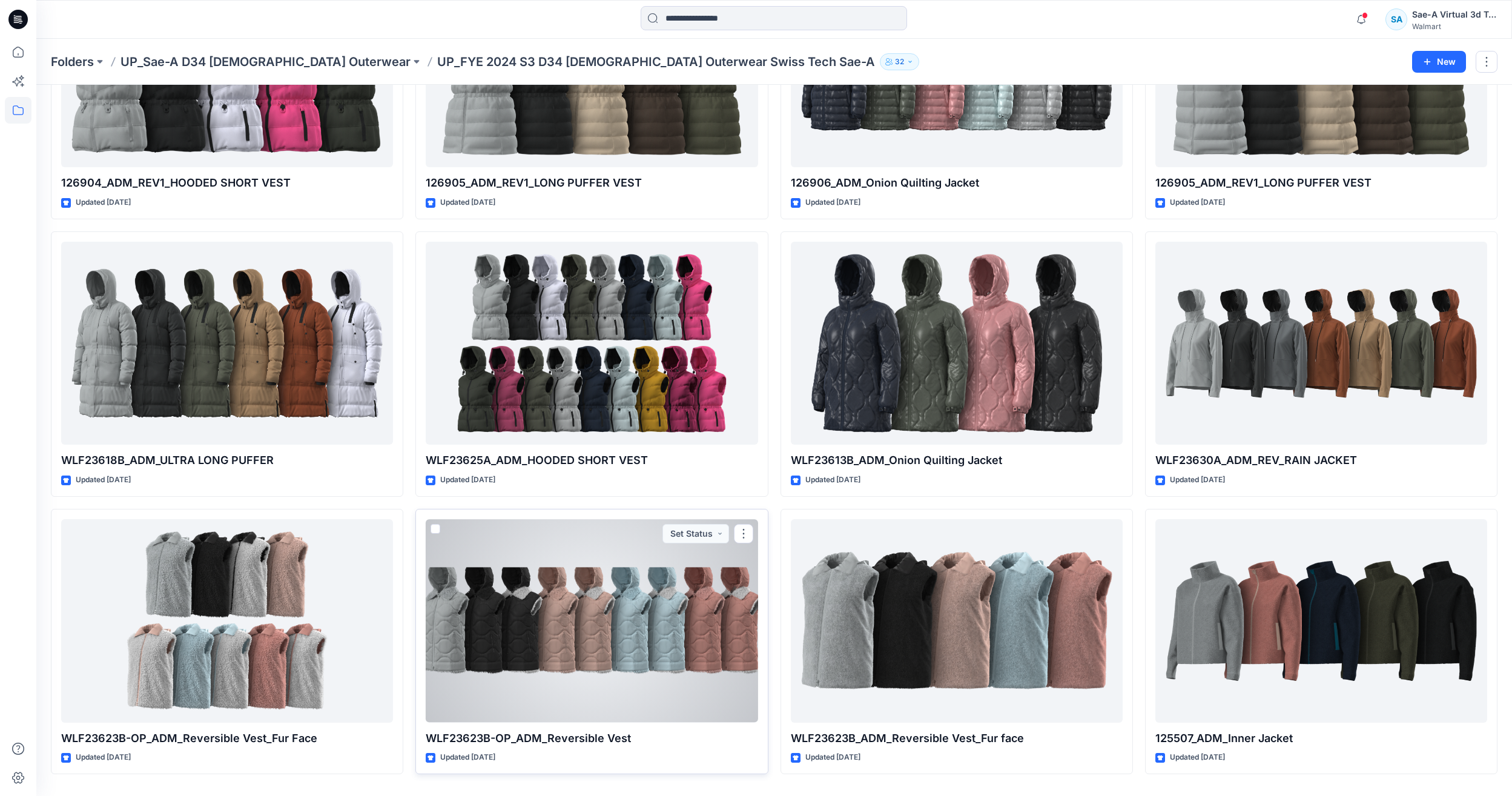
click at [691, 613] on div at bounding box center [591, 621] width 331 height 203
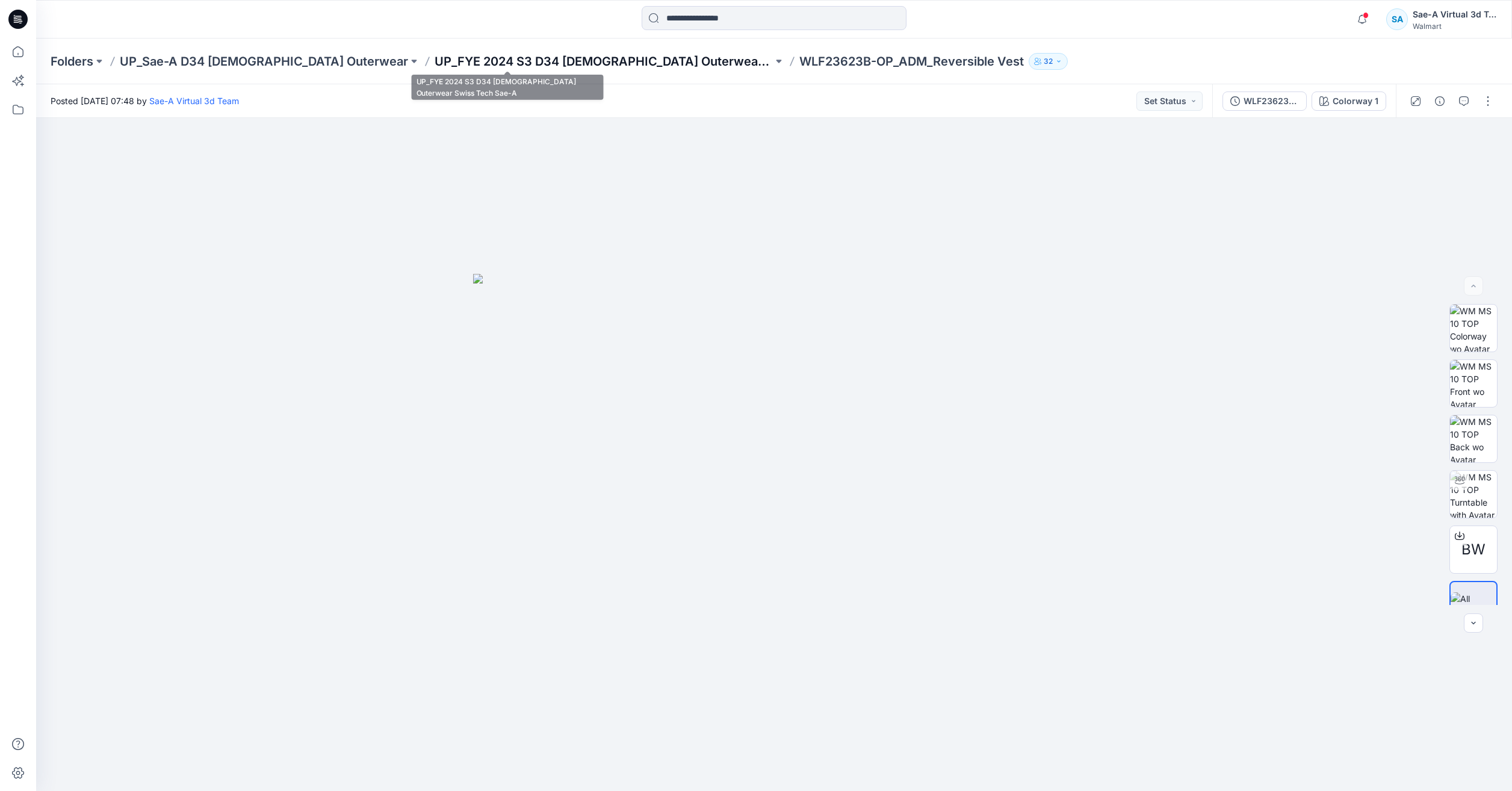
click at [574, 59] on p "UP_FYE 2024 S3 D34 [DEMOGRAPHIC_DATA] Outerwear Swiss Tech Sae-A" at bounding box center [604, 61] width 339 height 17
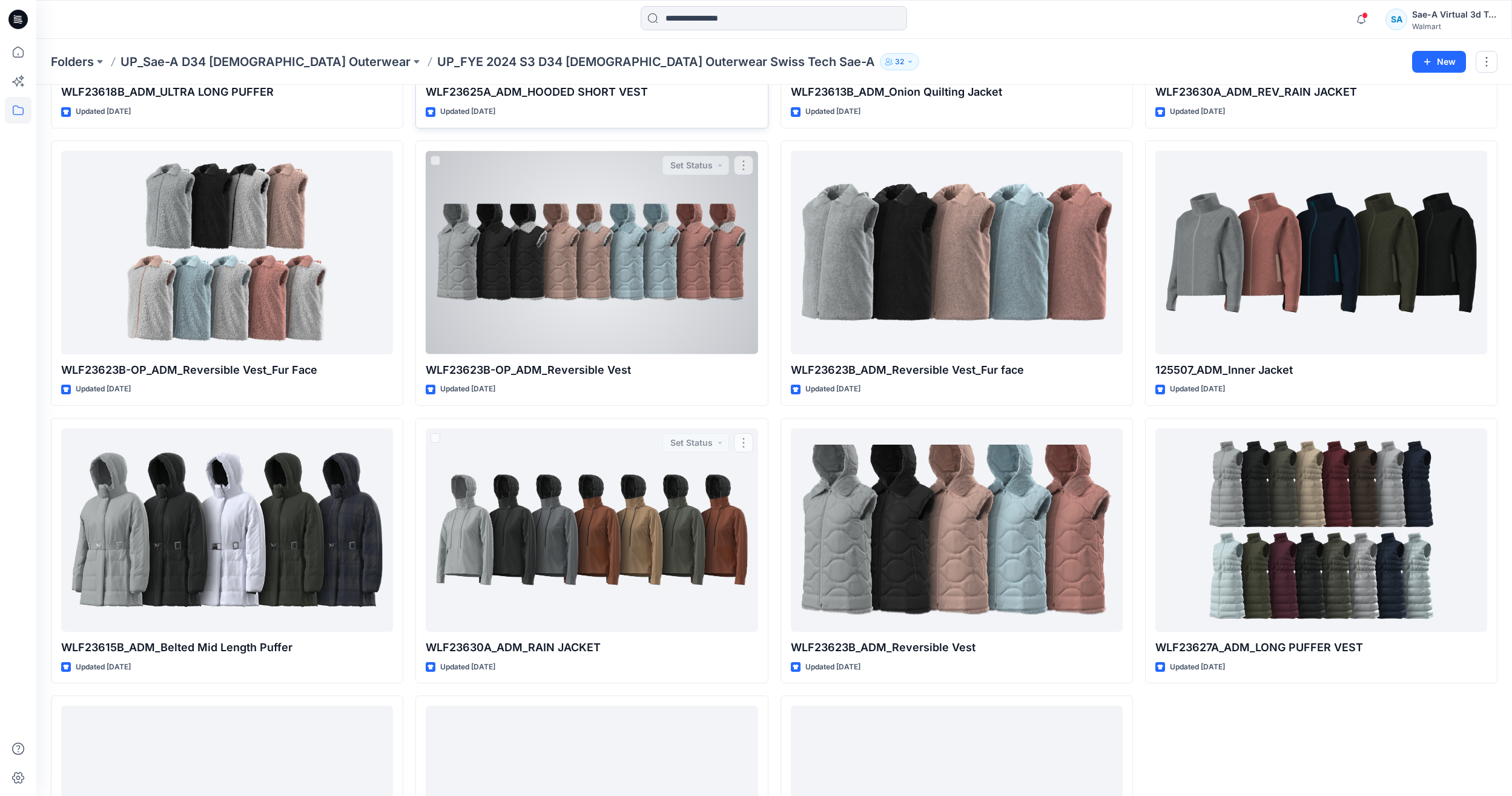
scroll to position [366, 0]
